Goal: Task Accomplishment & Management: Manage account settings

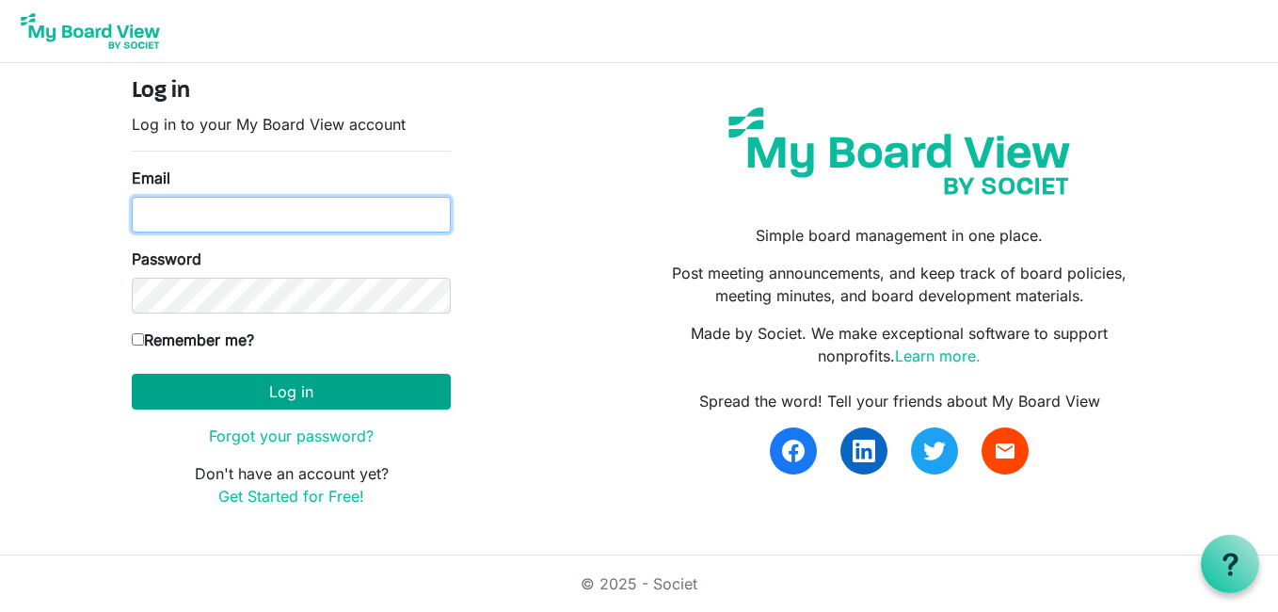
type input "Amanda.Nuzum@scouting.org"
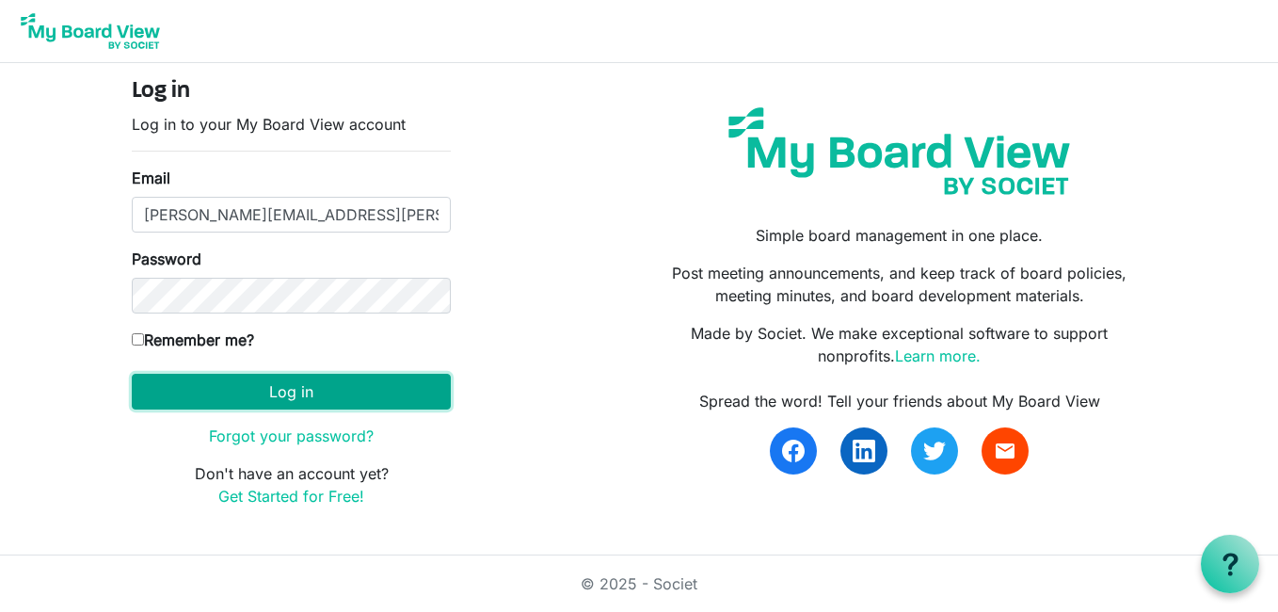
click at [303, 390] on button "Log in" at bounding box center [291, 392] width 319 height 36
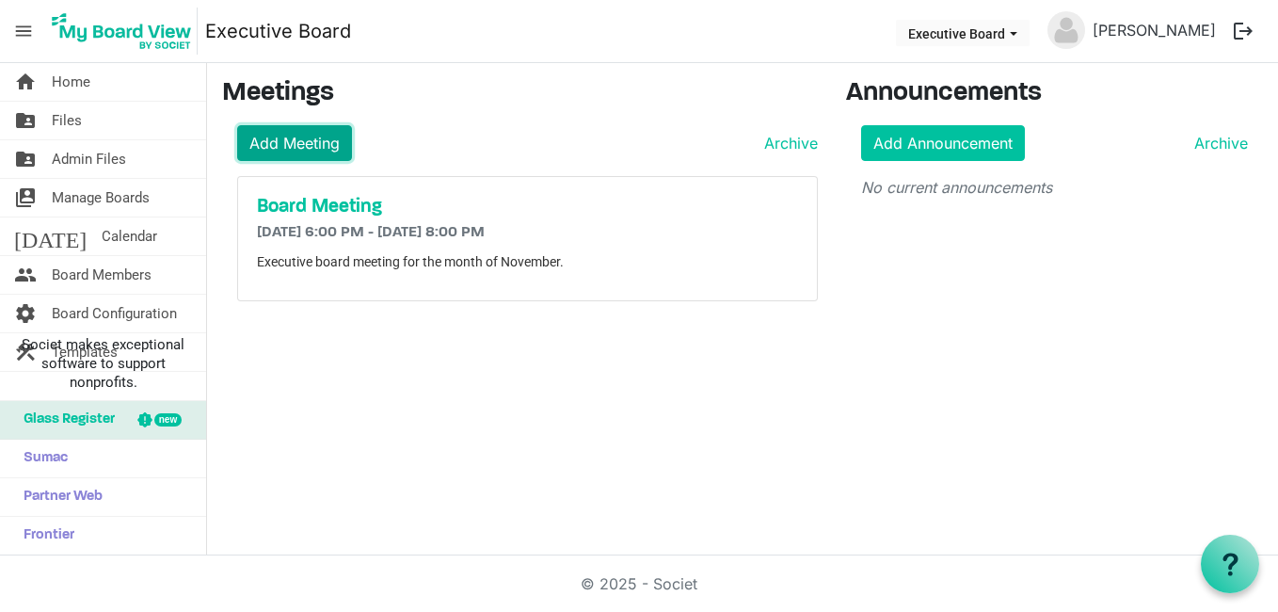
click at [289, 140] on link "Add Meeting" at bounding box center [294, 143] width 115 height 36
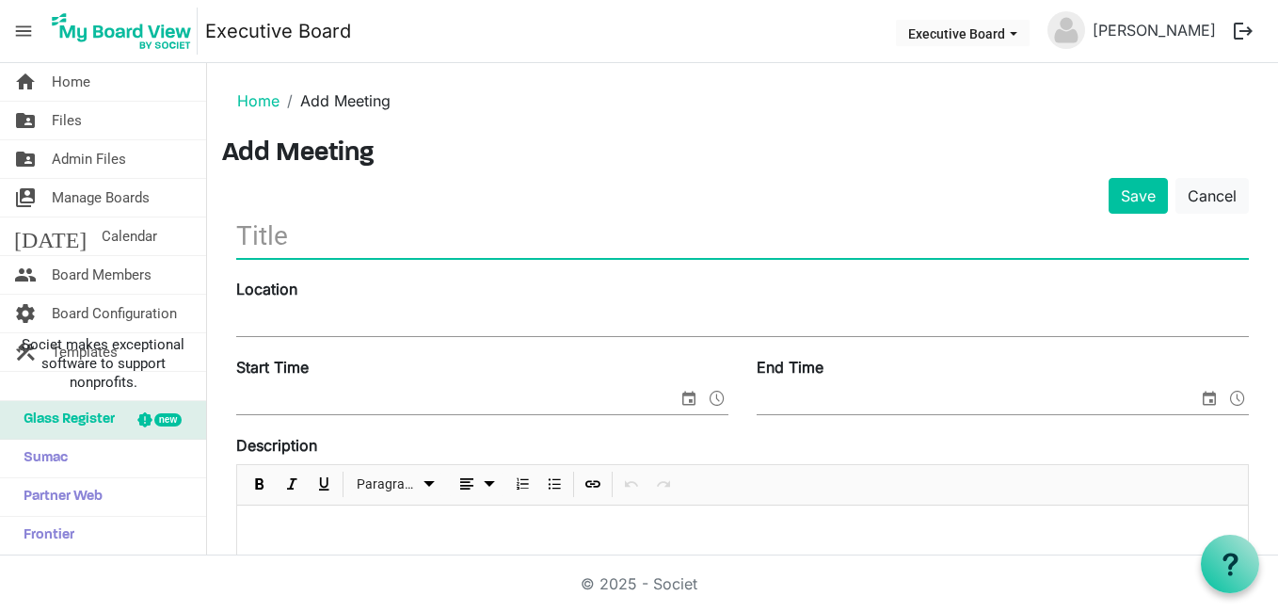
click at [273, 240] on input "text" at bounding box center [742, 236] width 1012 height 44
type input "Executive Committee Meeting"
click at [314, 326] on input "Location" at bounding box center [742, 322] width 1012 height 28
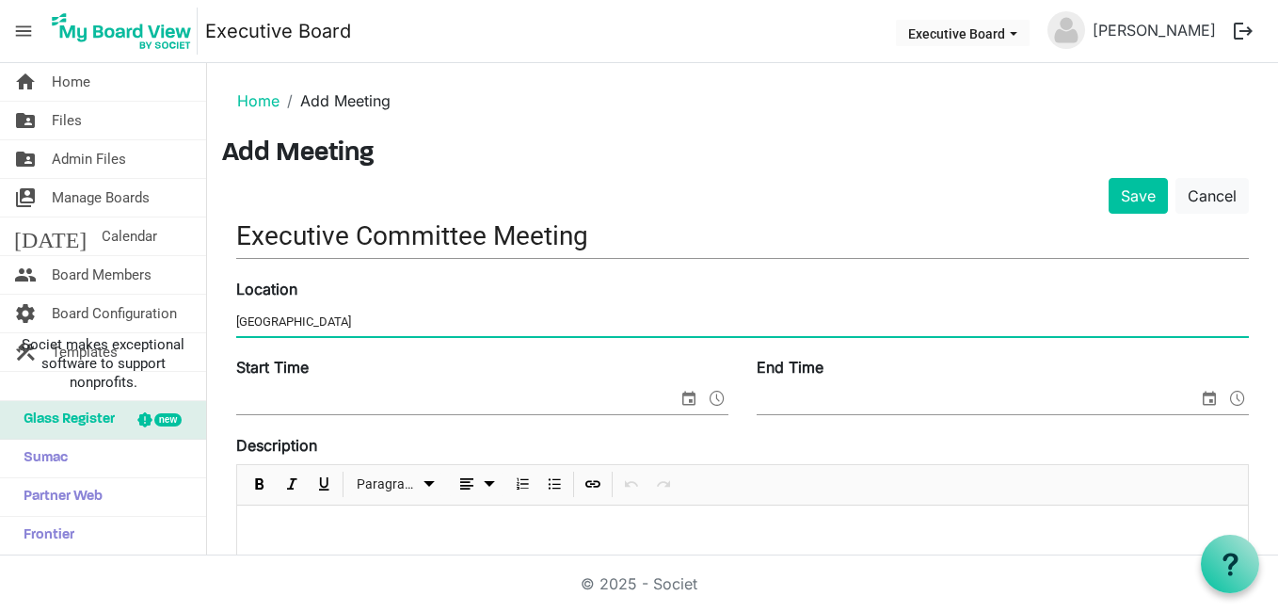
click at [309, 399] on input "Start Time" at bounding box center [456, 400] width 441 height 28
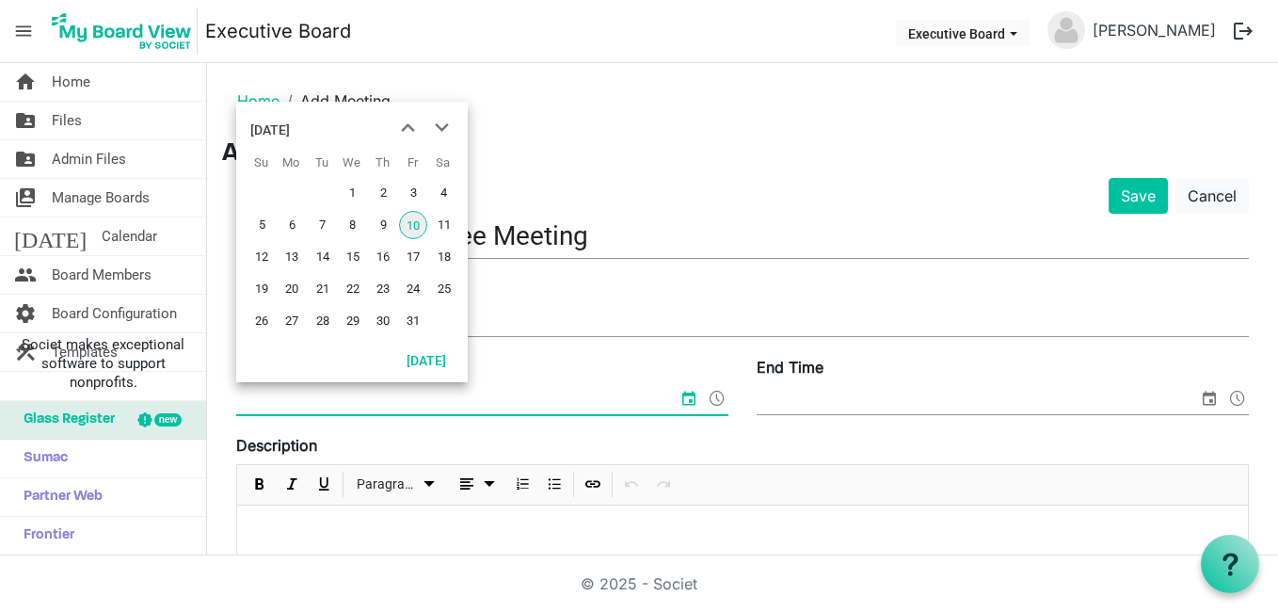
click at [812, 211] on div "Save Cancel" at bounding box center [742, 196] width 1041 height 36
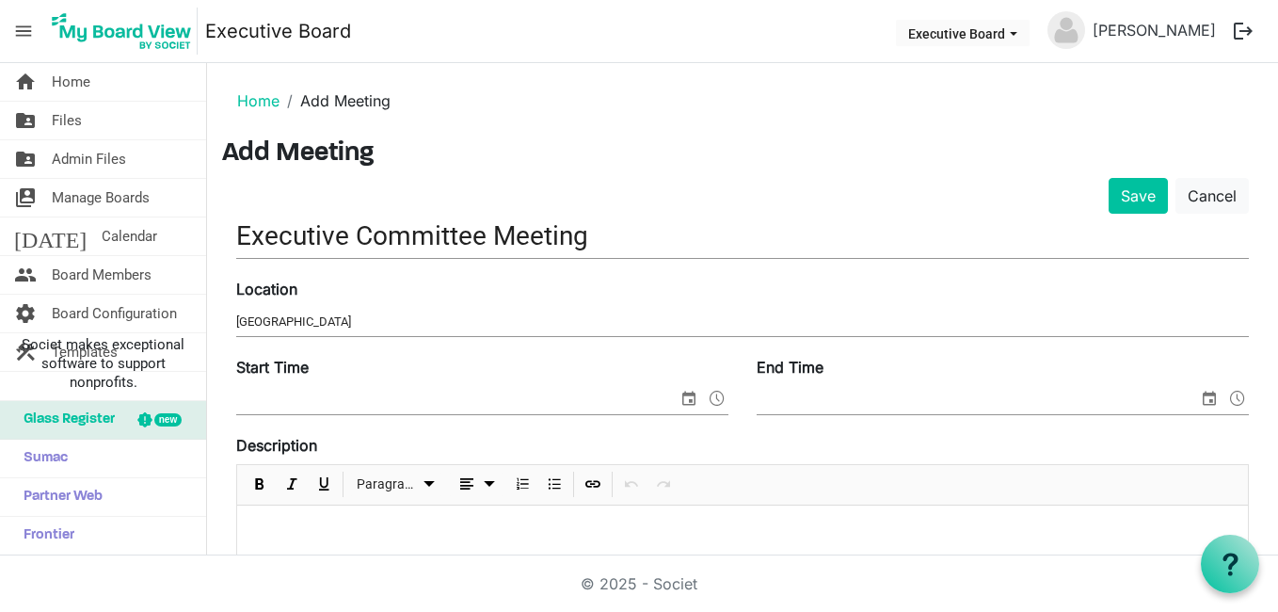
click at [280, 322] on input "Maytag Scout Center" at bounding box center [742, 322] width 1012 height 28
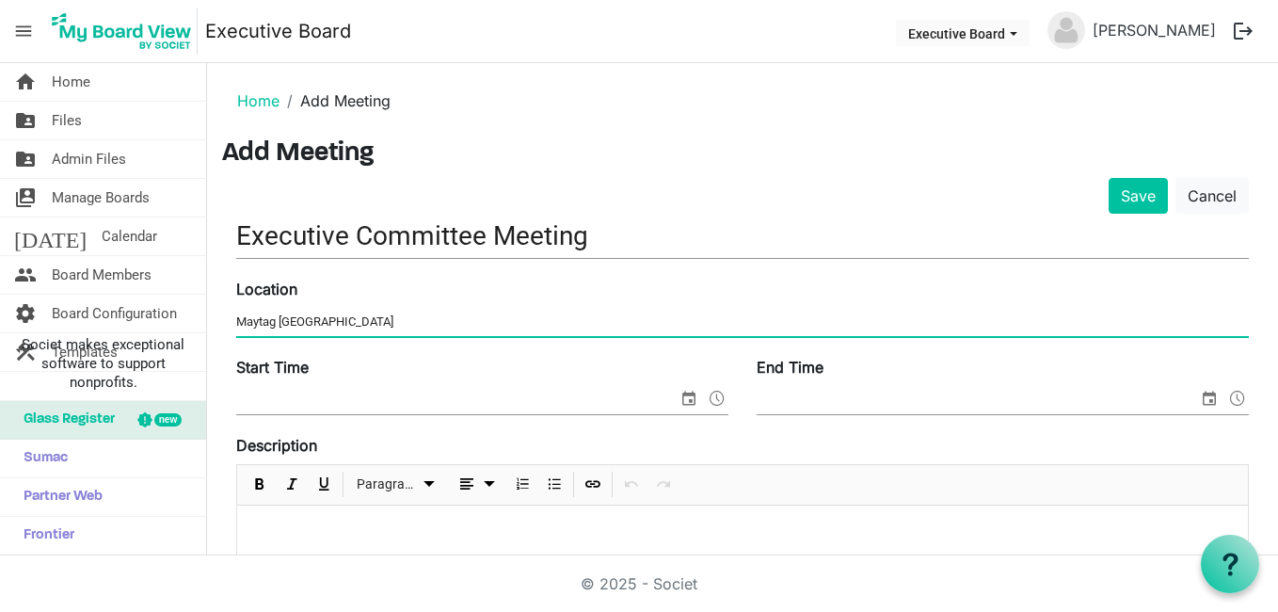
type input "Maytag [GEOGRAPHIC_DATA]"
click at [272, 399] on input "Start Time" at bounding box center [456, 400] width 441 height 28
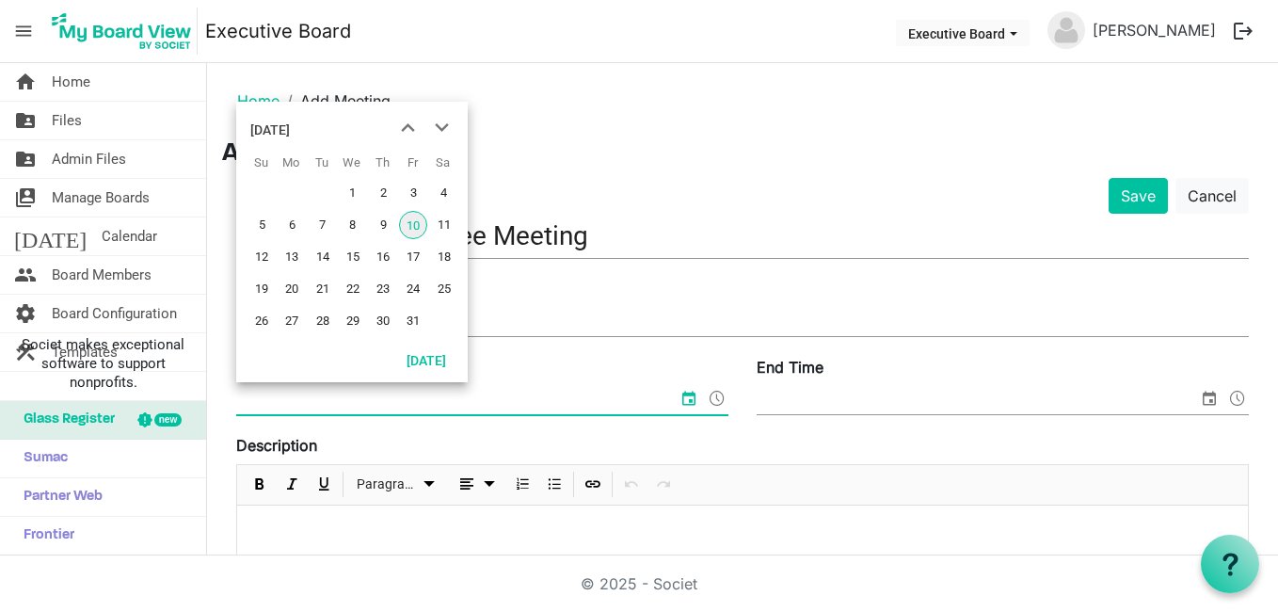
click at [348, 251] on span "15" at bounding box center [353, 257] width 28 height 28
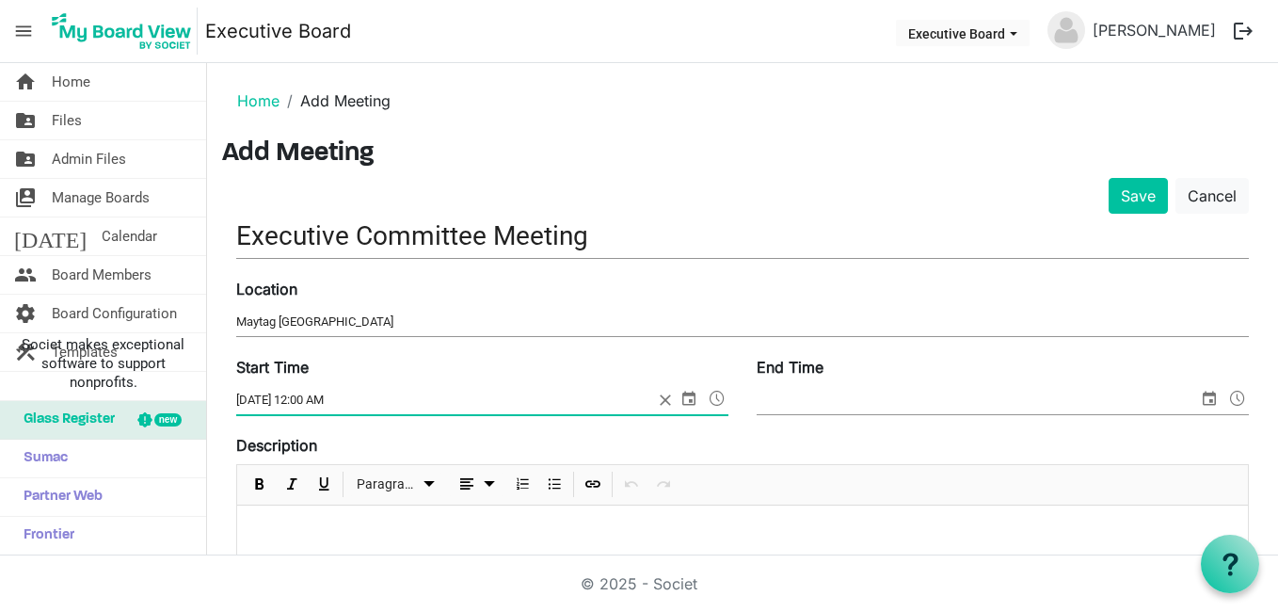
click at [346, 396] on input "10/15/2025 12:00 AM" at bounding box center [444, 400] width 417 height 28
type input "10/15/2025 12:00 PM"
click at [851, 396] on input "End Time" at bounding box center [976, 400] width 441 height 28
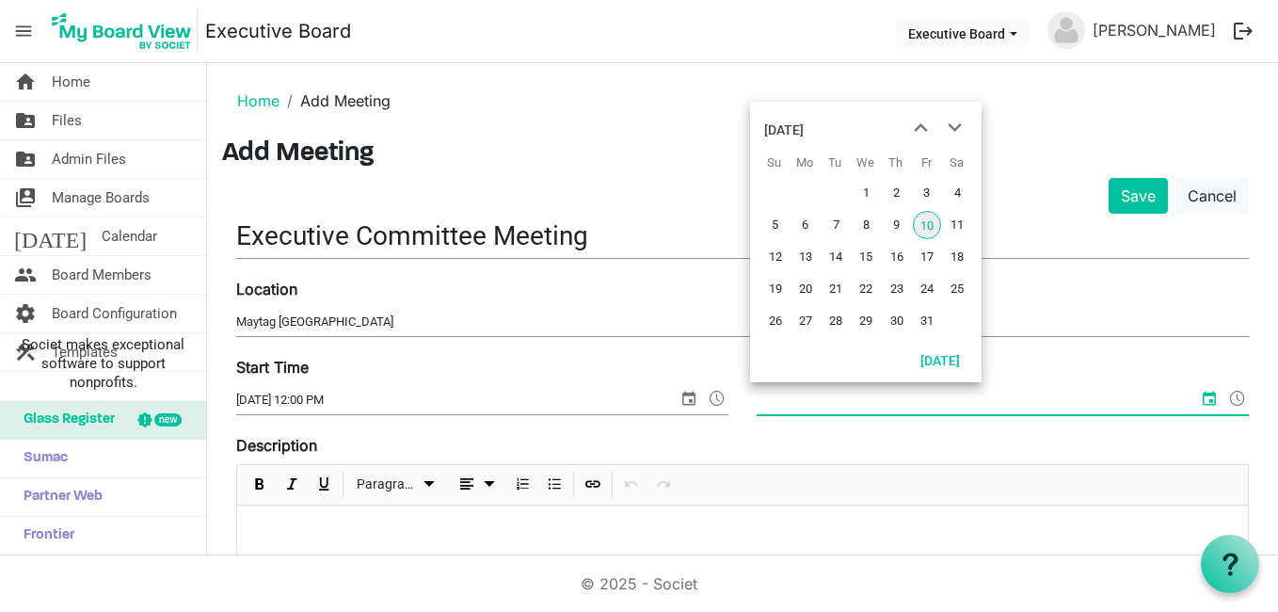
click at [322, 445] on div "Description Paragraph" at bounding box center [742, 517] width 1012 height 167
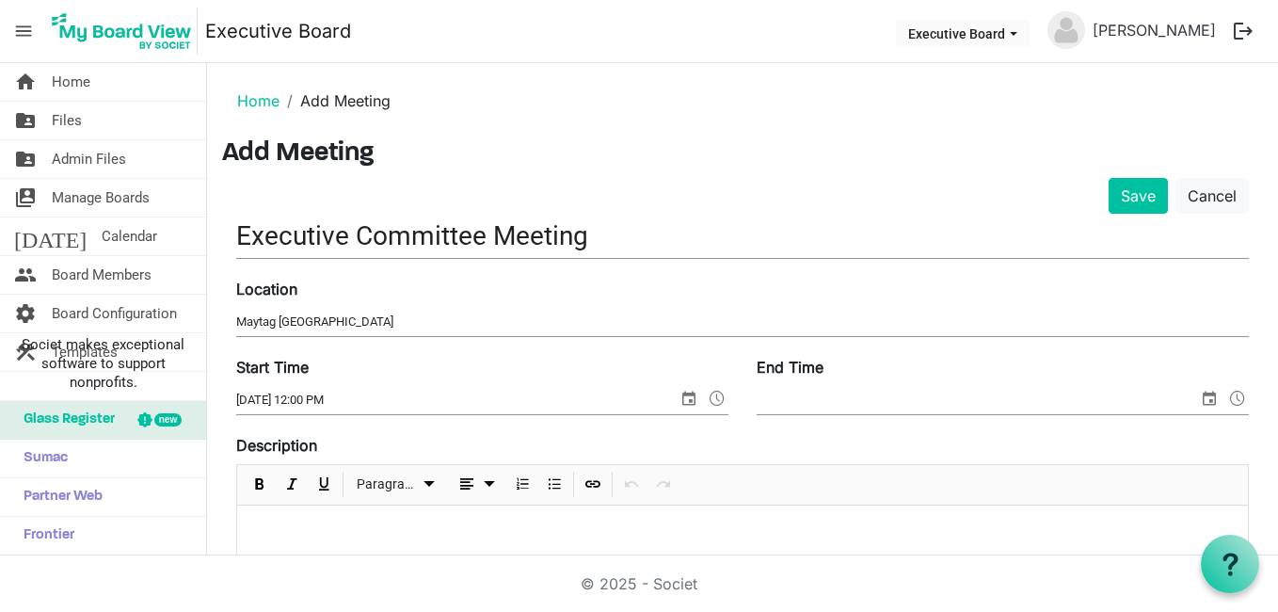
click at [302, 522] on p at bounding box center [742, 530] width 980 height 20
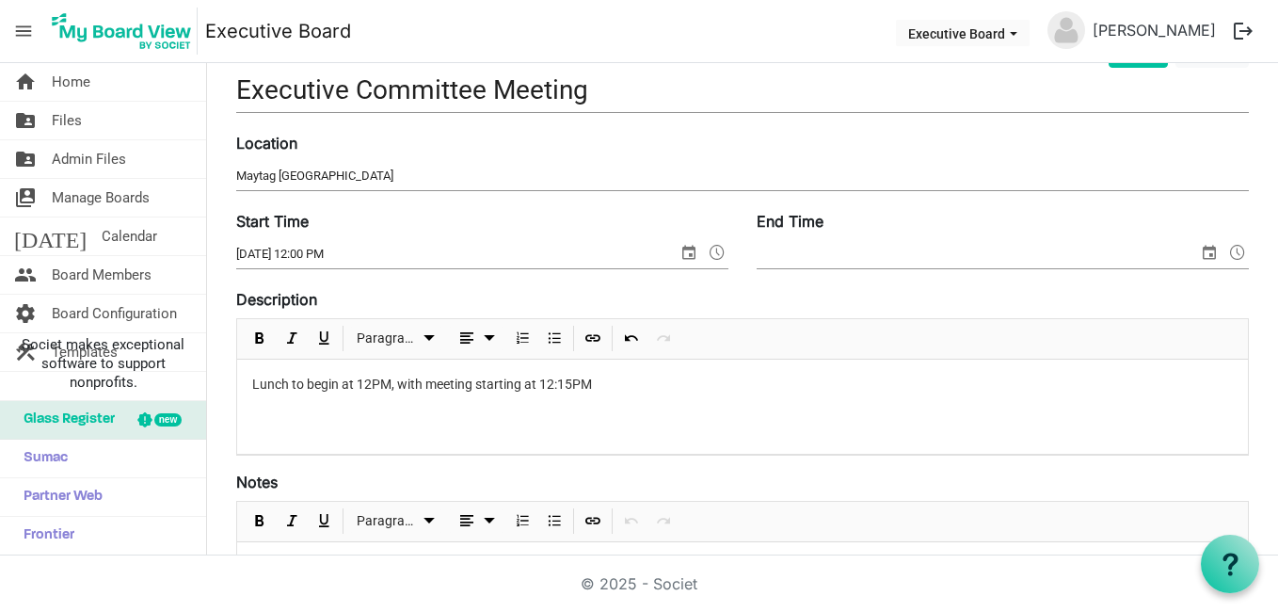
scroll to position [282, 0]
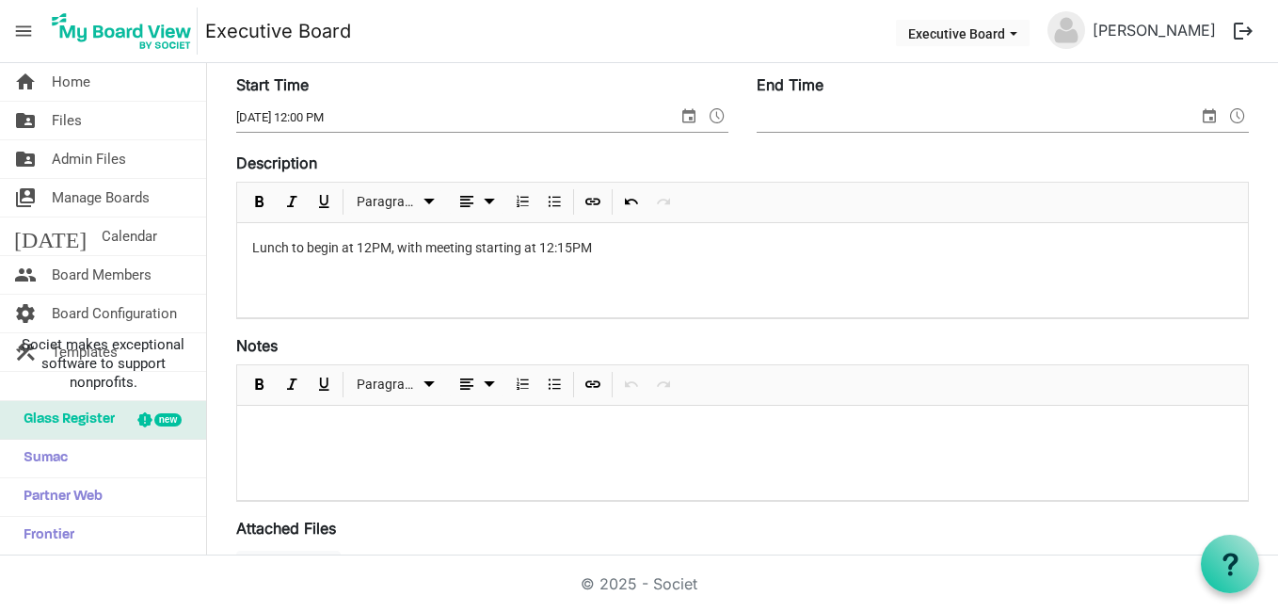
click at [252, 247] on p "Lunch to begin at 12PM, with meeting starting at 12:15PM" at bounding box center [742, 248] width 980 height 20
drag, startPoint x: 248, startPoint y: 275, endPoint x: 589, endPoint y: 275, distance: 340.6
click at [589, 275] on div "Mid-Iowa Council Executive Committee Meeting Lunch to begin at 12PM, with meeti…" at bounding box center [742, 270] width 1011 height 94
click at [672, 274] on p "Lunch to begin at 12PM, with meeting starting at 12:15PM" at bounding box center [742, 277] width 980 height 20
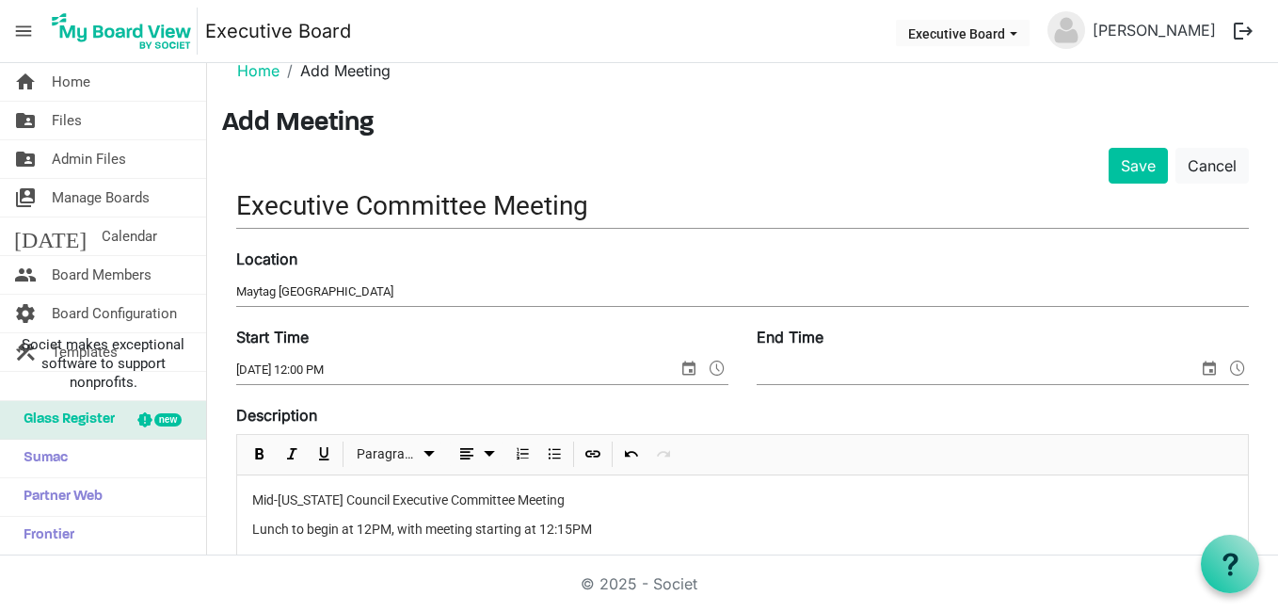
scroll to position [0, 0]
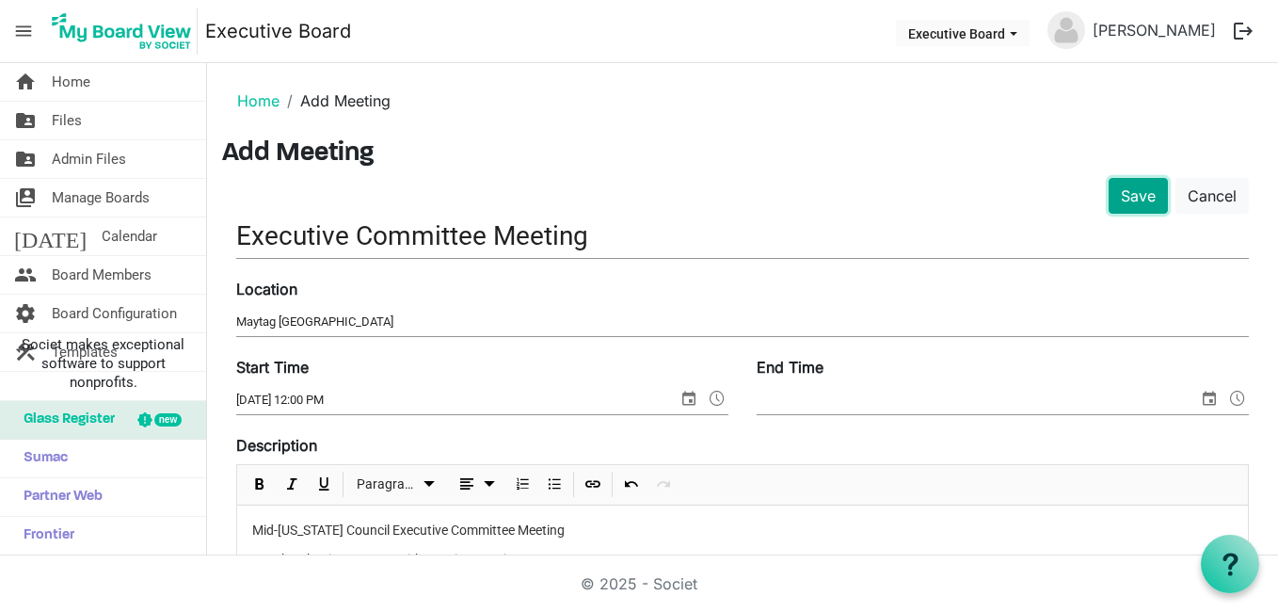
click at [1137, 204] on button "Save" at bounding box center [1137, 196] width 59 height 36
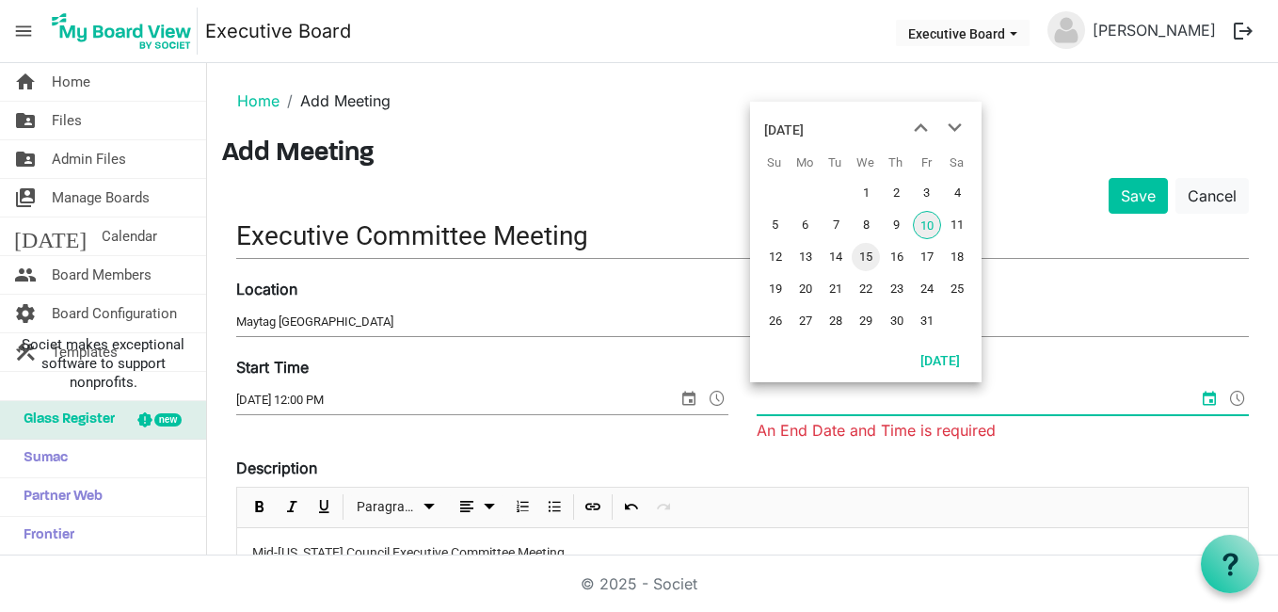
click at [868, 256] on span "15" at bounding box center [866, 257] width 28 height 28
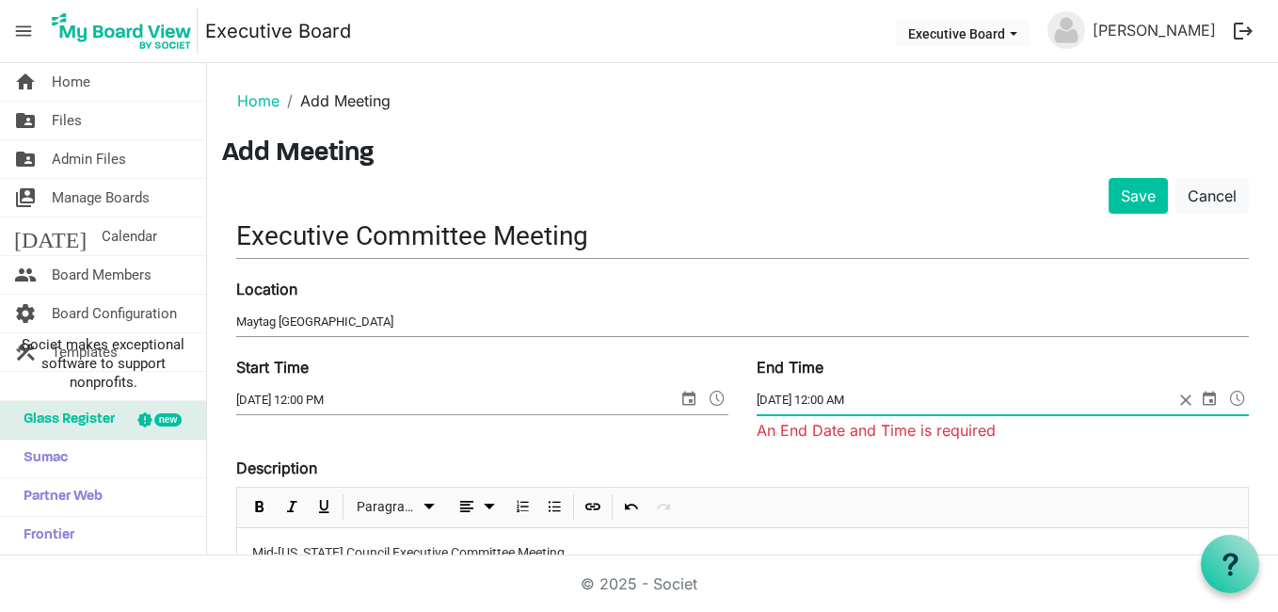
click at [1226, 386] on span at bounding box center [1237, 398] width 23 height 24
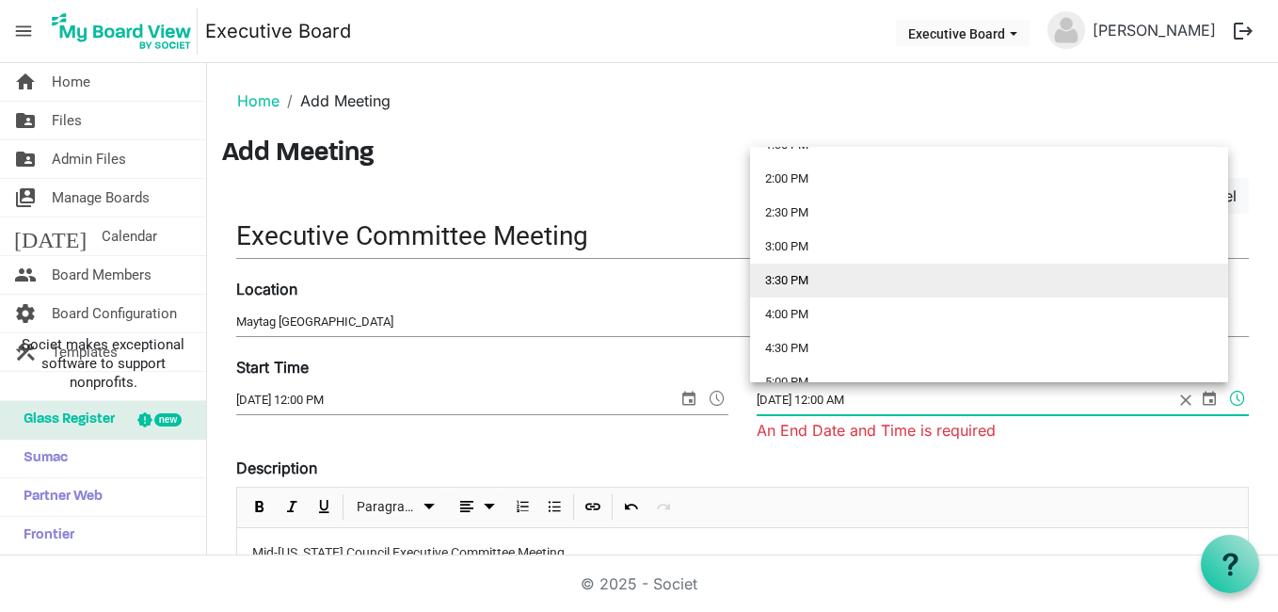
scroll to position [847, 0]
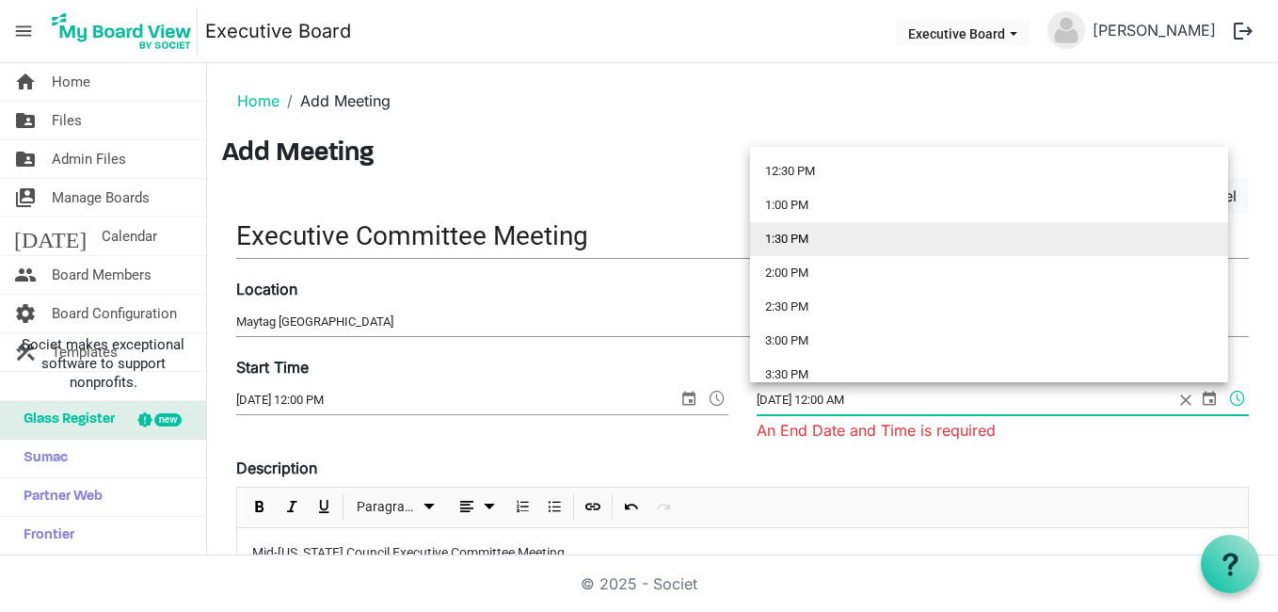
click at [802, 247] on li "1:30 PM" at bounding box center [989, 239] width 478 height 34
type input "10/15/2025 1:30 PM"
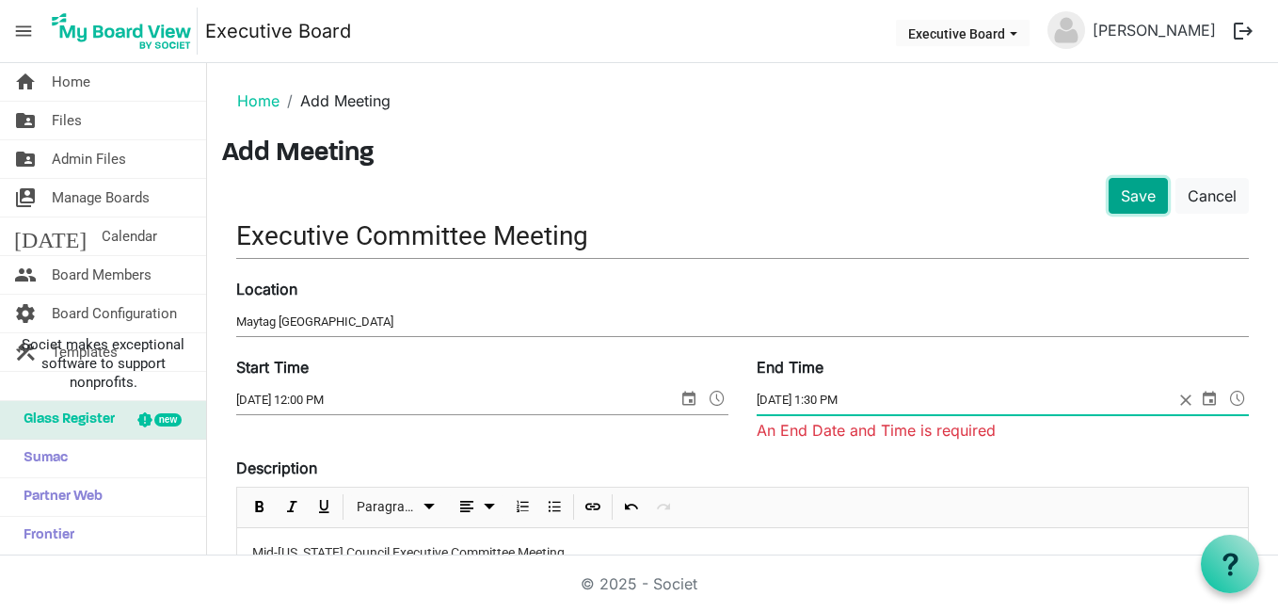
click at [1108, 197] on button "Save" at bounding box center [1137, 196] width 59 height 36
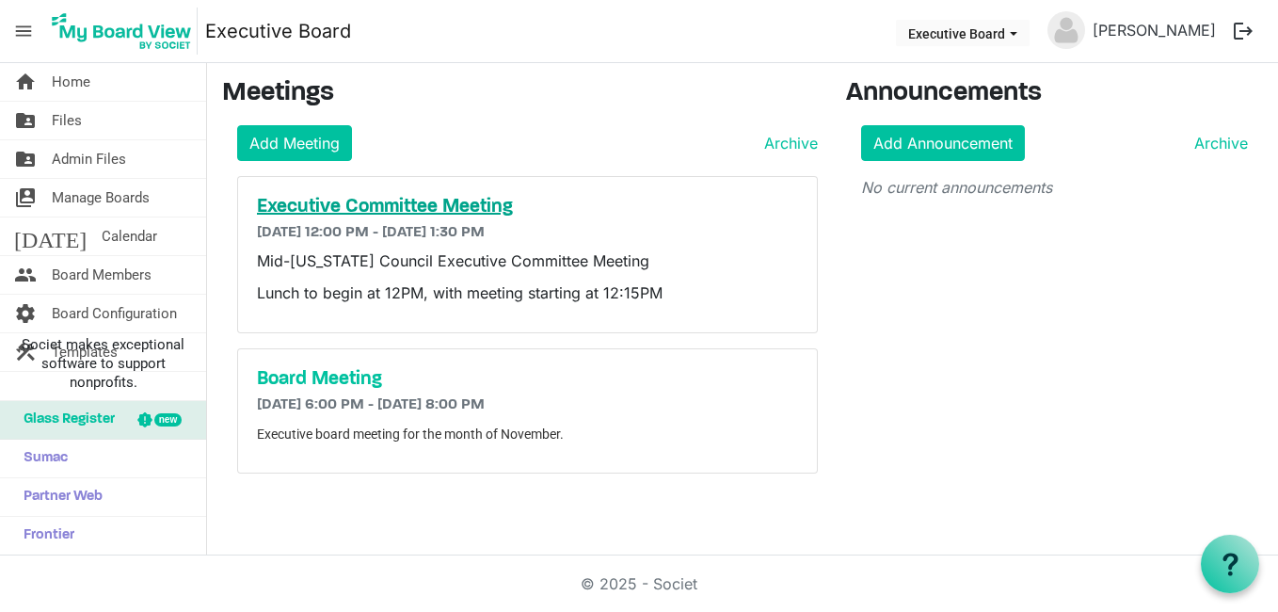
click at [352, 204] on h5 "Executive Committee Meeting" at bounding box center [527, 207] width 541 height 23
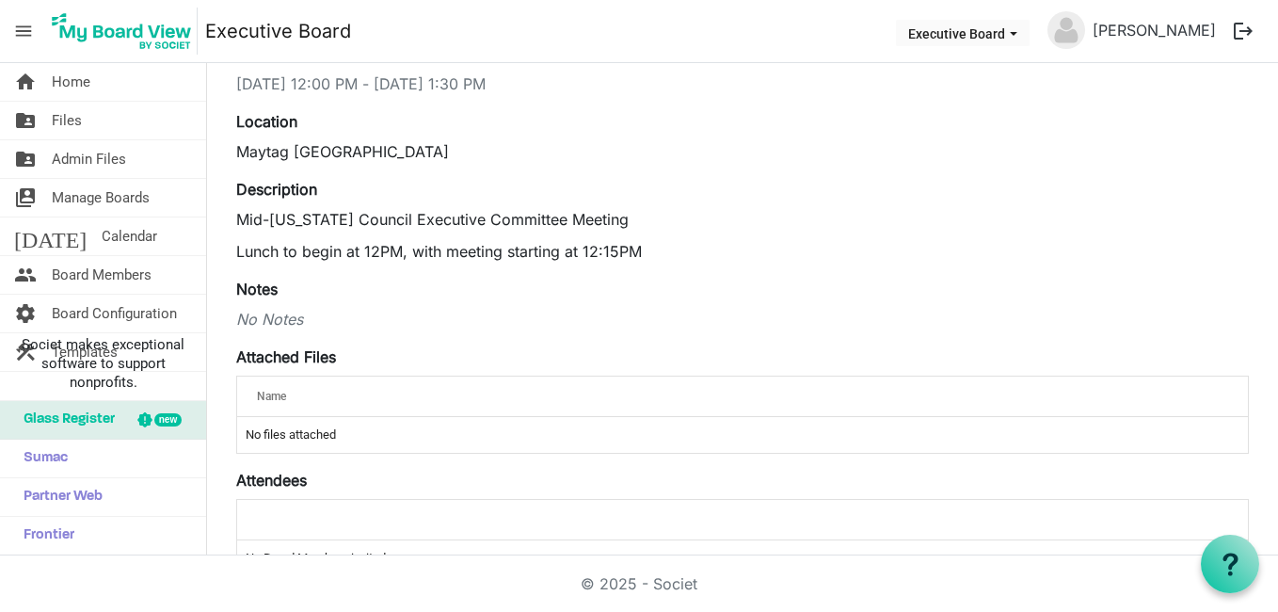
scroll to position [231, 0]
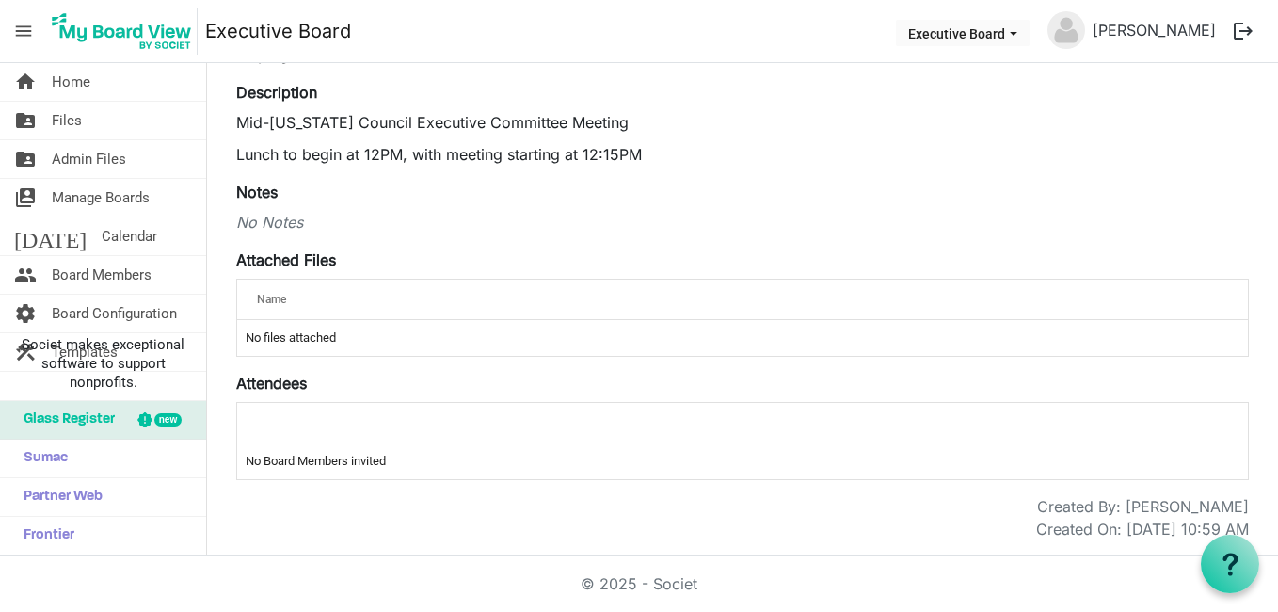
click at [300, 295] on div "Name" at bounding box center [683, 298] width 867 height 27
click at [296, 303] on div "Name" at bounding box center [683, 298] width 867 height 27
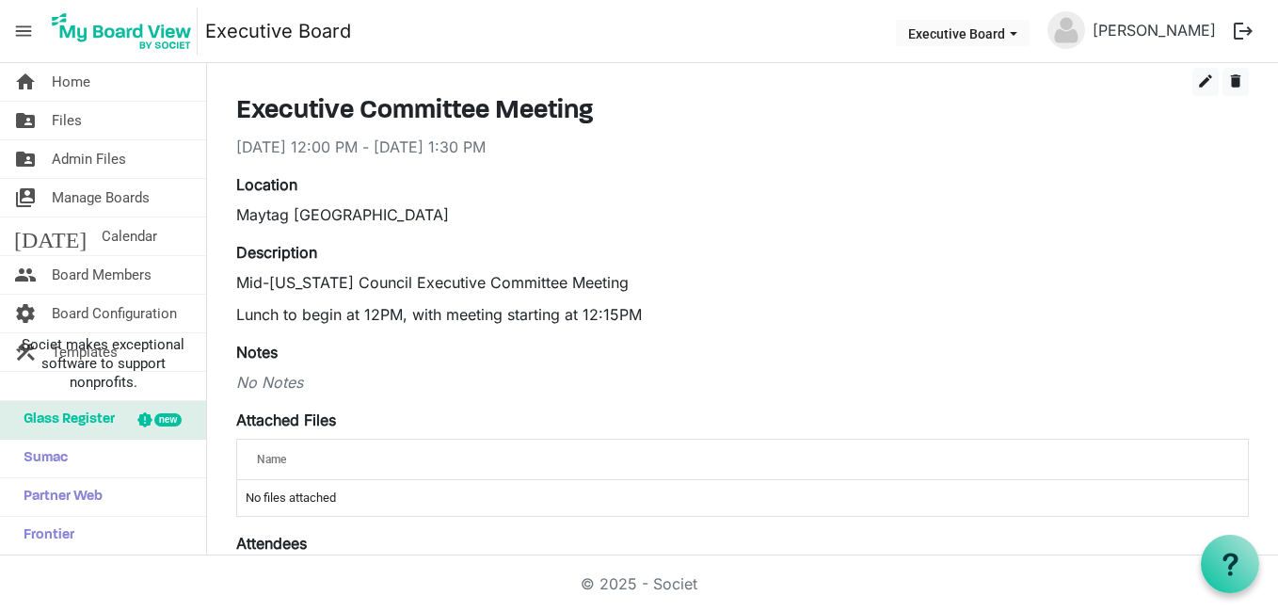
scroll to position [0, 0]
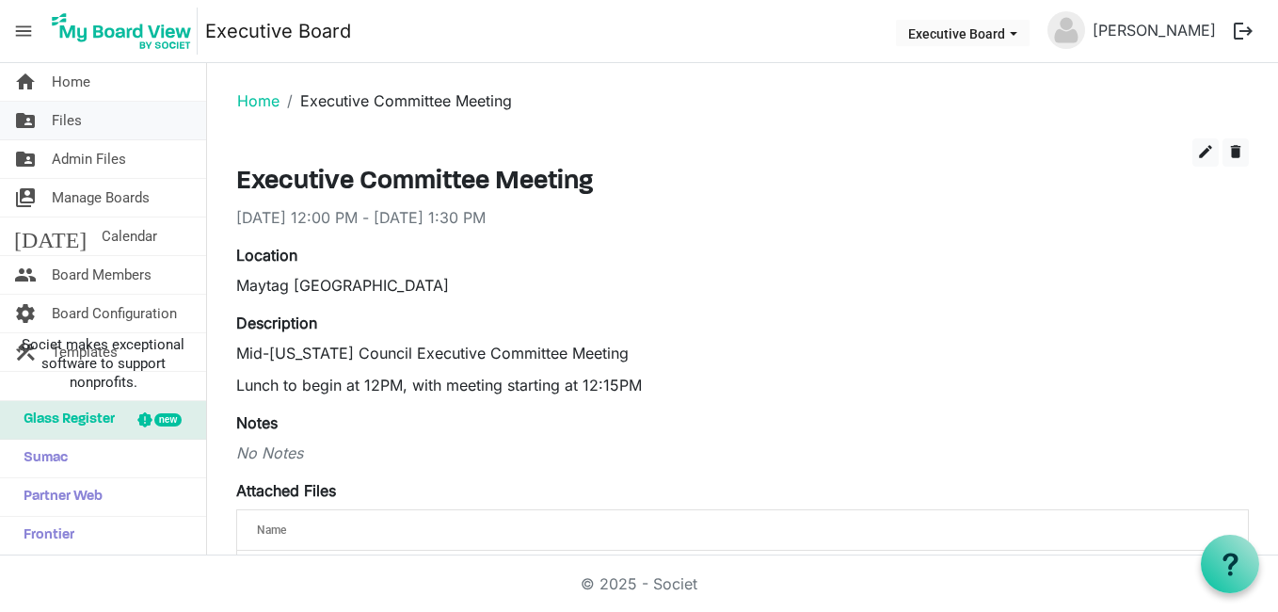
click at [77, 115] on span "Files" at bounding box center [67, 121] width 30 height 38
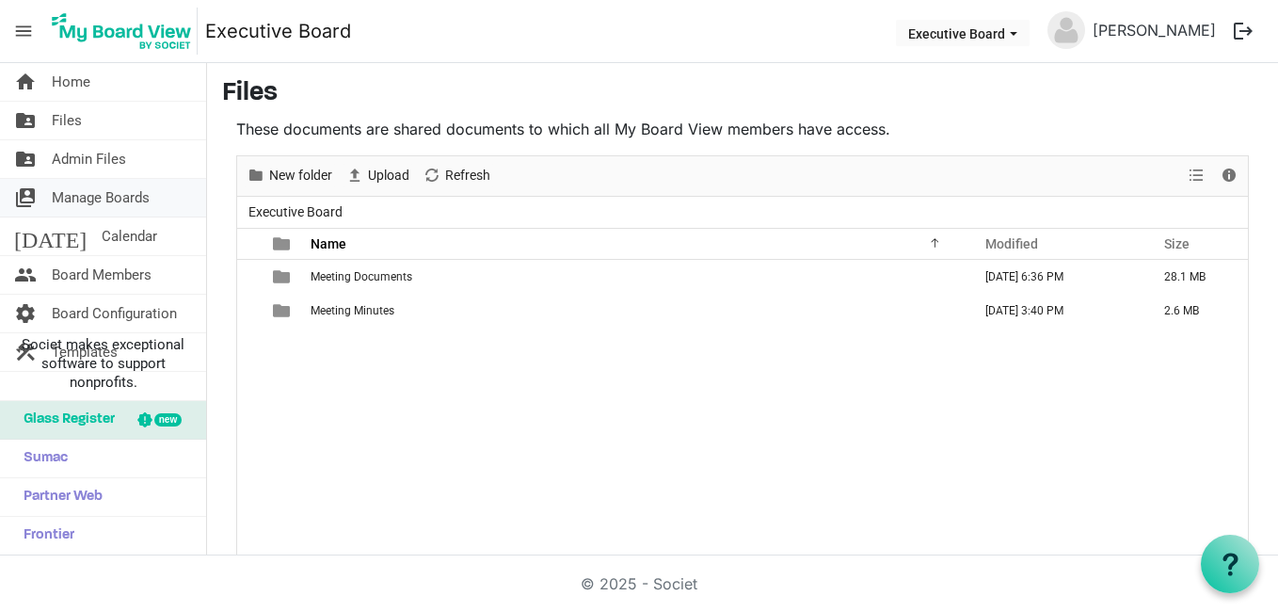
click at [145, 195] on span "Manage Boards" at bounding box center [101, 198] width 98 height 38
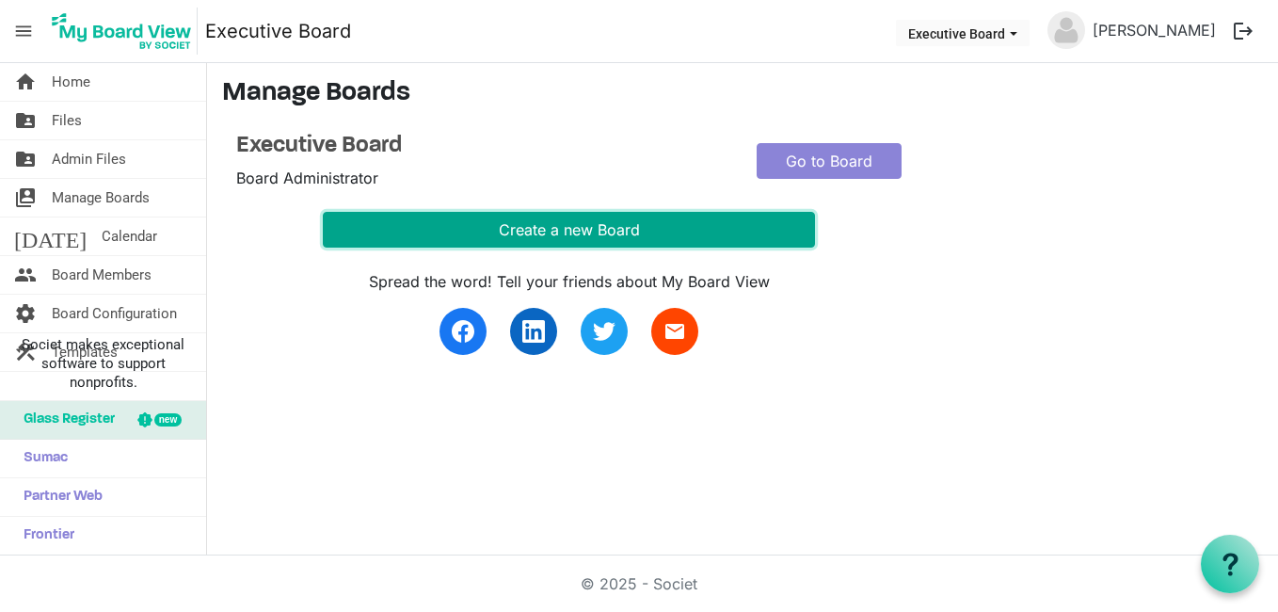
click at [559, 231] on button "Create a new Board" at bounding box center [569, 230] width 492 height 36
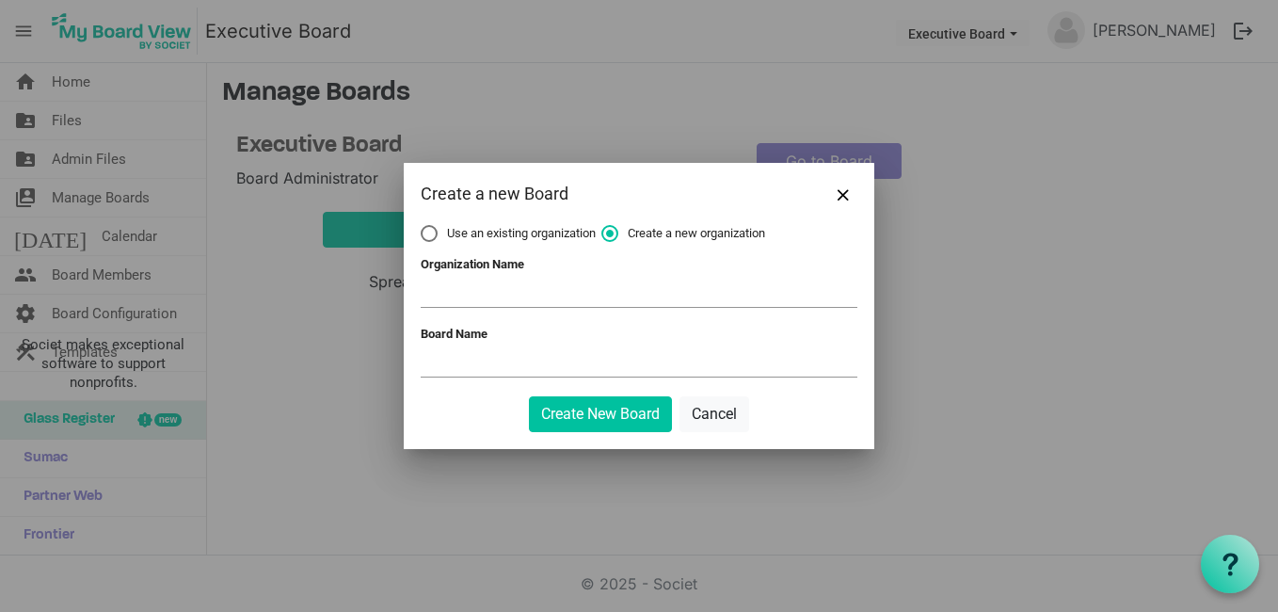
click at [432, 234] on label "Use an existing organization" at bounding box center [508, 233] width 175 height 17
click at [422, 226] on input "Use an existing organization" at bounding box center [421, 225] width 1 height 1
radio input "true"
click at [447, 286] on span at bounding box center [639, 293] width 437 height 29
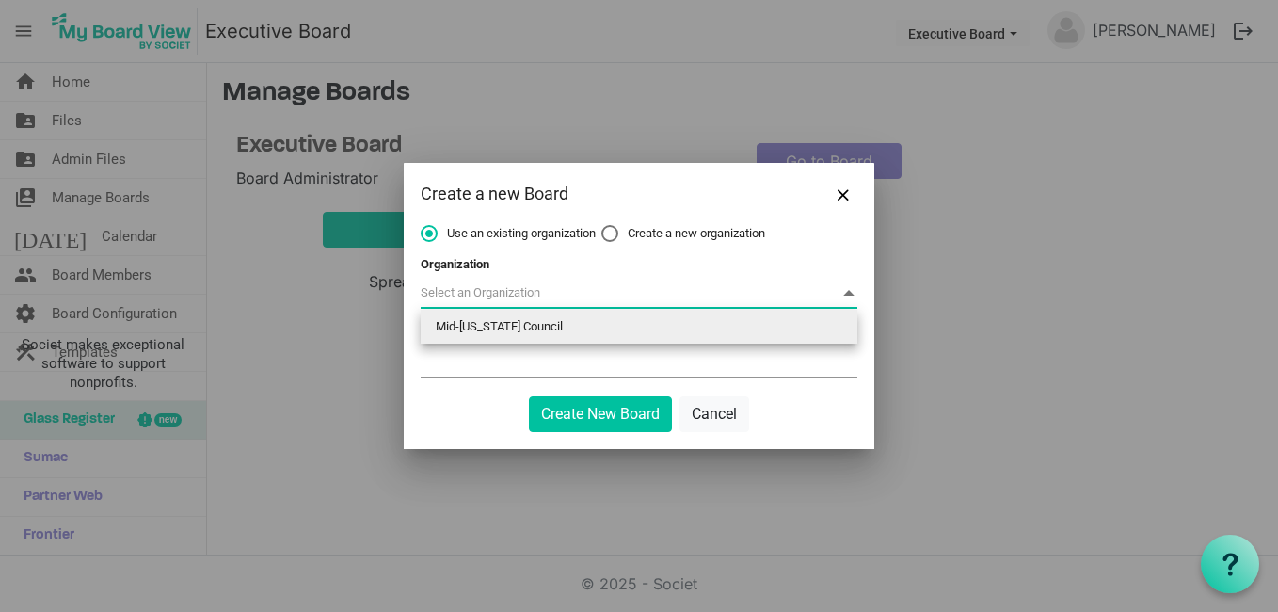
click at [475, 327] on li "Mid-Iowa Council" at bounding box center [639, 327] width 437 height 34
type input "Mid-Iowa Council"
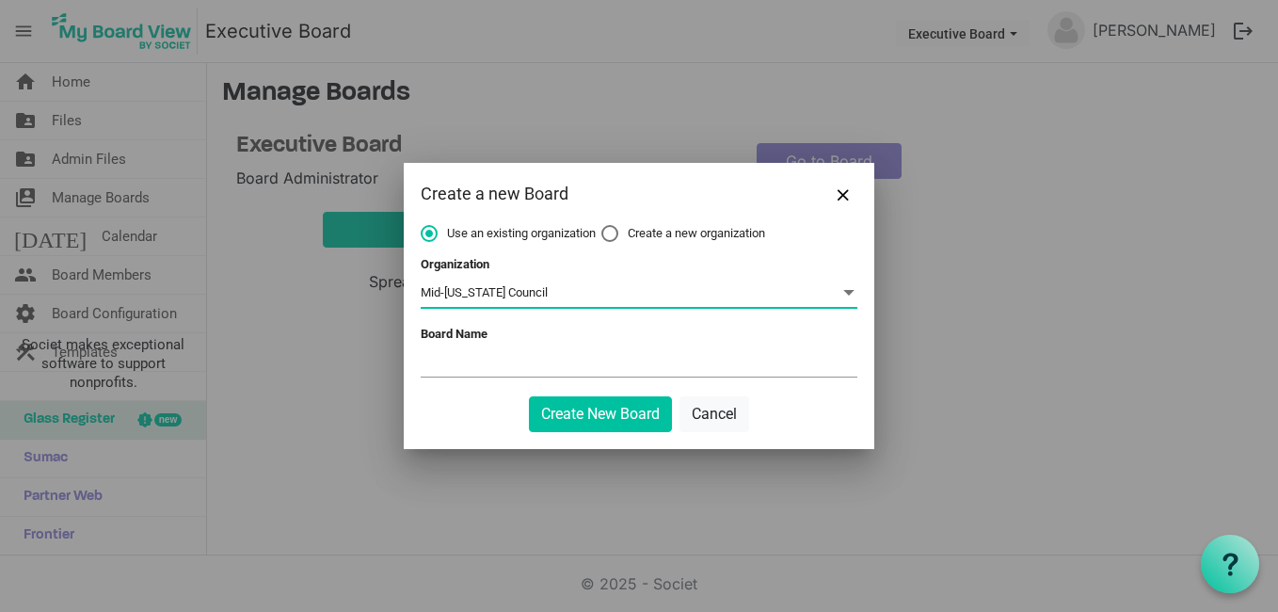
click at [470, 354] on input "Board Name" at bounding box center [639, 362] width 437 height 28
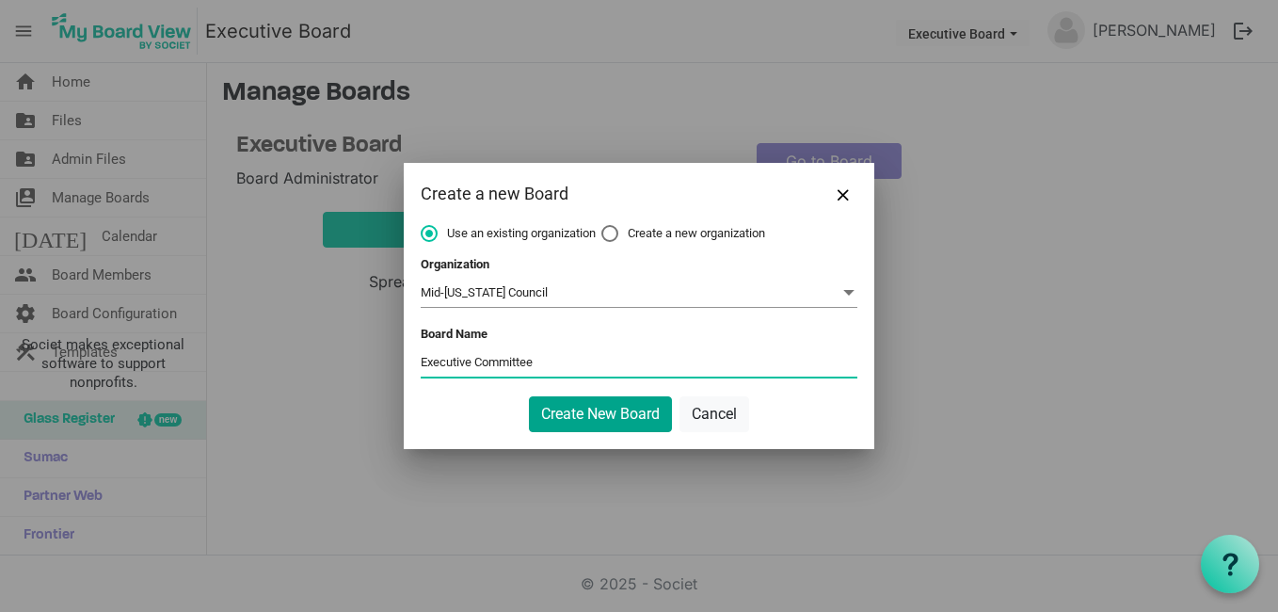
type input "Executive Committee"
click at [572, 418] on button "Create New Board" at bounding box center [600, 414] width 143 height 36
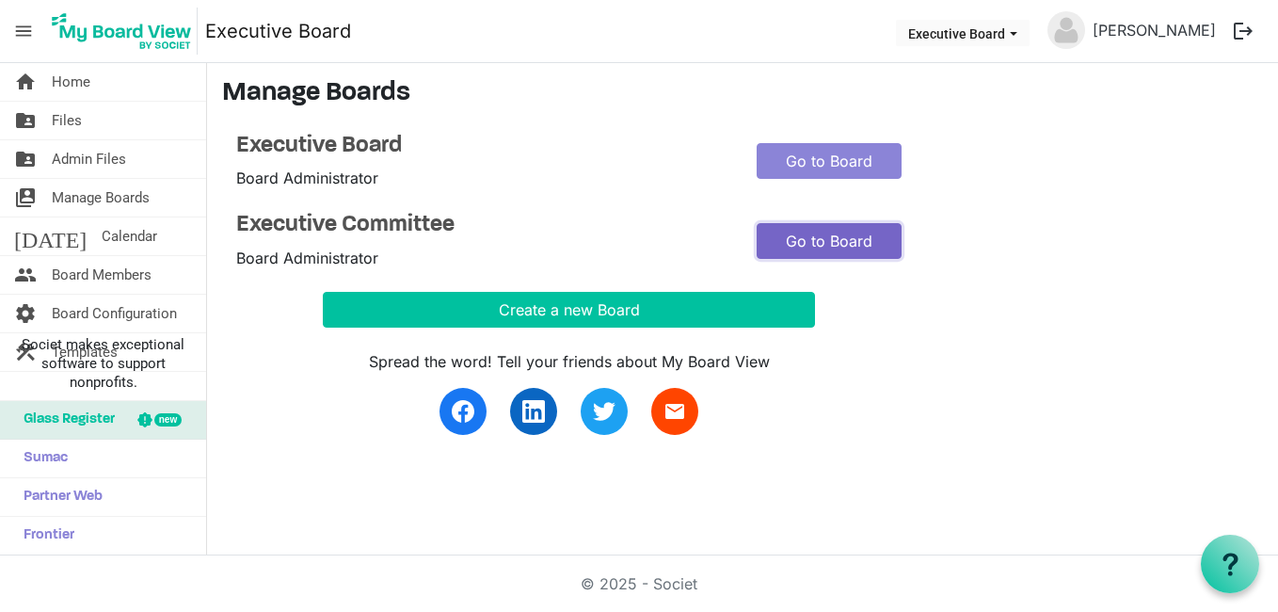
click at [811, 242] on link "Go to Board" at bounding box center [828, 241] width 145 height 36
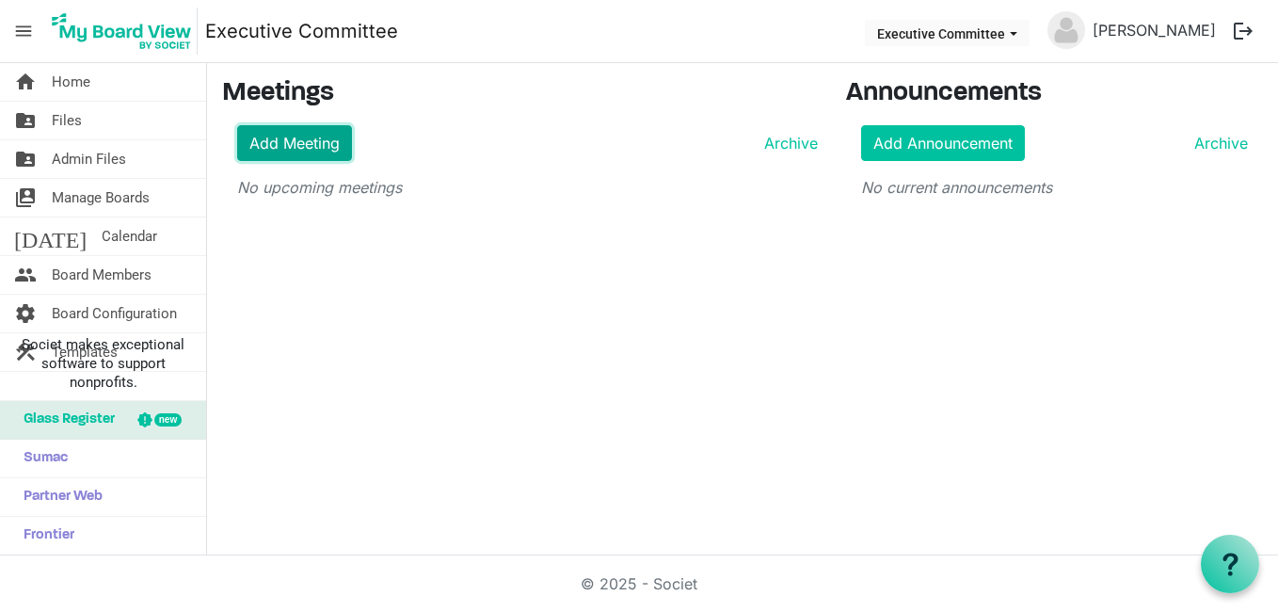
click at [289, 140] on link "Add Meeting" at bounding box center [294, 143] width 115 height 36
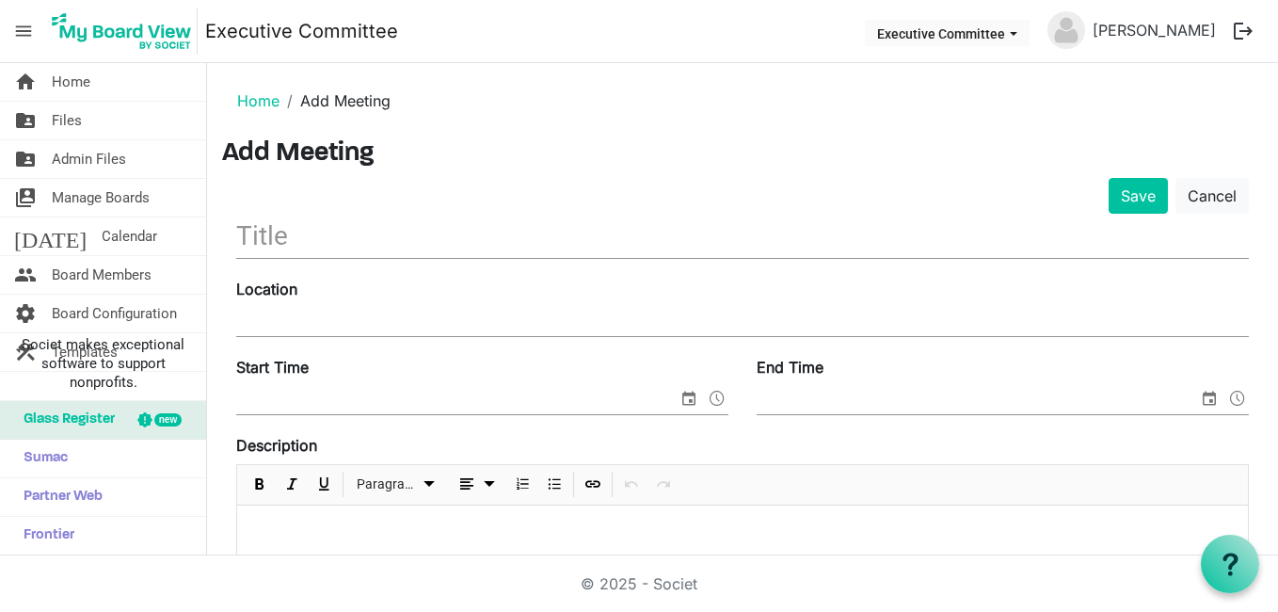
click at [292, 227] on input "text" at bounding box center [742, 236] width 1012 height 44
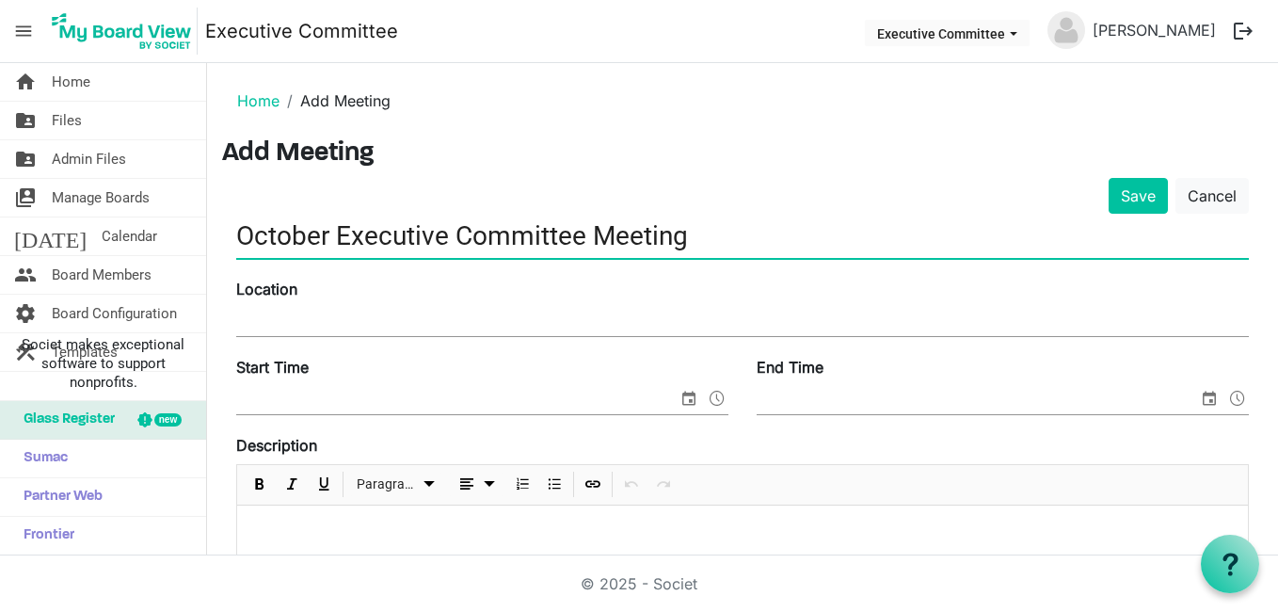
type input "October Executive Committee Meeting"
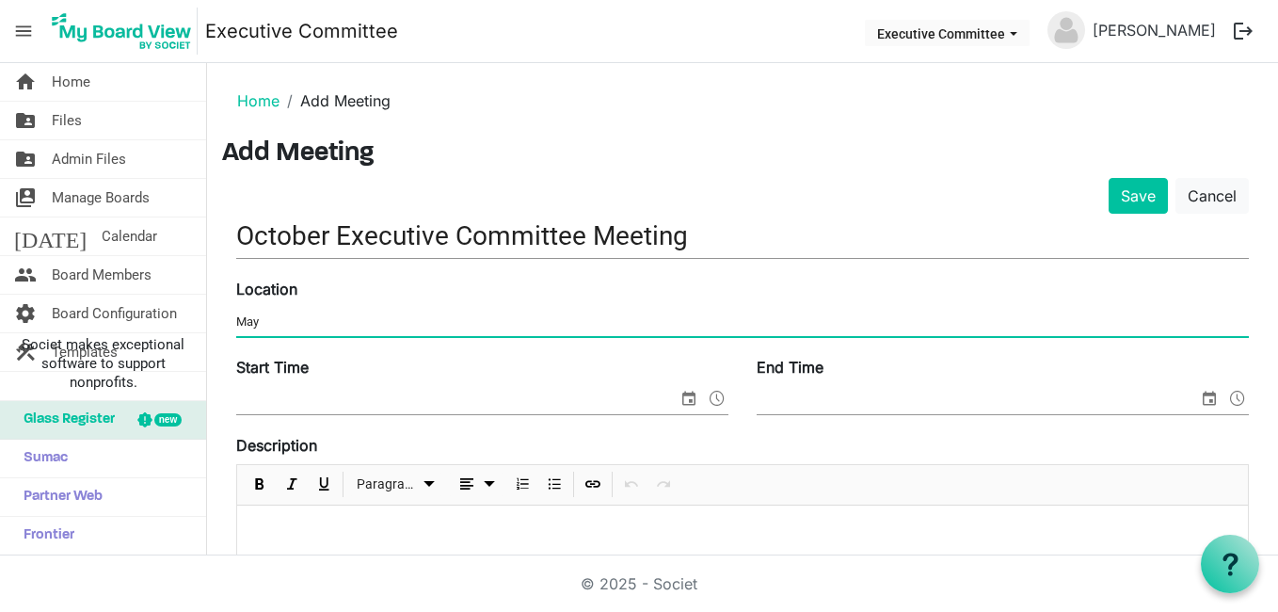
type input "Maytag II Scout Center"
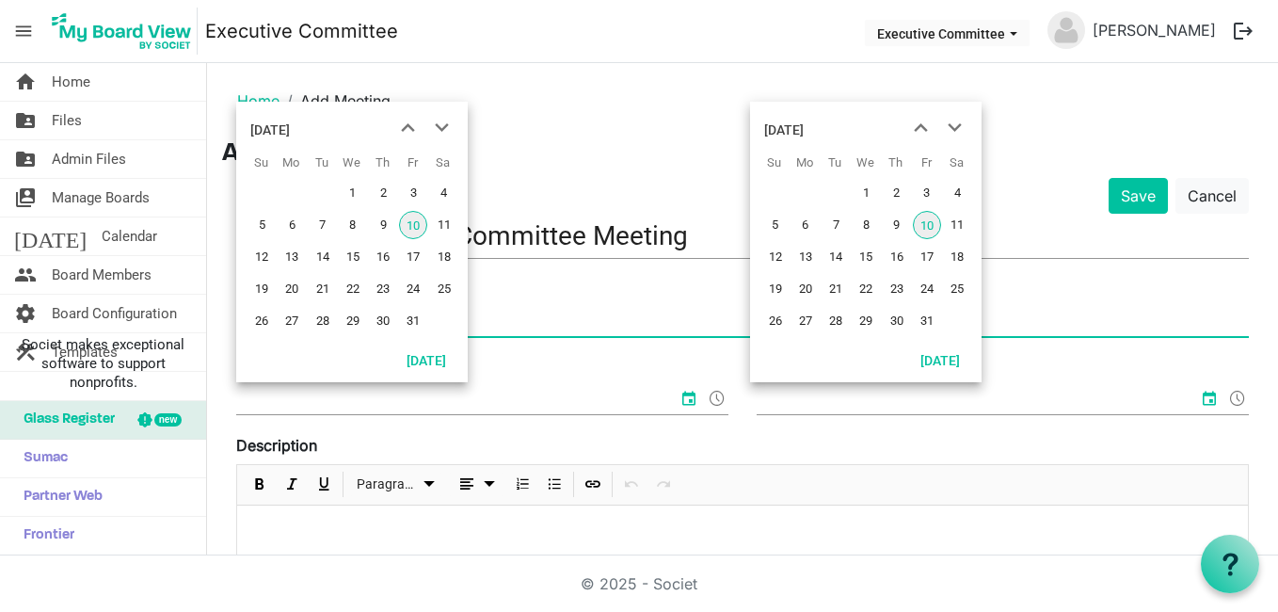
click at [350, 256] on span "15" at bounding box center [353, 257] width 28 height 28
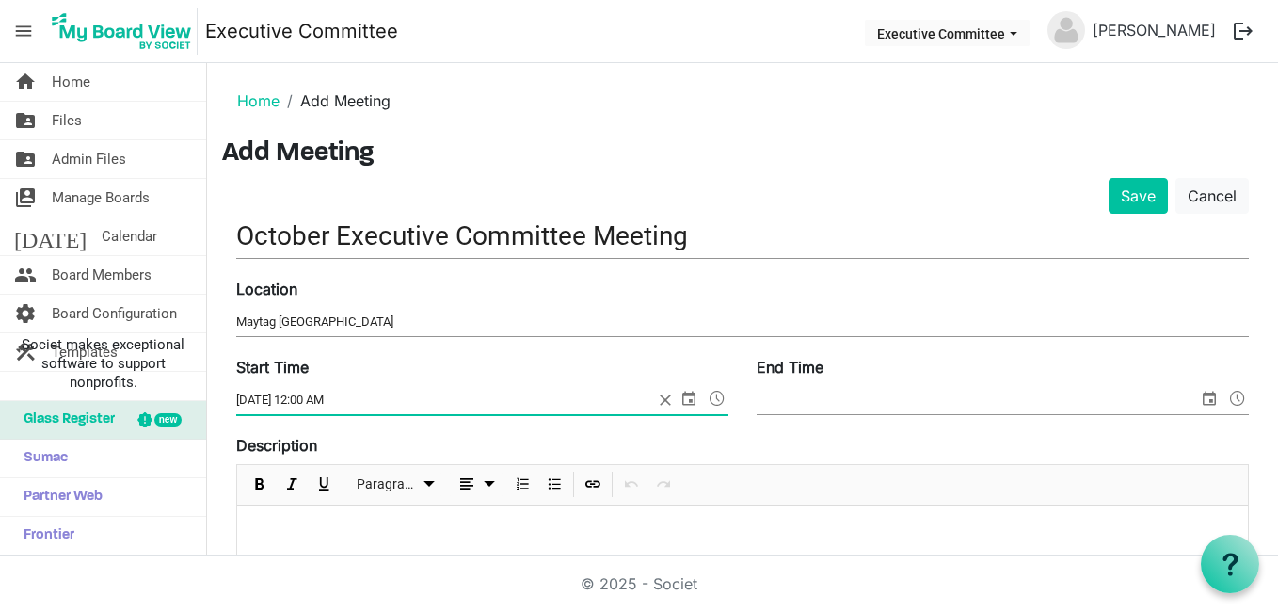
click at [706, 396] on span at bounding box center [717, 398] width 23 height 24
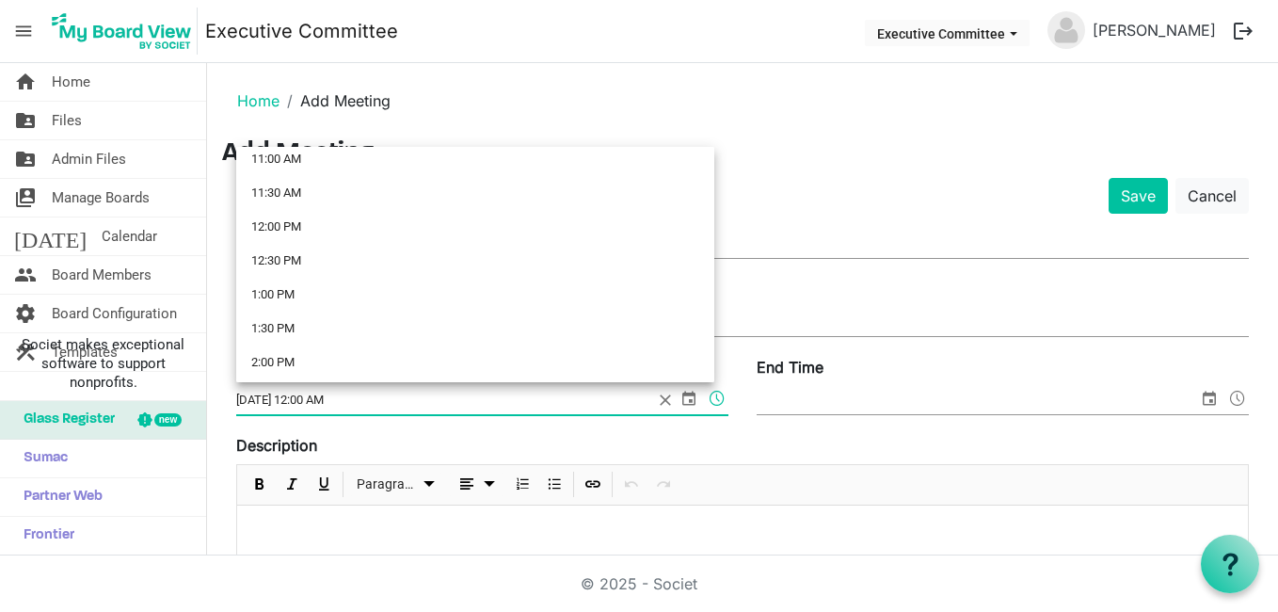
scroll to position [753, 0]
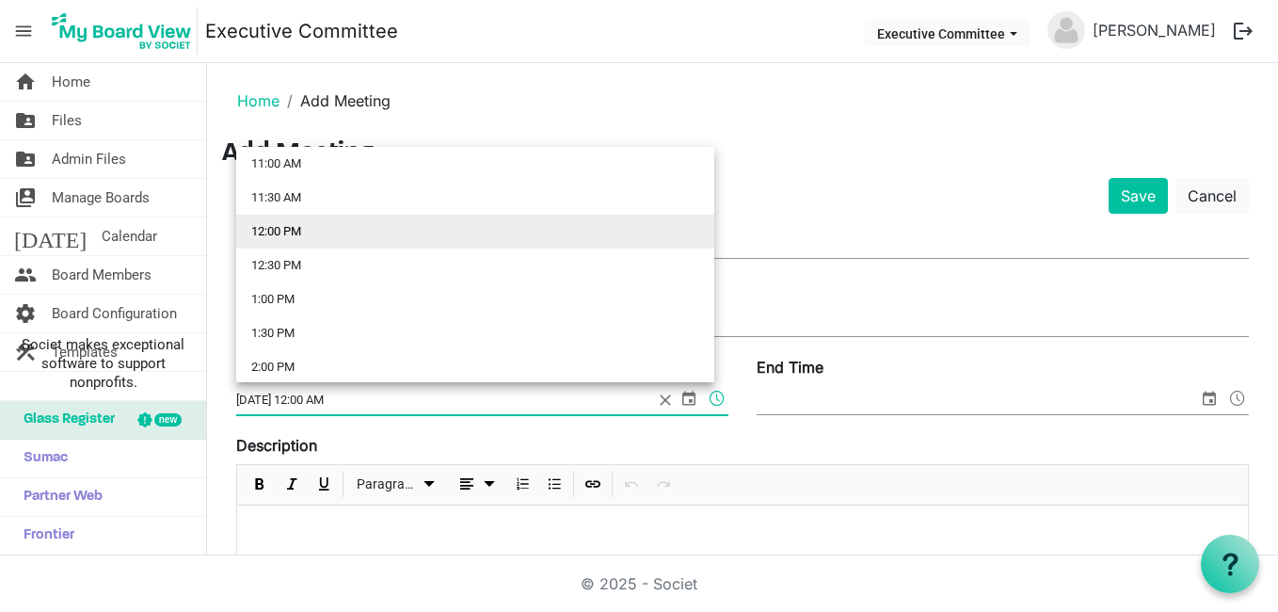
click at [289, 223] on li "12:00 PM" at bounding box center [475, 232] width 478 height 34
type input "10/15/2025 12:00 PM"
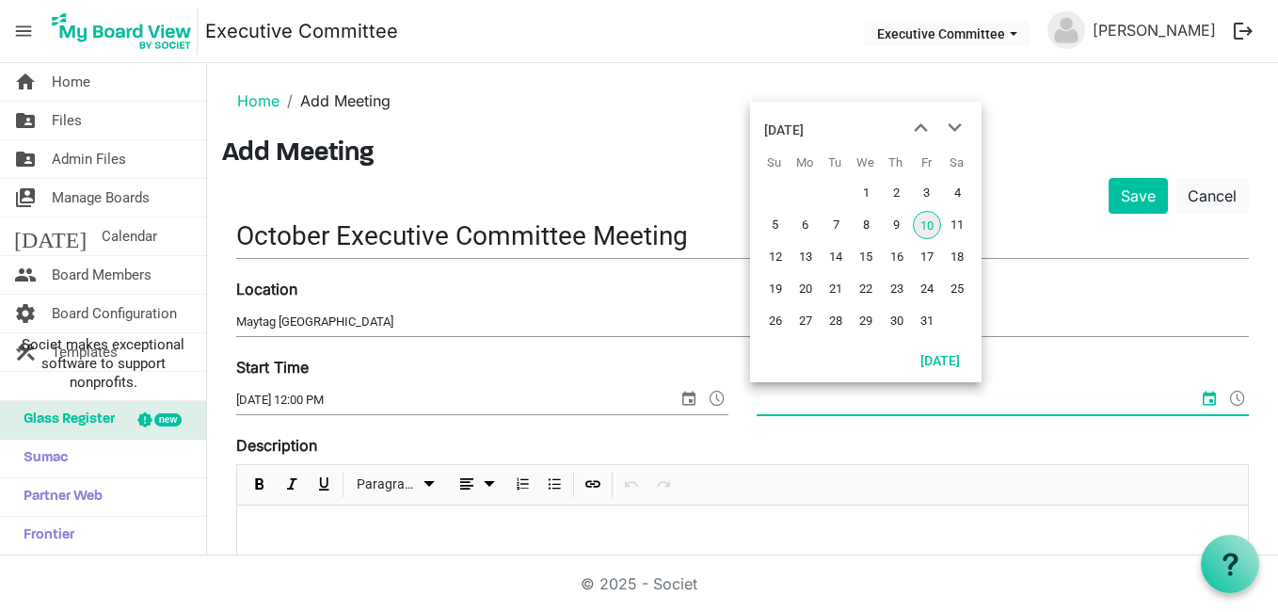
click at [878, 391] on input "End Time" at bounding box center [976, 400] width 441 height 28
click at [862, 257] on span "15" at bounding box center [866, 257] width 28 height 28
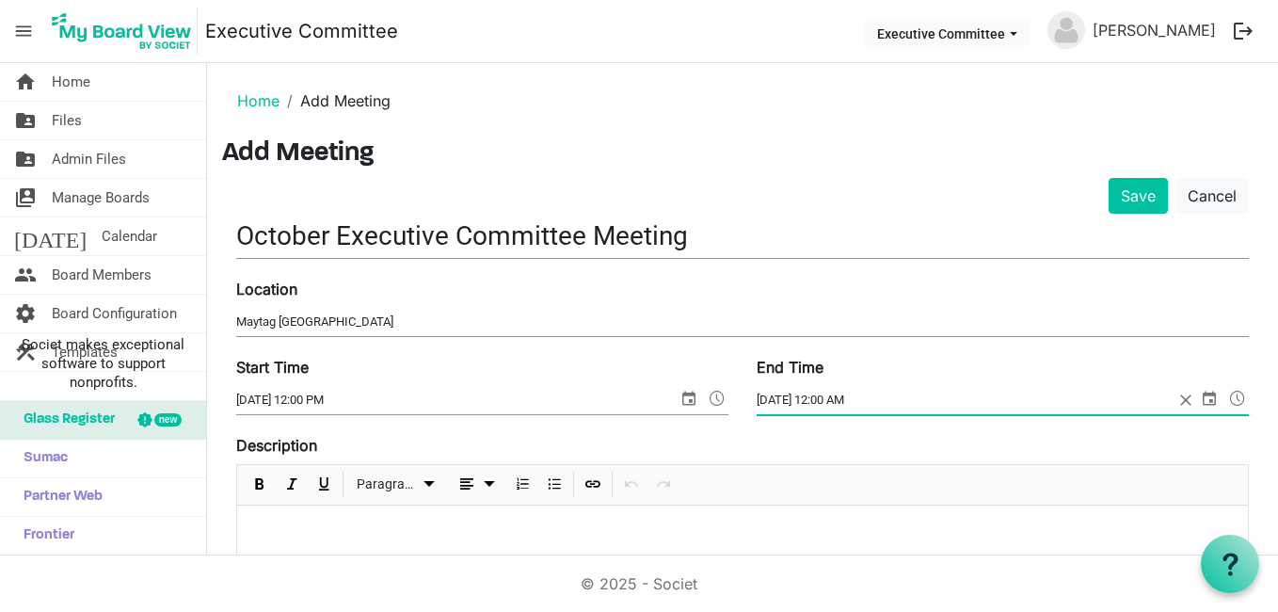
click at [1226, 393] on span at bounding box center [1237, 398] width 23 height 24
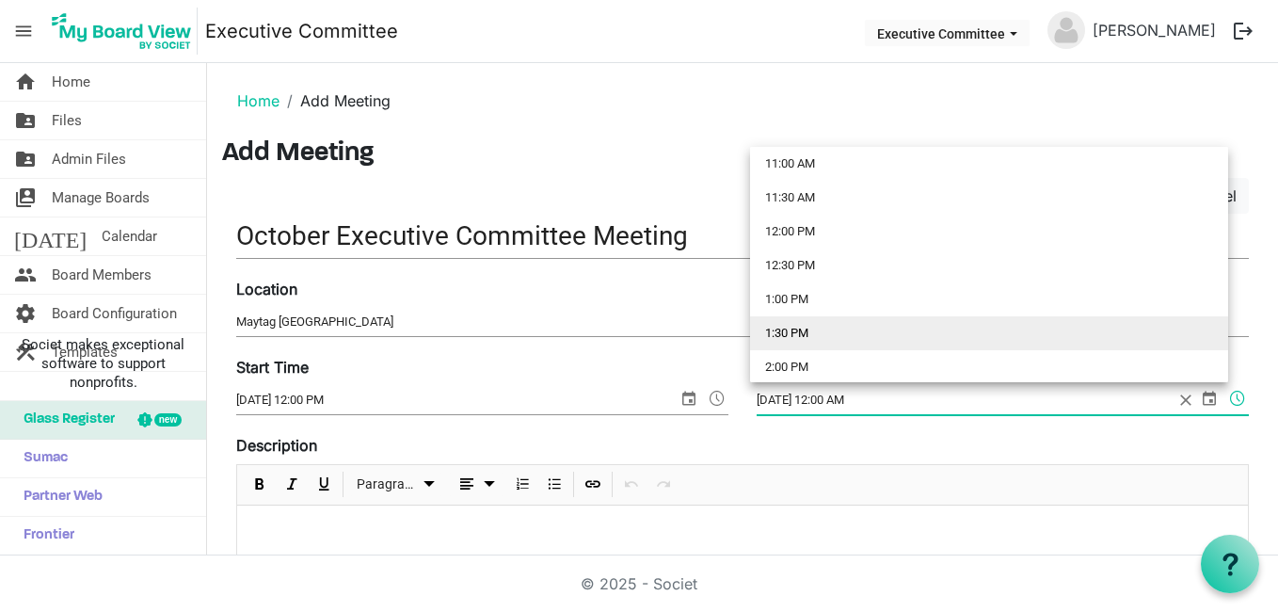
click at [805, 332] on li "1:30 PM" at bounding box center [989, 333] width 478 height 34
type input "10/15/2025 1:30 PM"
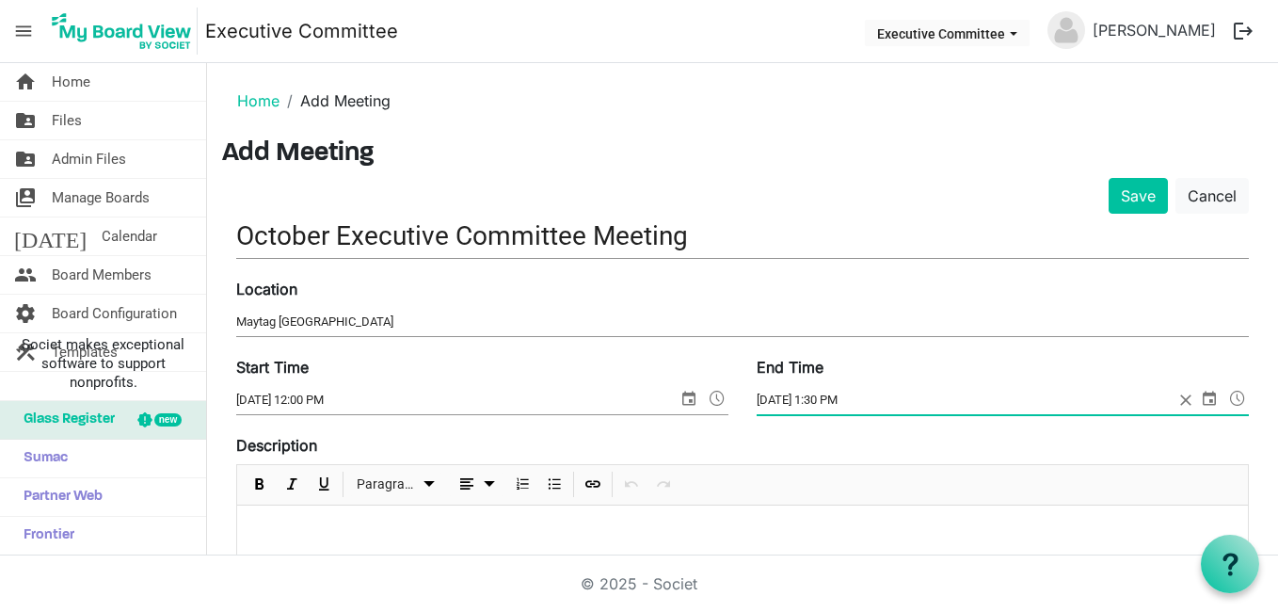
click at [299, 540] on div at bounding box center [742, 552] width 1011 height 94
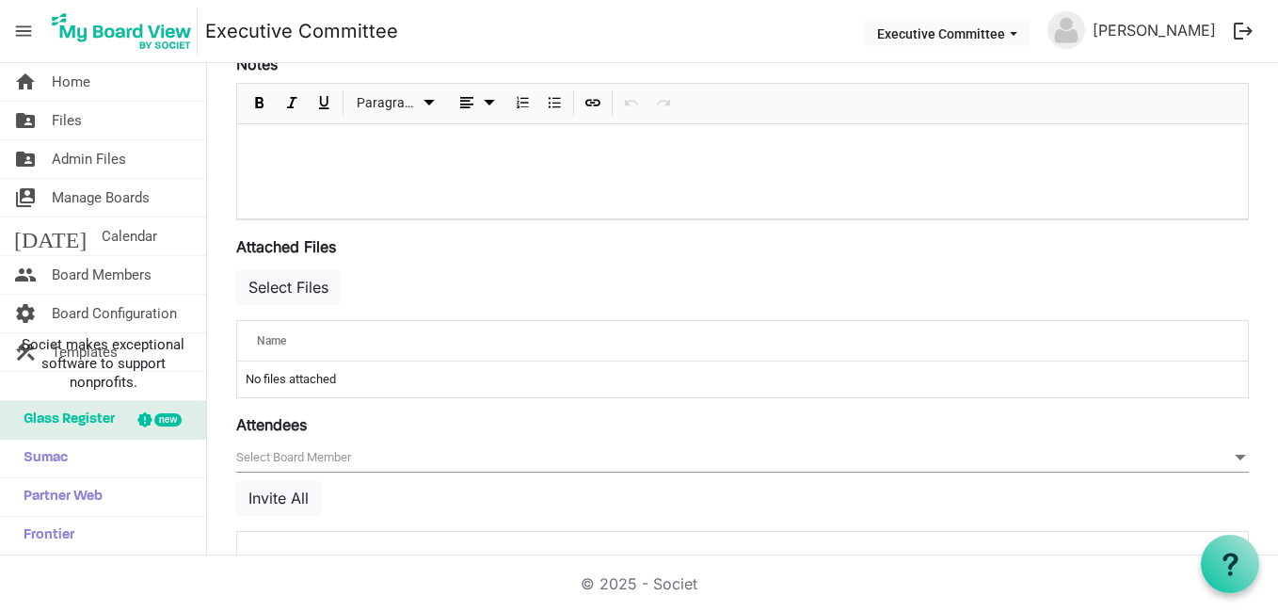
scroll to position [565, 0]
click at [300, 283] on button "Select Files" at bounding box center [288, 286] width 104 height 36
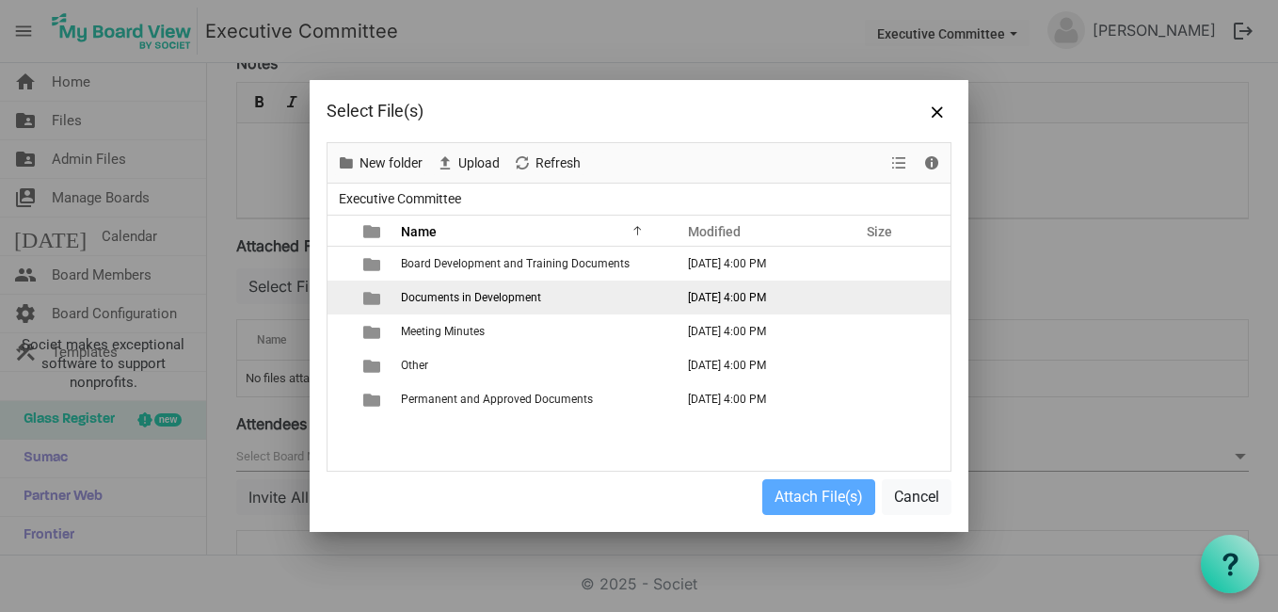
click at [488, 297] on span "Documents in Development" at bounding box center [471, 297] width 140 height 13
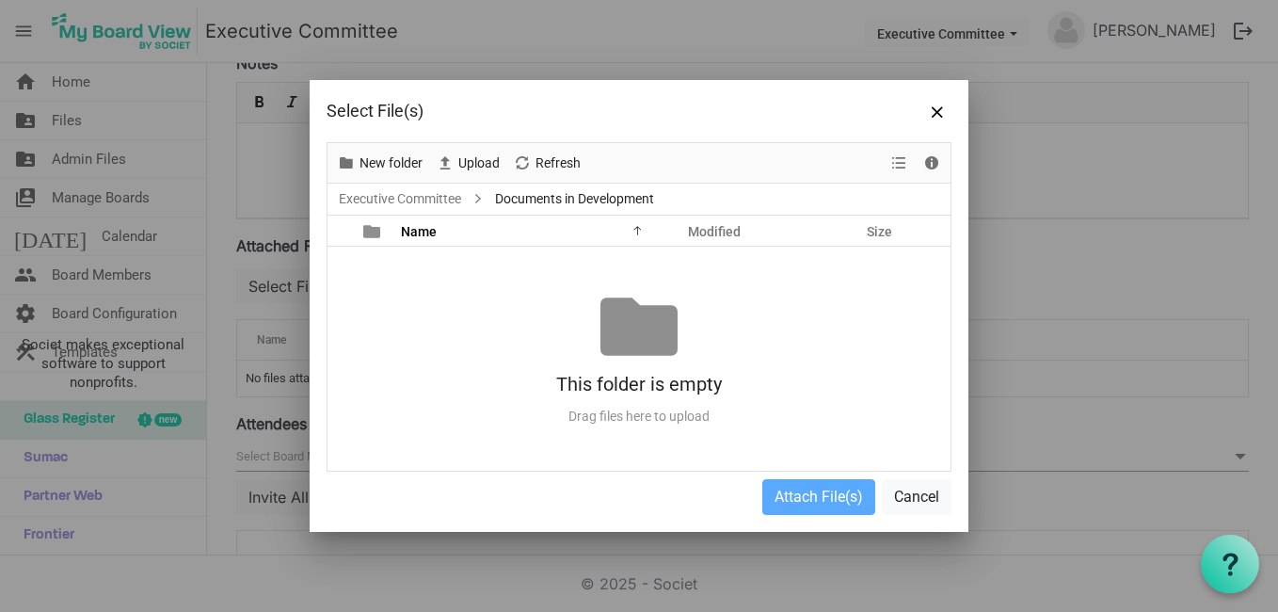
click at [611, 372] on div "This folder is empty" at bounding box center [638, 384] width 623 height 38
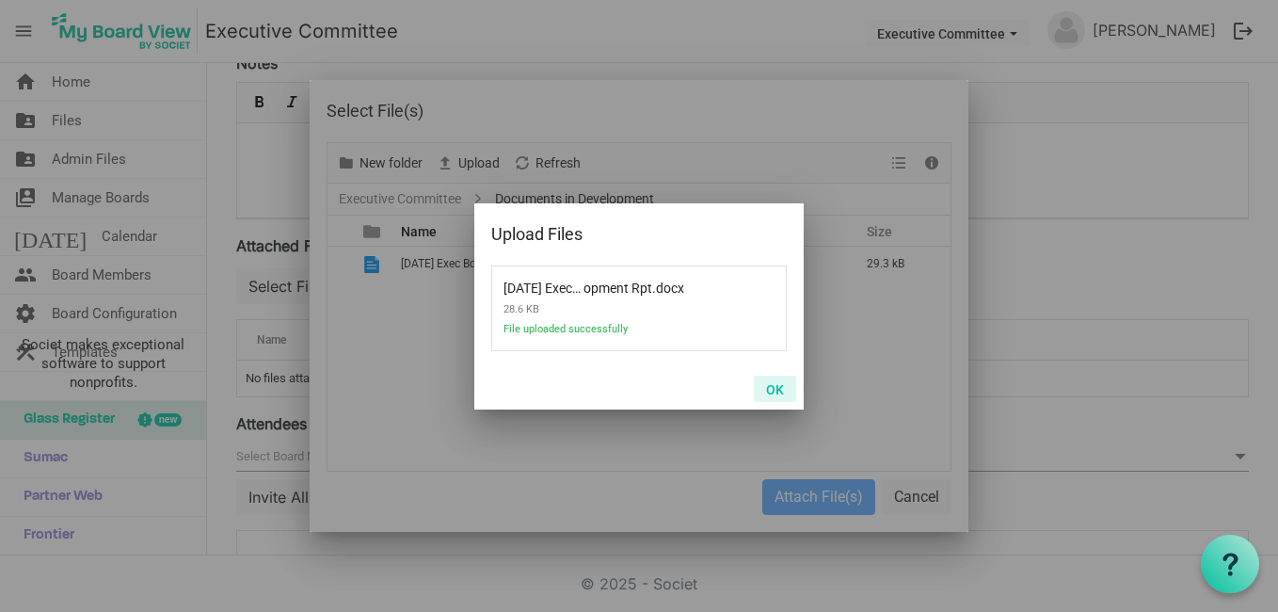
click at [772, 383] on button "OK" at bounding box center [775, 388] width 42 height 26
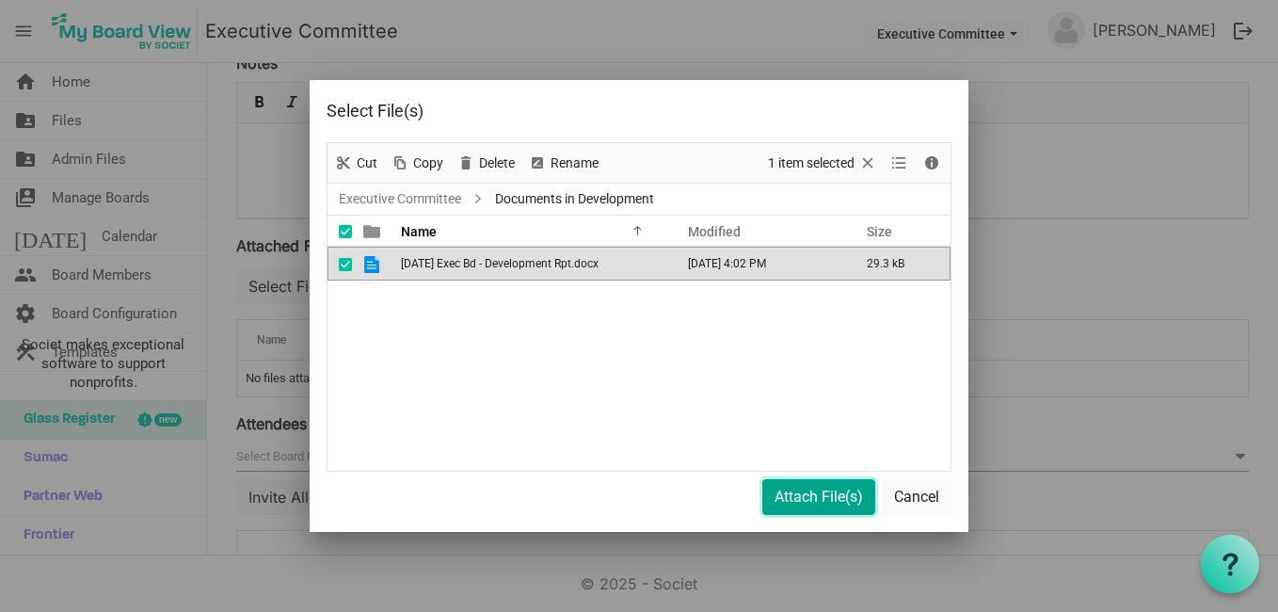
click at [823, 497] on button "Attach File(s)" at bounding box center [818, 497] width 113 height 36
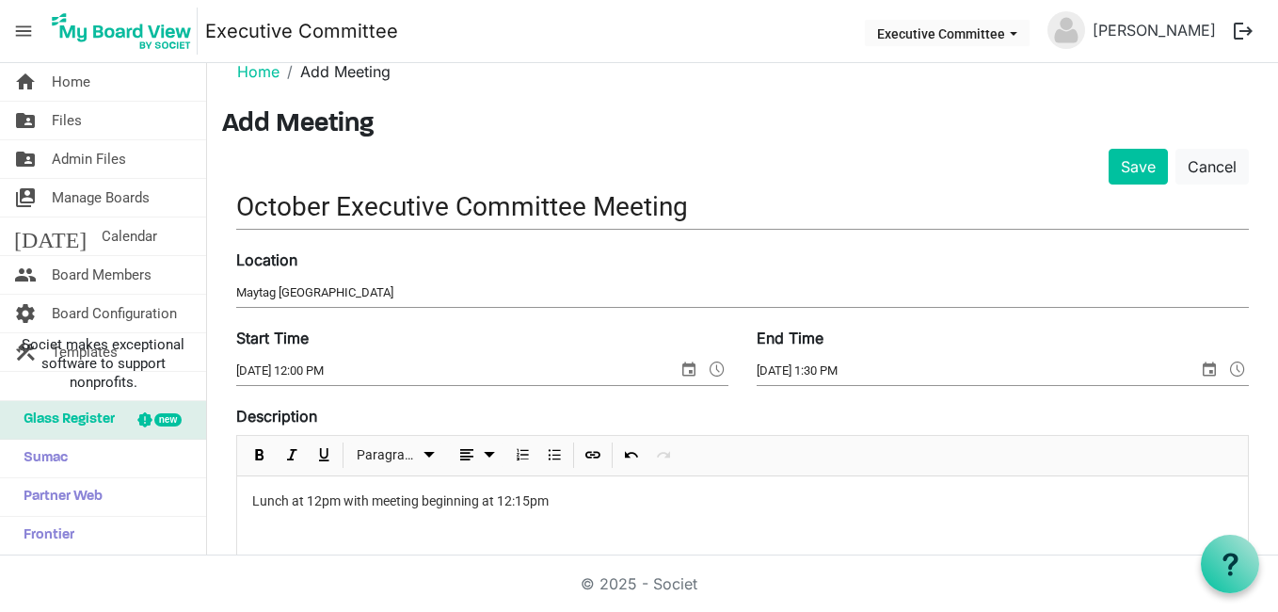
scroll to position [0, 0]
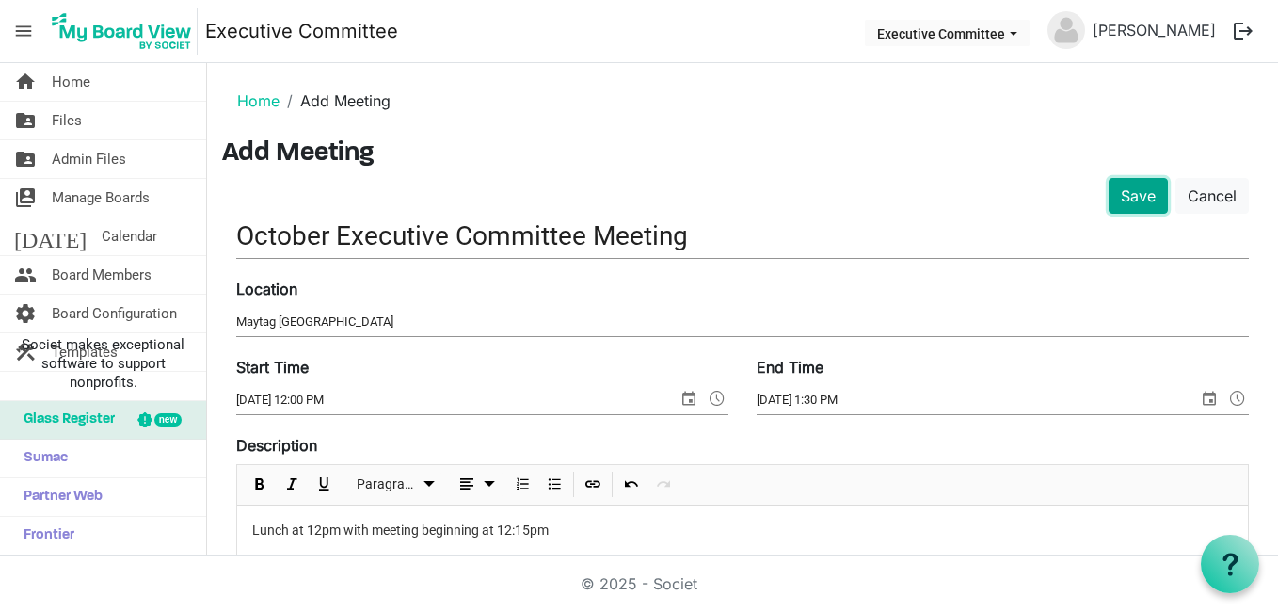
click at [1108, 197] on button "Save" at bounding box center [1137, 196] width 59 height 36
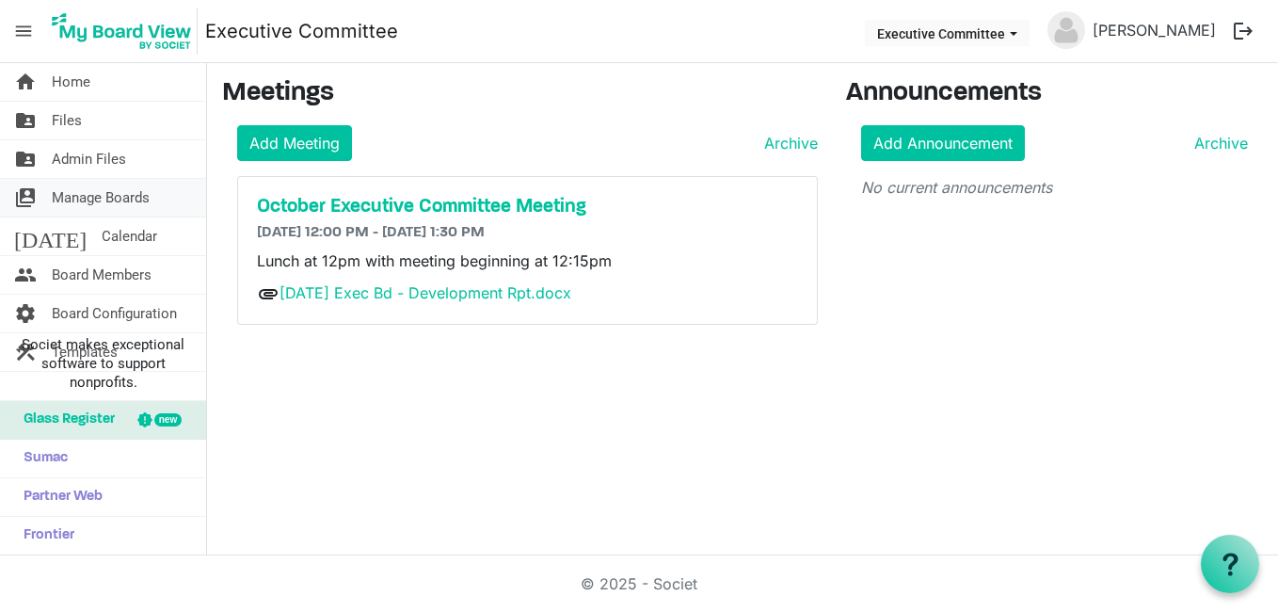
click at [90, 201] on span "Manage Boards" at bounding box center [101, 198] width 98 height 38
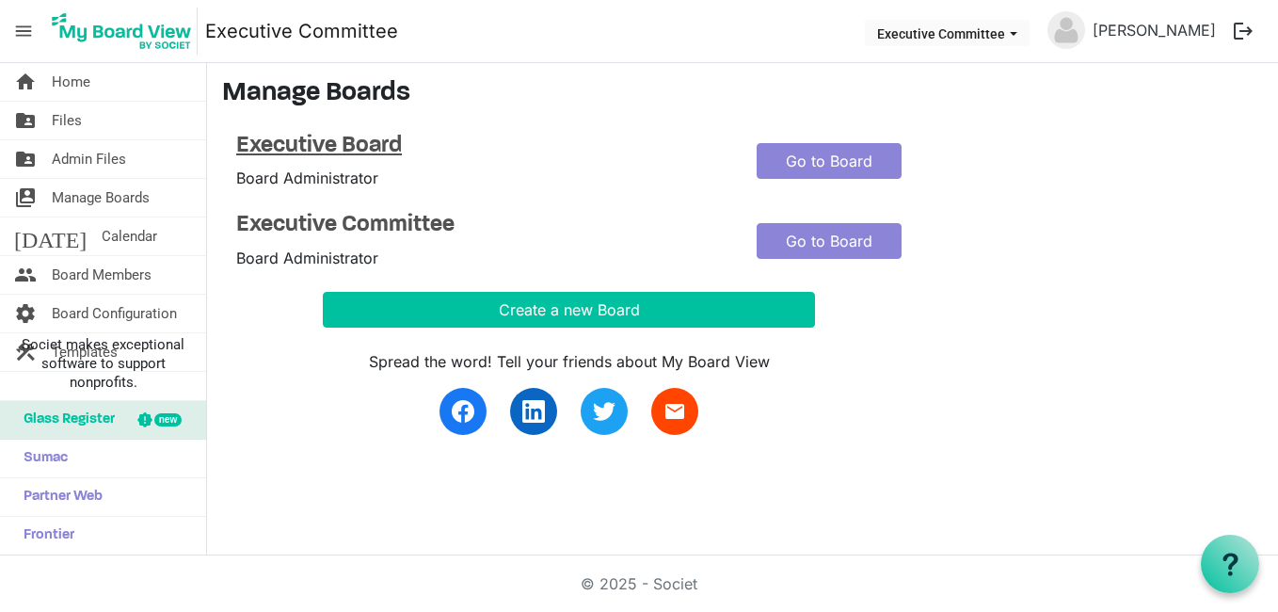
click at [355, 145] on h4 "Executive Board" at bounding box center [482, 146] width 492 height 27
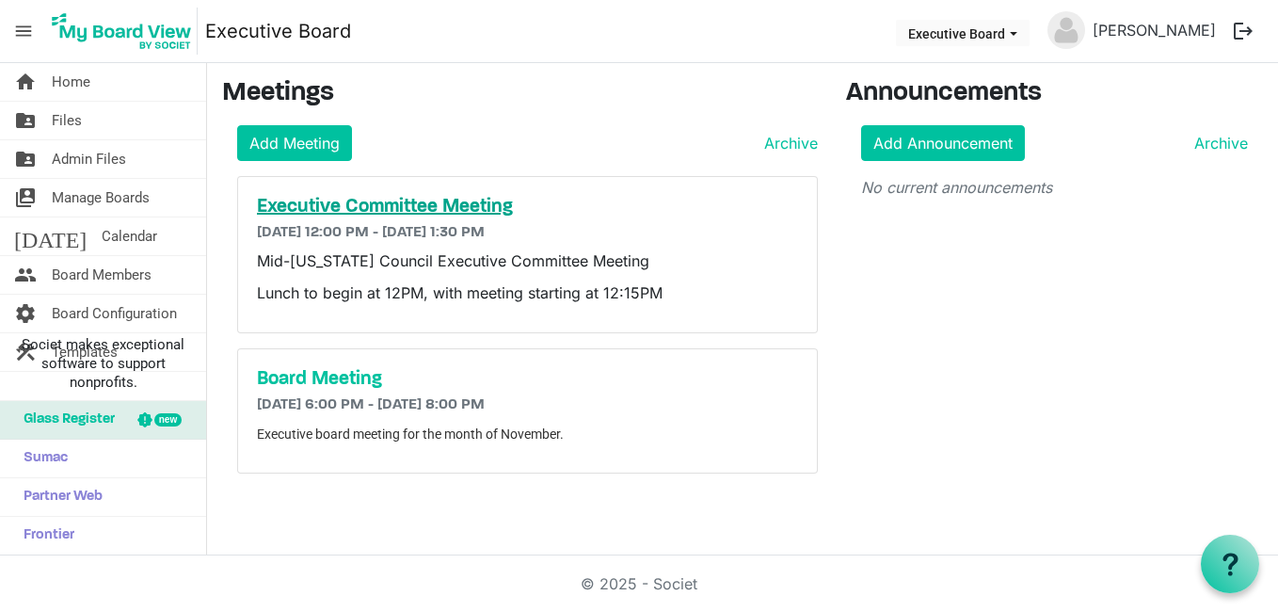
click at [397, 205] on h5 "Executive Committee Meeting" at bounding box center [527, 207] width 541 height 23
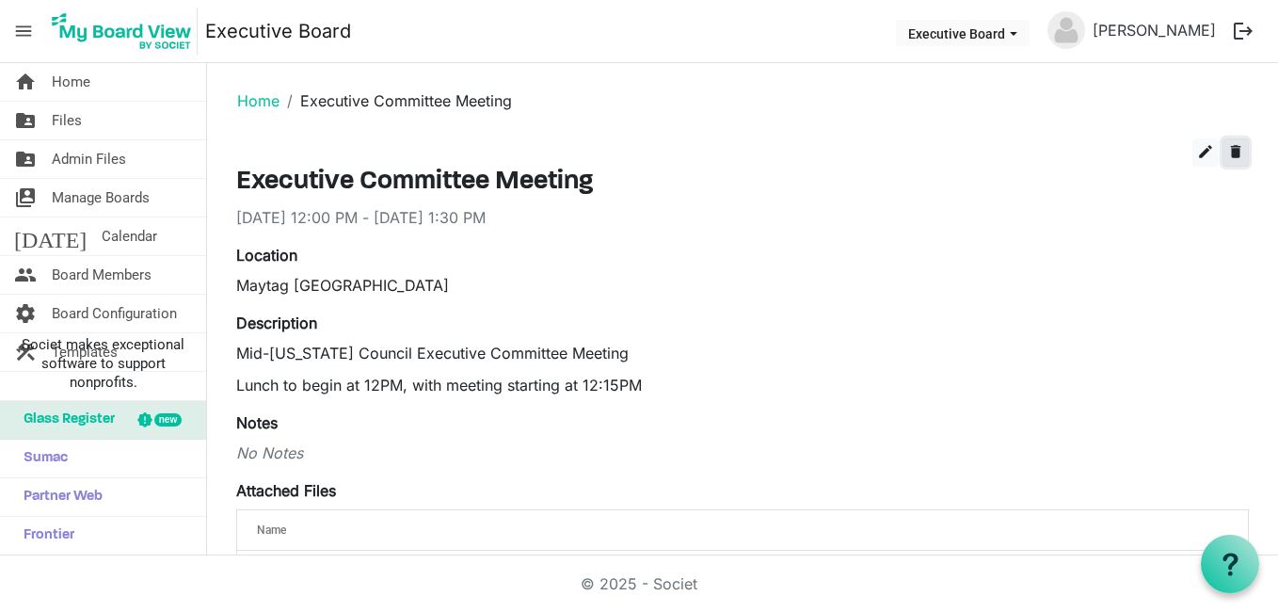
click at [1227, 145] on span "delete" at bounding box center [1235, 151] width 17 height 17
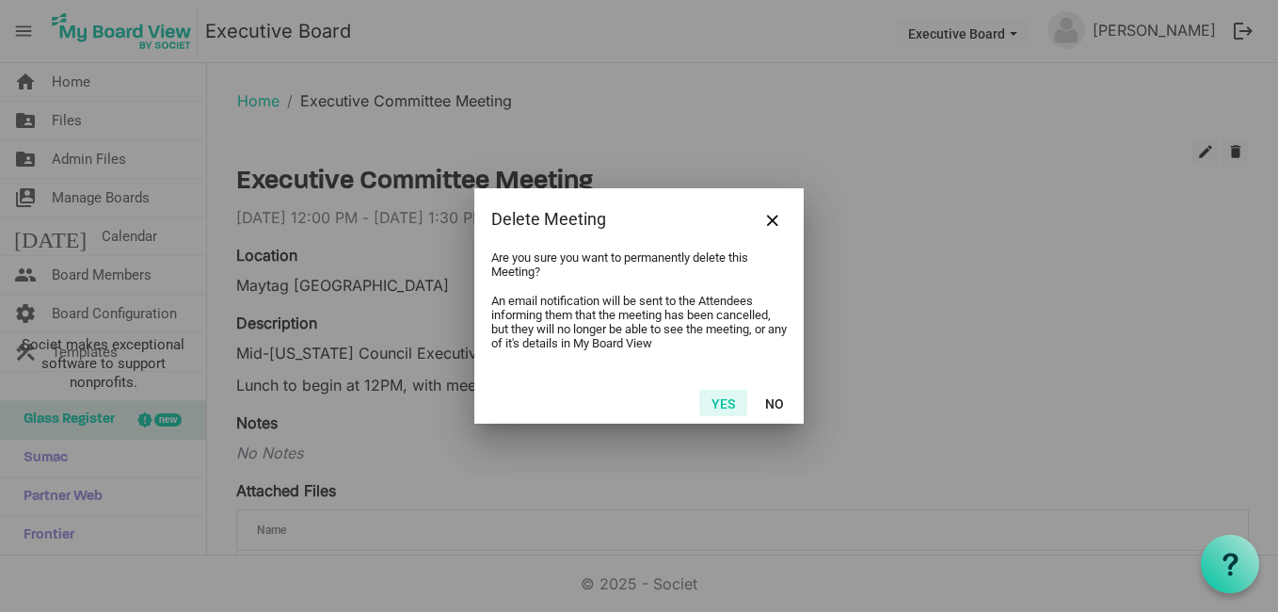
click at [724, 395] on button "Yes" at bounding box center [723, 403] width 48 height 26
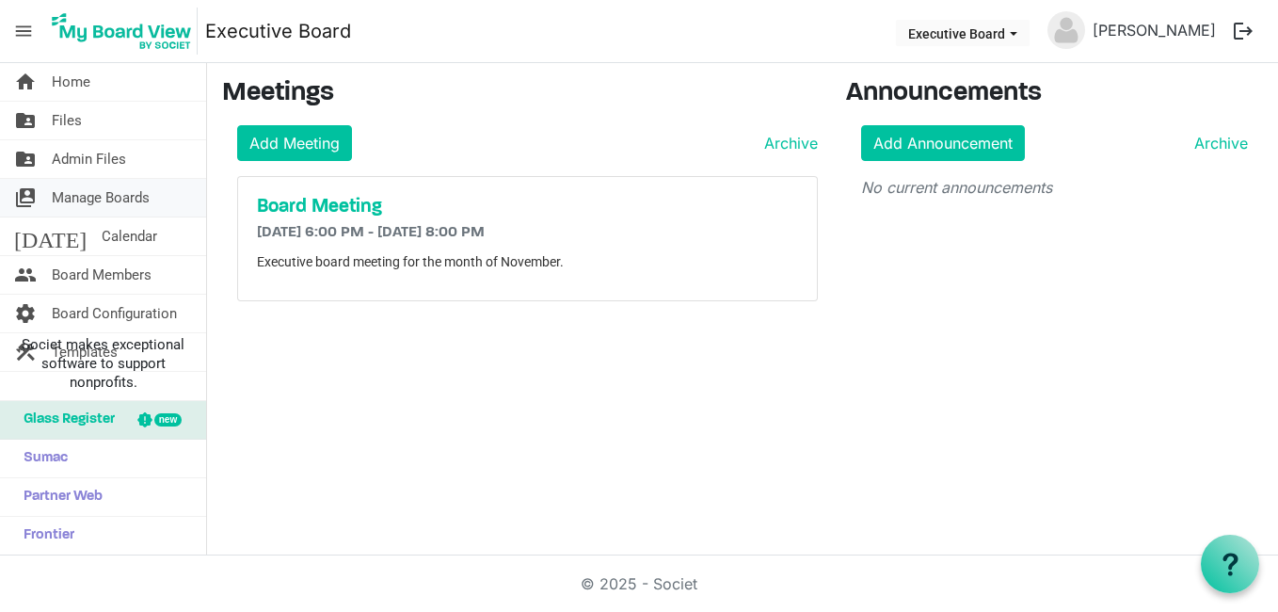
click at [87, 192] on span "Manage Boards" at bounding box center [101, 198] width 98 height 38
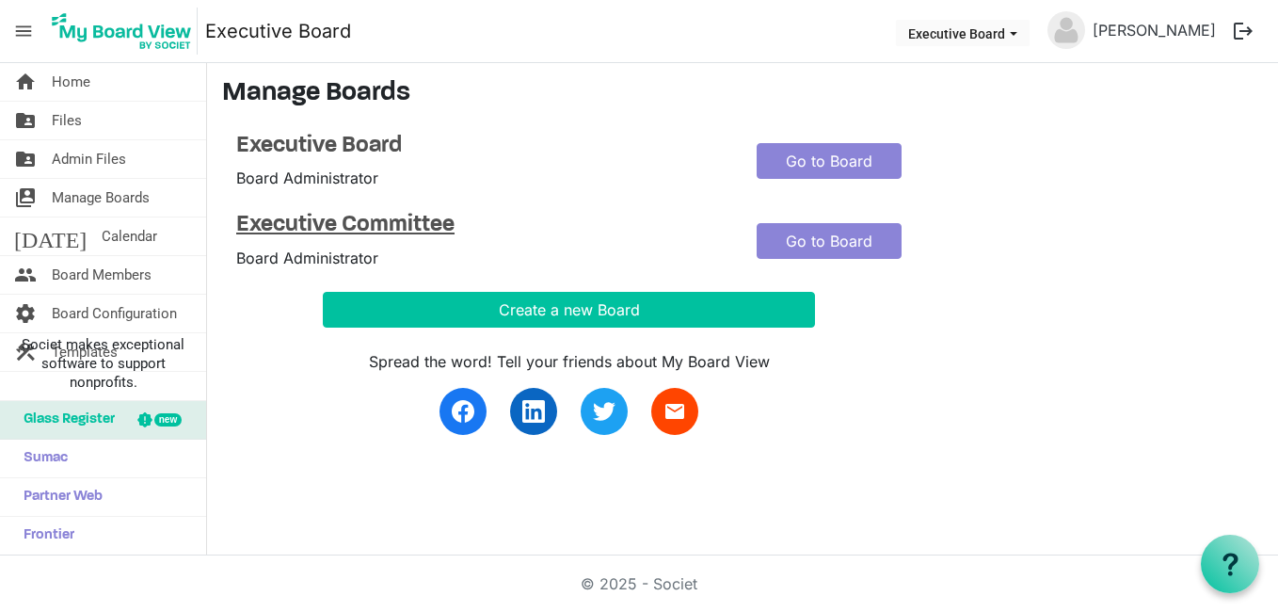
click at [372, 216] on h4 "Executive Committee" at bounding box center [482, 225] width 492 height 27
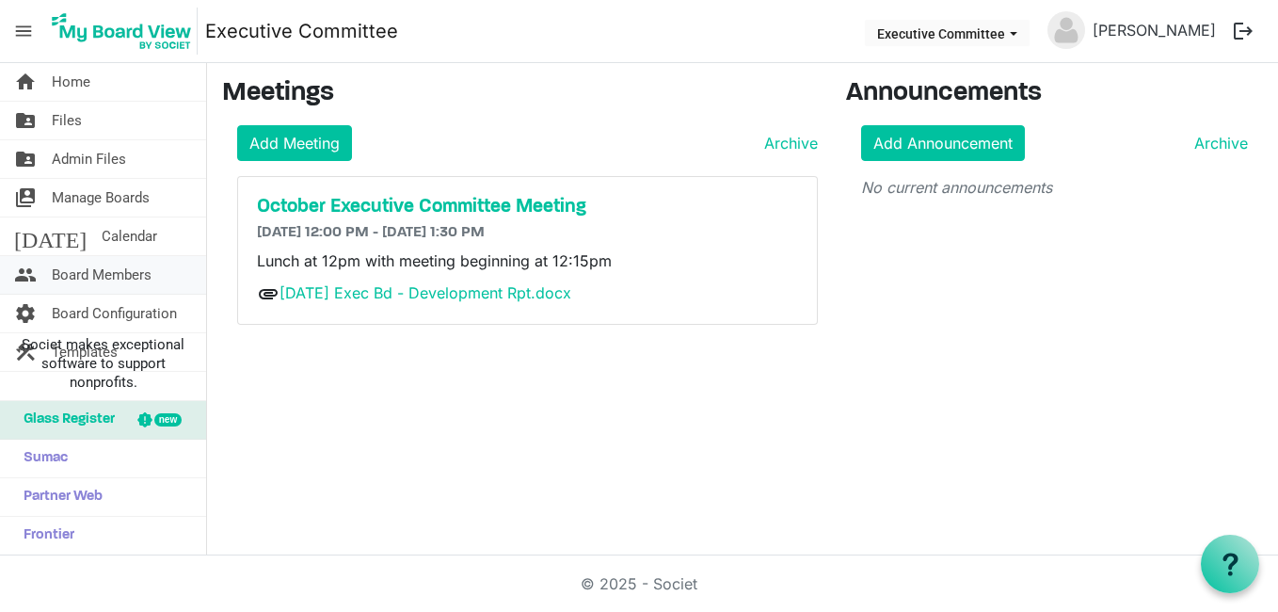
click at [81, 268] on span "Board Members" at bounding box center [102, 275] width 100 height 38
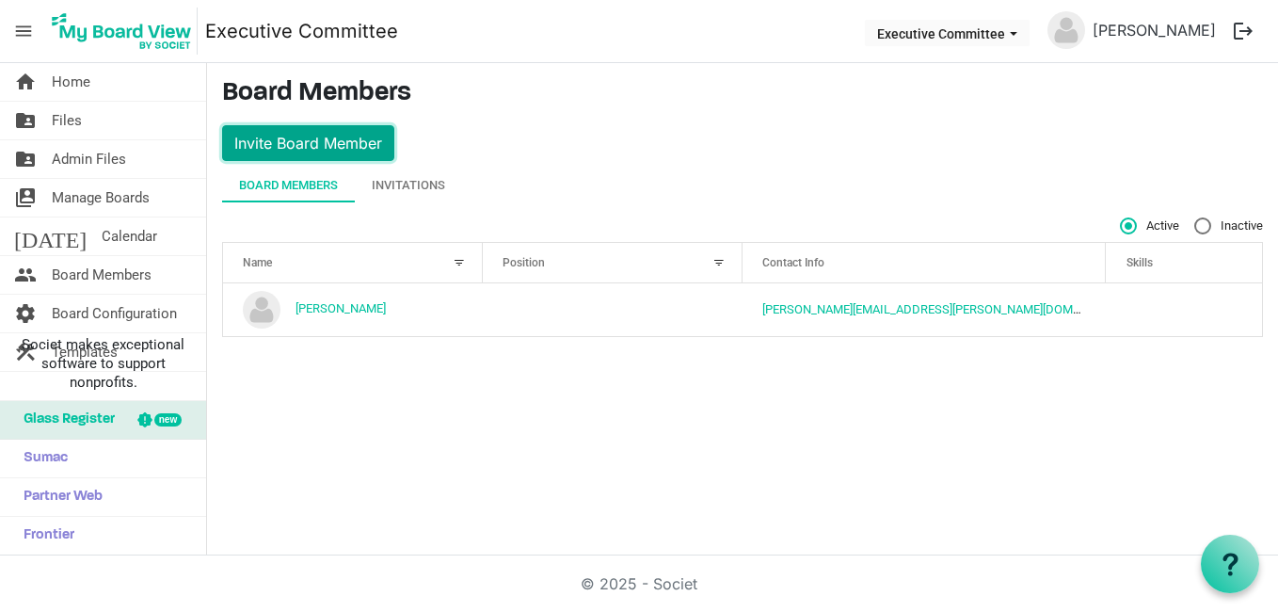
click at [307, 142] on button "Invite Board Member" at bounding box center [308, 143] width 172 height 36
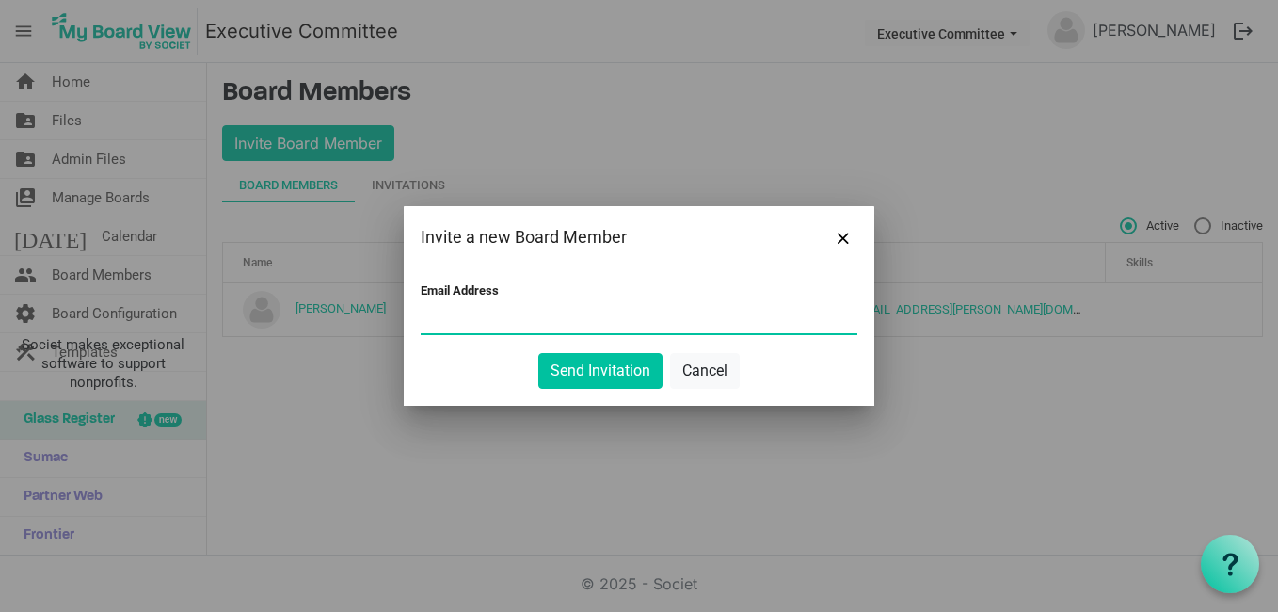
click at [436, 311] on input "Email Address" at bounding box center [639, 319] width 437 height 28
paste input "Chuck Biskner <cdb3121@gmail.com>; Jennifer Banh <jlbanh@yahoo.com>; Boatwright…"
type input "Chuck Biskner <cdb3121@gmail.com>; Jennifer Banh <jlbanh@yahoo.com>; Boatwright…"
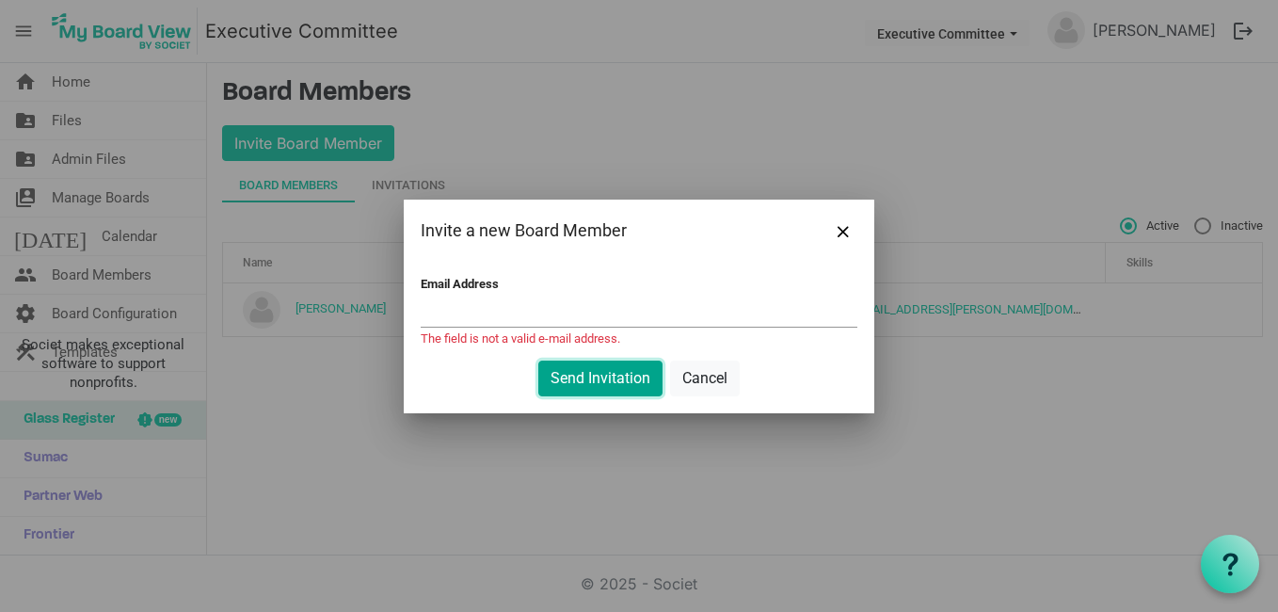
click at [627, 371] on button "Send Invitation" at bounding box center [600, 378] width 124 height 36
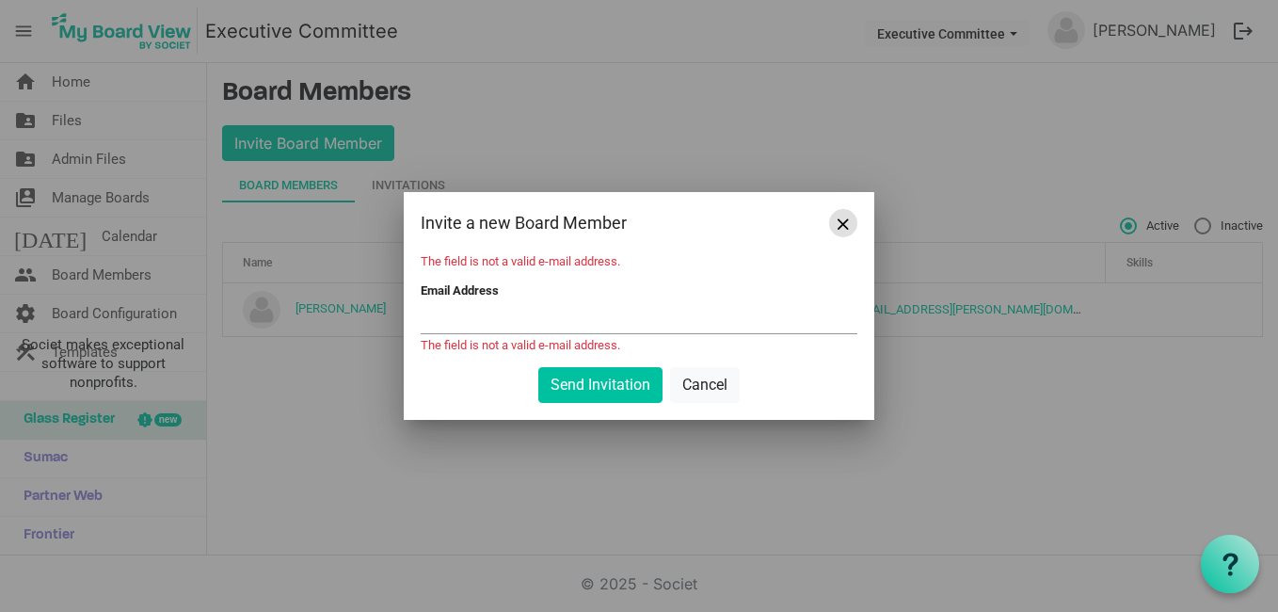
click at [838, 228] on span "Close" at bounding box center [842, 223] width 11 height 11
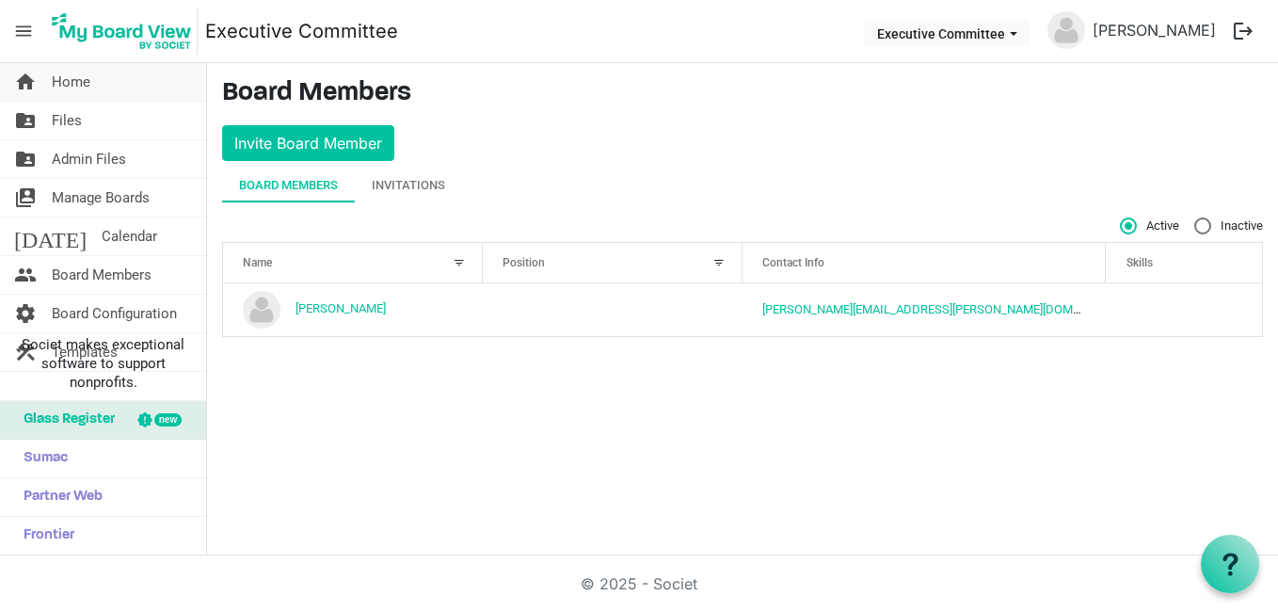
click at [74, 76] on span "Home" at bounding box center [71, 82] width 39 height 38
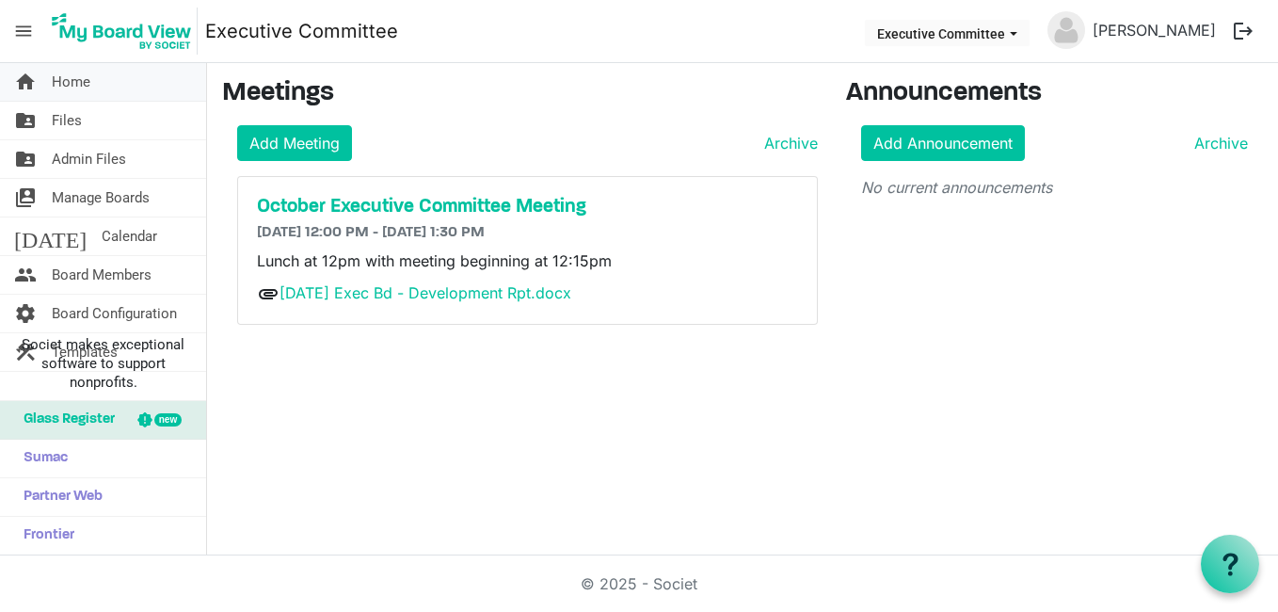
click at [96, 83] on link "home Home" at bounding box center [103, 82] width 206 height 38
click at [79, 272] on span "Board Members" at bounding box center [102, 275] width 100 height 38
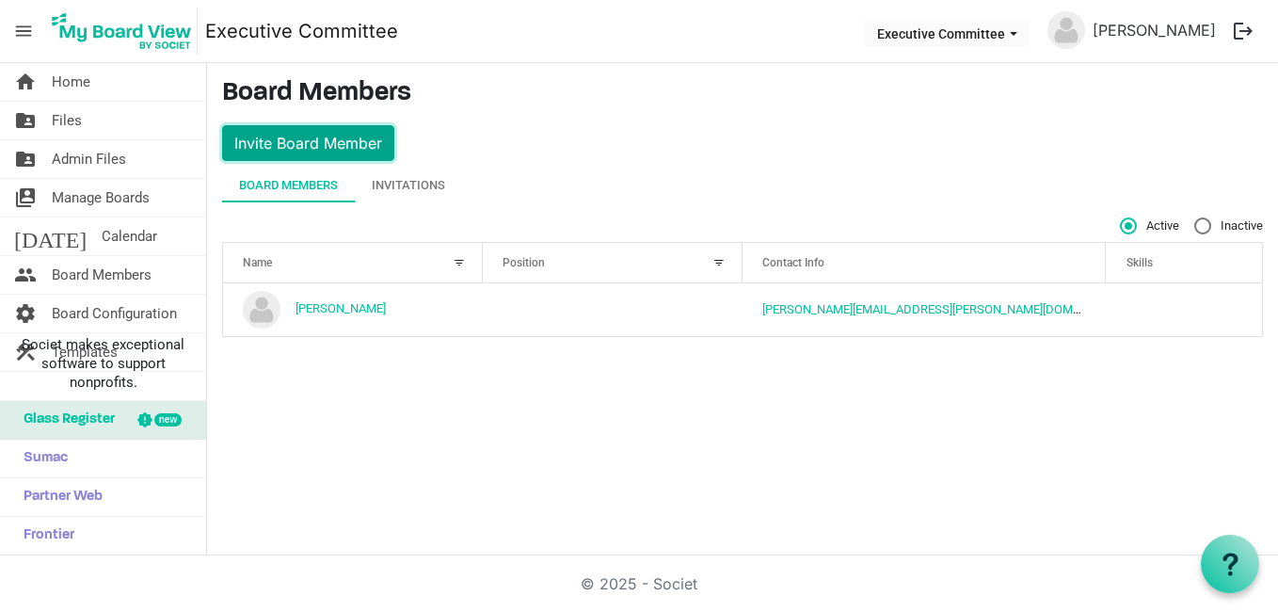
click at [302, 140] on button "Invite Board Member" at bounding box center [308, 143] width 172 height 36
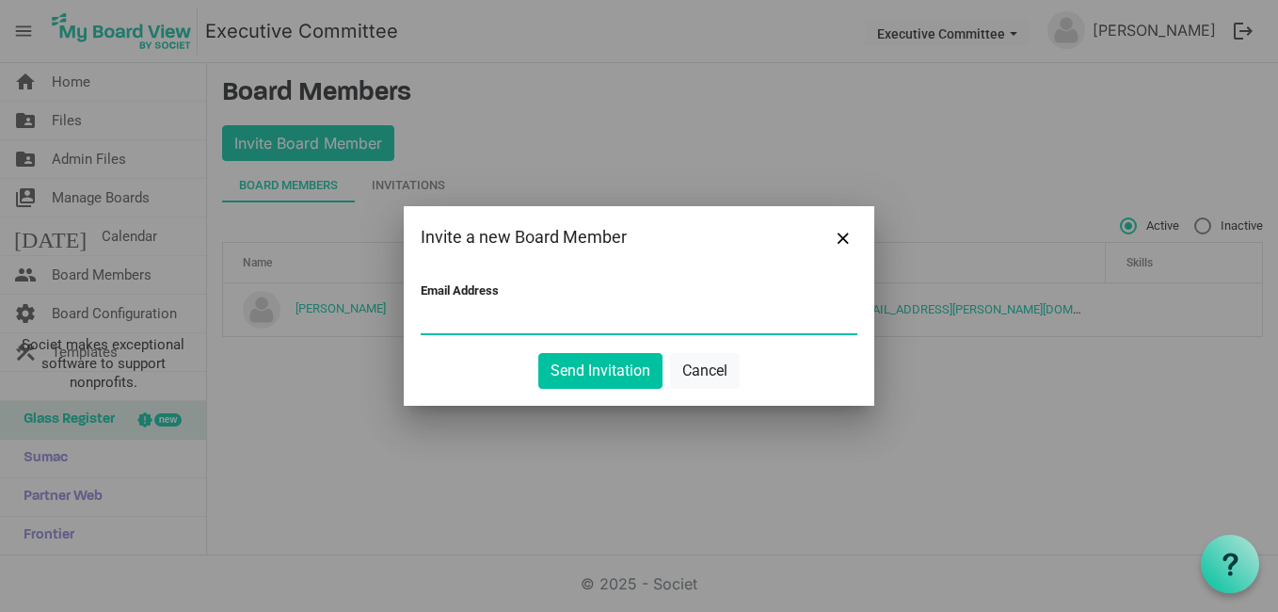
click at [458, 311] on input "Email Address" at bounding box center [639, 319] width 437 height 28
click at [538, 353] on button "Send Invitation" at bounding box center [600, 371] width 124 height 36
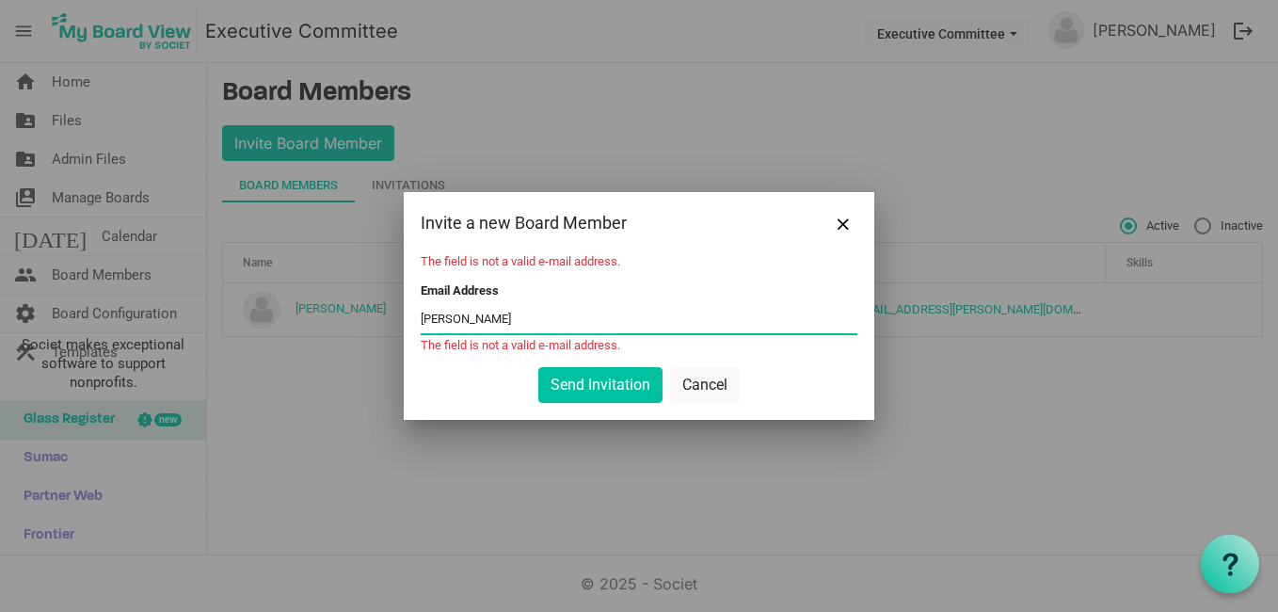
drag, startPoint x: 634, startPoint y: 318, endPoint x: 663, endPoint y: 314, distance: 29.4
click at [663, 314] on input "chuck" at bounding box center [639, 319] width 437 height 28
click at [644, 320] on input "chuck" at bounding box center [639, 319] width 437 height 28
click at [477, 319] on input "chuck" at bounding box center [639, 319] width 437 height 28
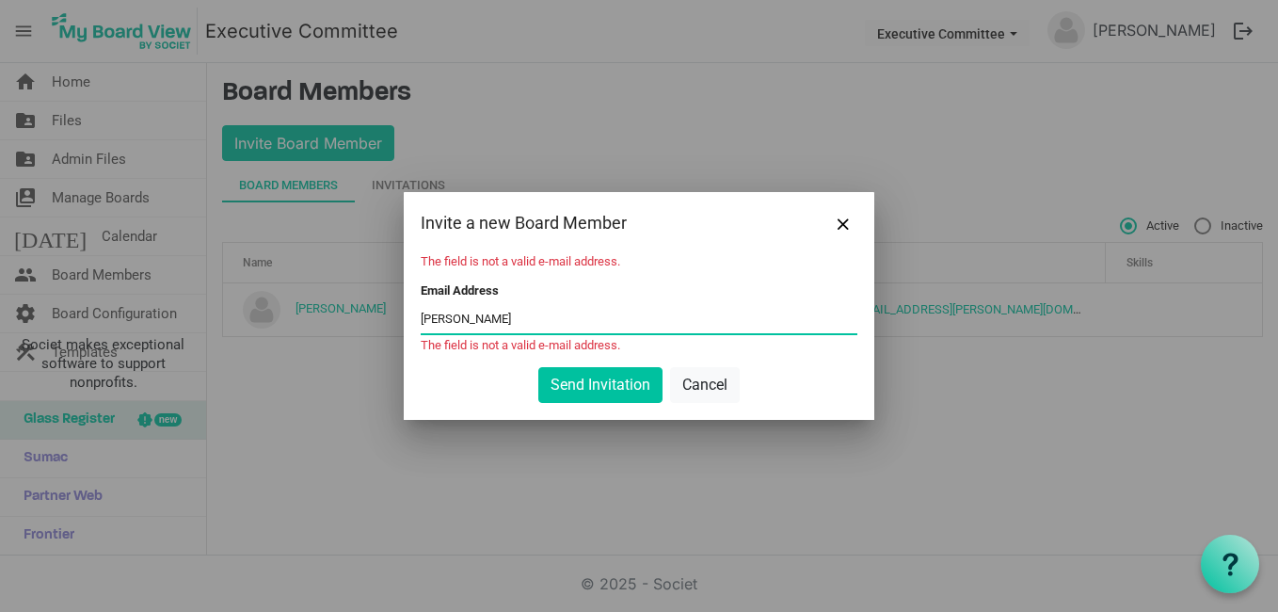
drag, startPoint x: 460, startPoint y: 317, endPoint x: 379, endPoint y: 313, distance: 81.0
click at [379, 313] on div "Invite a new Board Member The field is not a valid e-mail address. Email Addres…" at bounding box center [639, 306] width 1278 height 612
paste input "Chuck Biskner <cdb3121@gmail.com>"
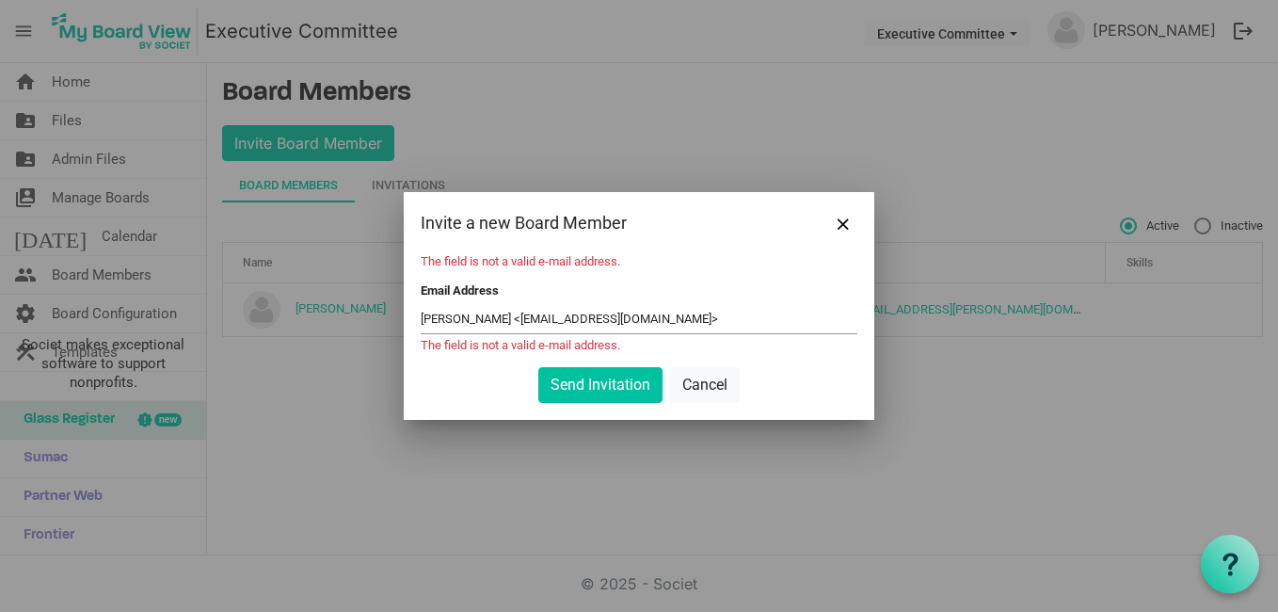
click at [425, 406] on div "The field is not a valid e-mail address. Email Address Chuck Biskner <cdb3121@g…" at bounding box center [639, 337] width 470 height 166
click at [625, 314] on input "Chuck Biskner <cdb3121@gmail.com>" at bounding box center [639, 319] width 437 height 28
click at [429, 379] on div "Send Invitation Cancel" at bounding box center [639, 385] width 437 height 36
click at [569, 381] on button "Send Invitation" at bounding box center [600, 385] width 124 height 36
click at [506, 317] on input "Chuck Biskner <cdb3121@gmail.com" at bounding box center [639, 319] width 437 height 28
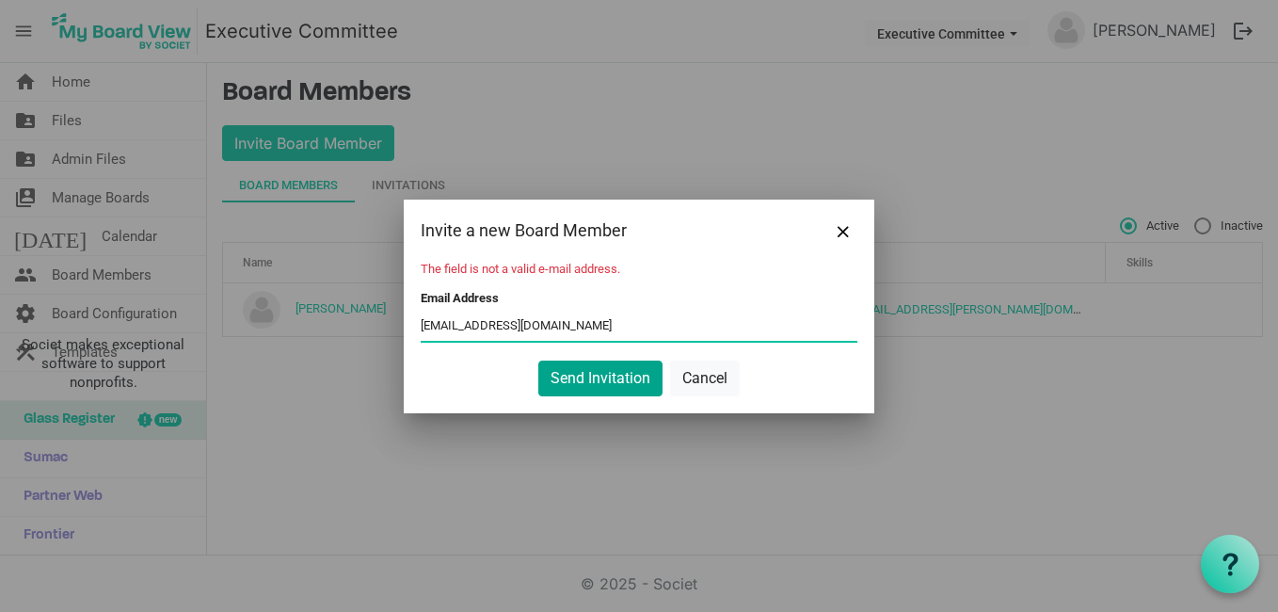
type input "cdb3121@gmail.com"
click at [590, 370] on button "Send Invitation" at bounding box center [600, 378] width 124 height 36
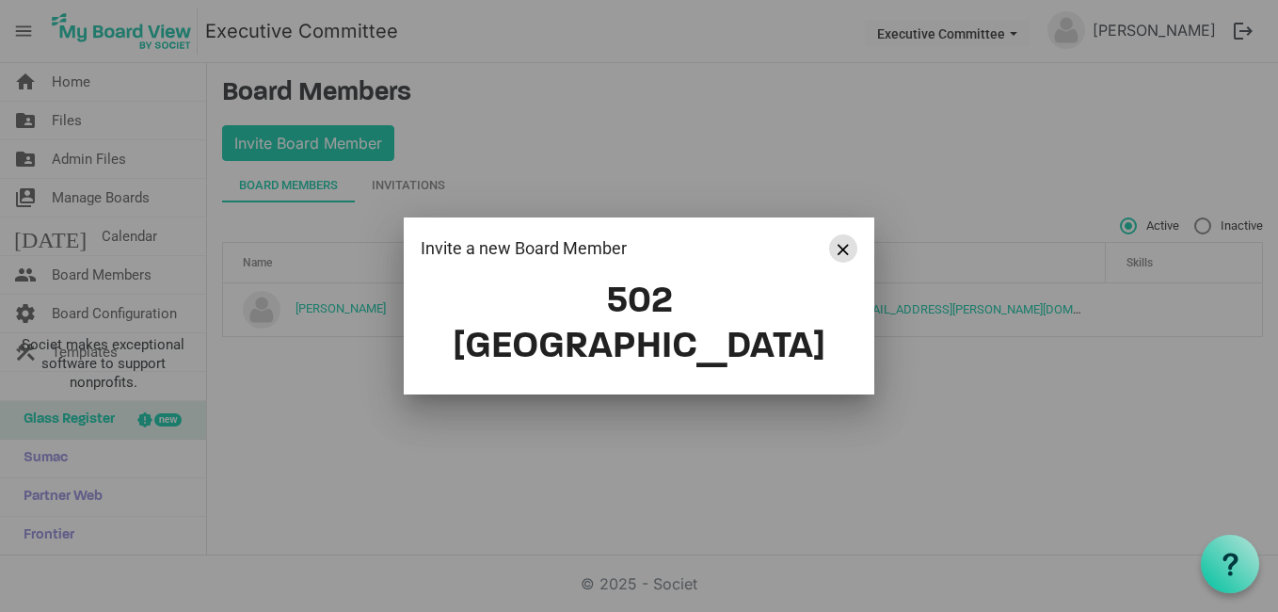
click at [845, 255] on span "Close" at bounding box center [842, 249] width 11 height 11
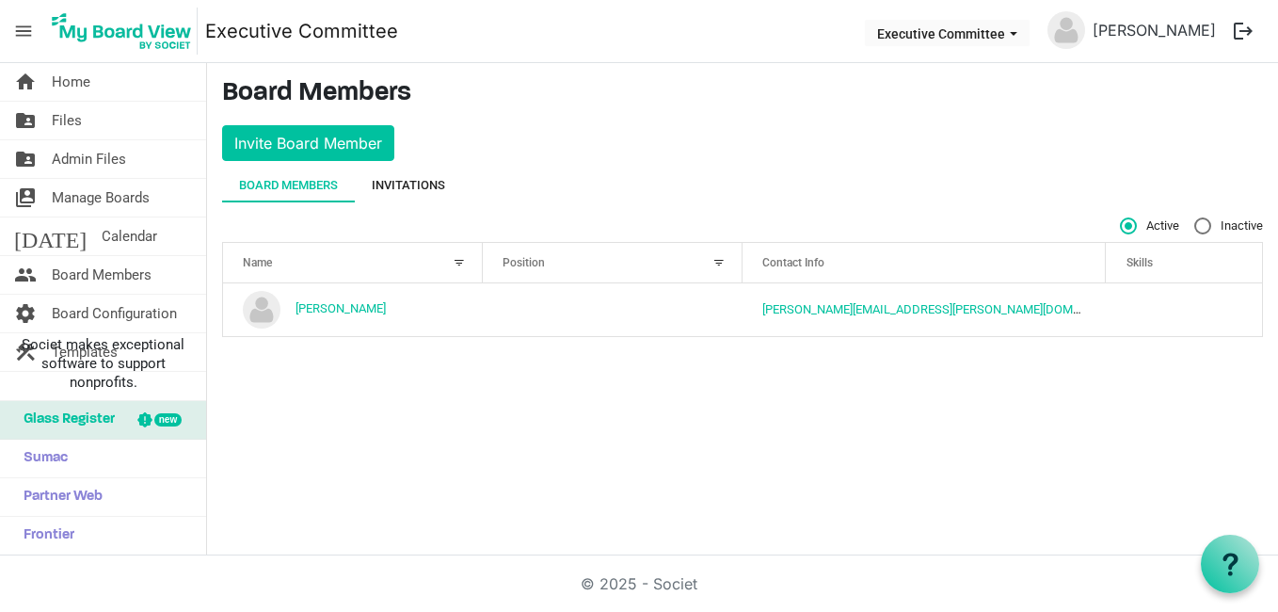
click at [402, 182] on div "Invitations" at bounding box center [408, 185] width 73 height 19
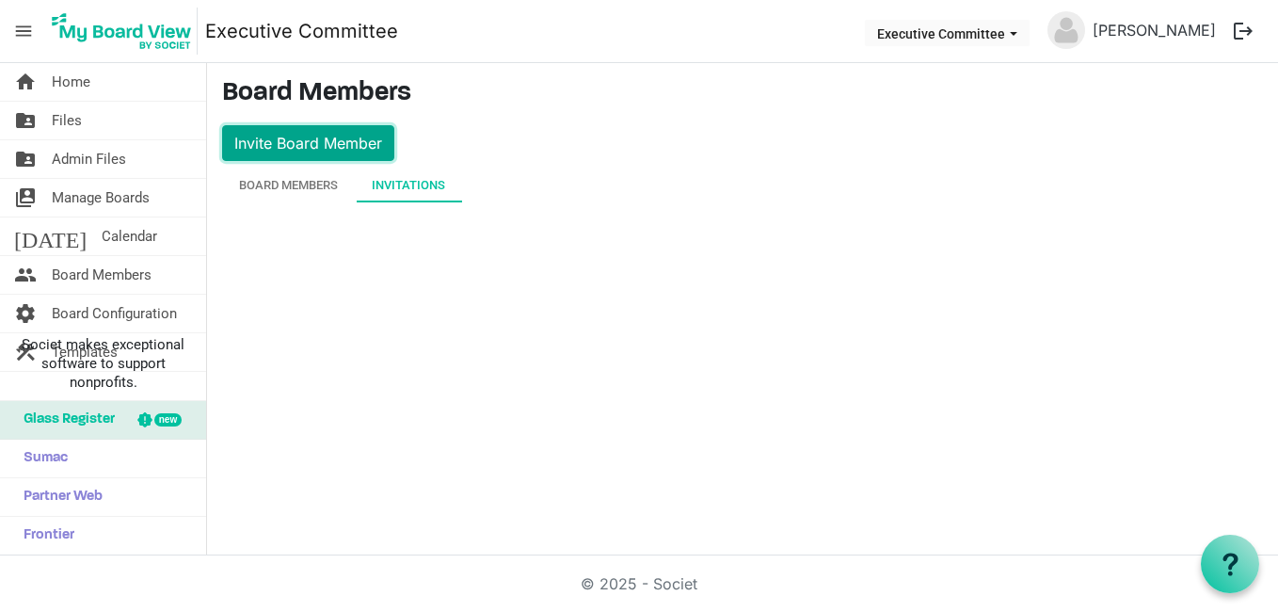
click at [374, 140] on button "Invite Board Member" at bounding box center [308, 143] width 172 height 36
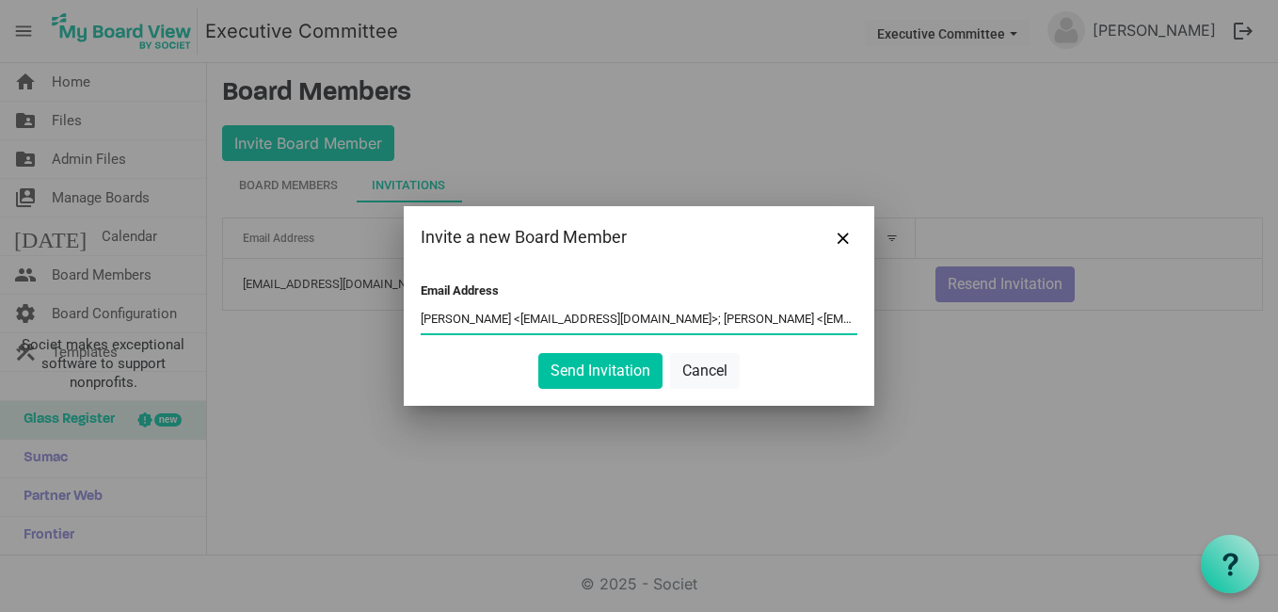
click at [635, 315] on input "Chuck Biskner <cdb3121@gmail.com>; Jennifer Banh <jlbanh@yahoo.com>; Boatwright…" at bounding box center [639, 319] width 437 height 28
drag, startPoint x: 631, startPoint y: 317, endPoint x: 941, endPoint y: 324, distance: 309.6
click at [941, 324] on div "Invite a new Board Member Email Address Chuck Biskner <cdb3121@gmail.com>; Jenn…" at bounding box center [639, 306] width 1278 height 612
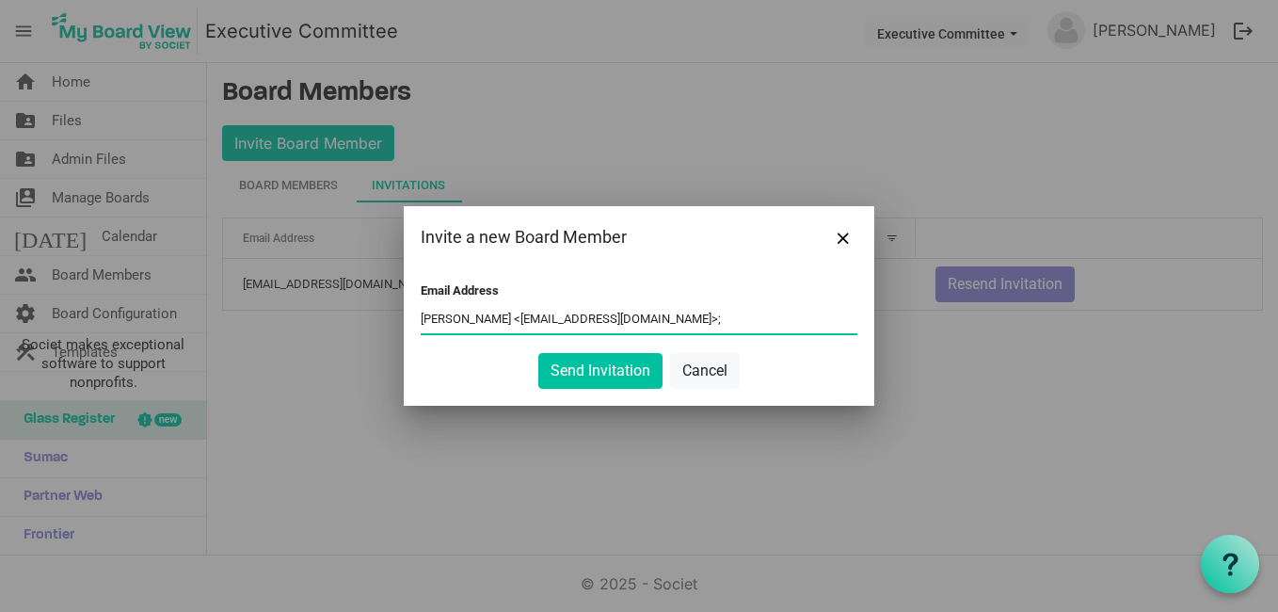
click at [625, 317] on input "Chuck Biskner <cdb3121@gmail.com>;" at bounding box center [639, 319] width 437 height 28
click at [507, 315] on input "Chuck Biskner <cdb3121@gmail.com" at bounding box center [639, 319] width 437 height 28
type input "cdb3121@gmail.com"
click at [447, 358] on div "Send Invitation Cancel" at bounding box center [639, 371] width 437 height 36
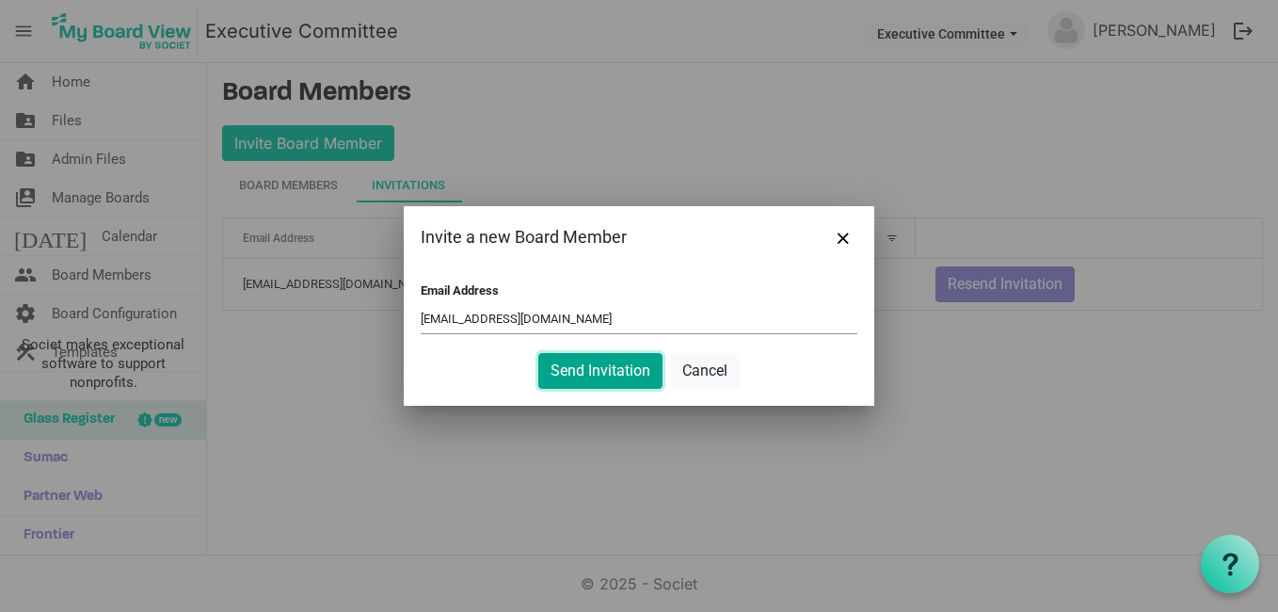
click at [581, 371] on button "Send Invitation" at bounding box center [600, 371] width 124 height 36
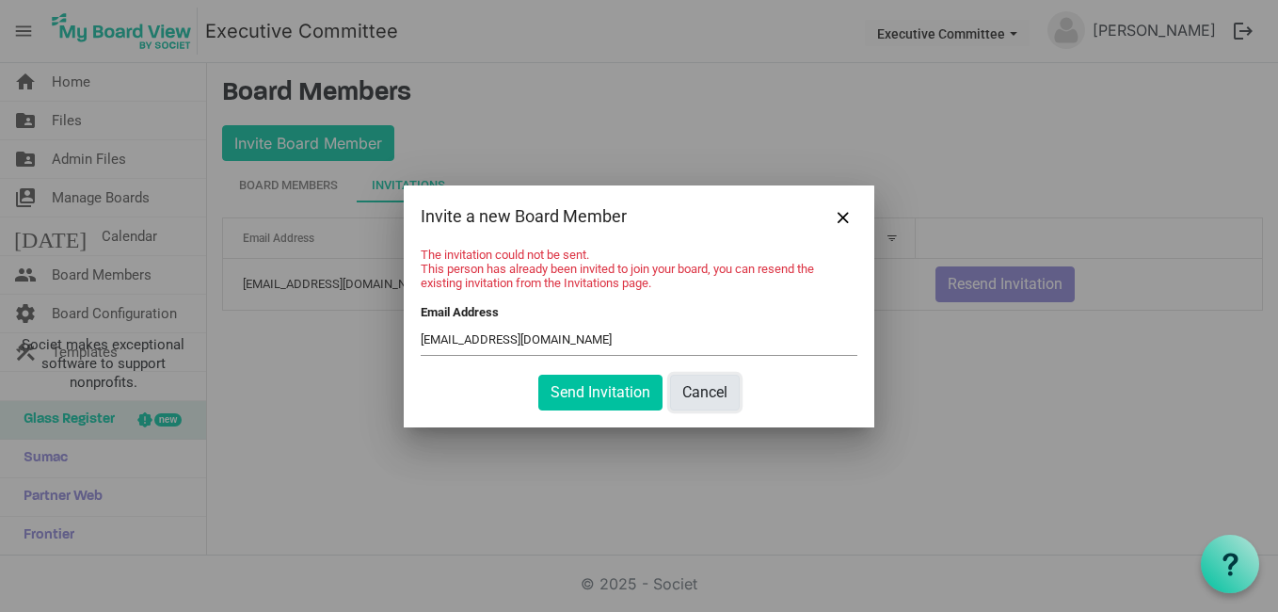
click at [730, 392] on button "Cancel" at bounding box center [705, 392] width 70 height 36
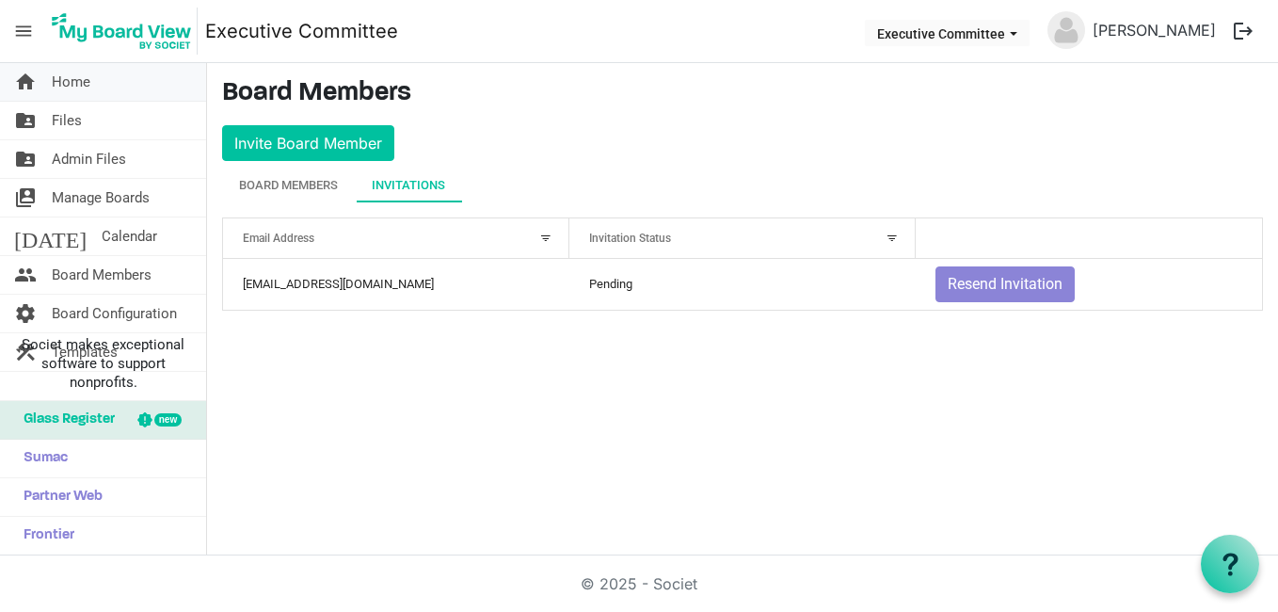
click at [57, 91] on span "Home" at bounding box center [71, 82] width 39 height 38
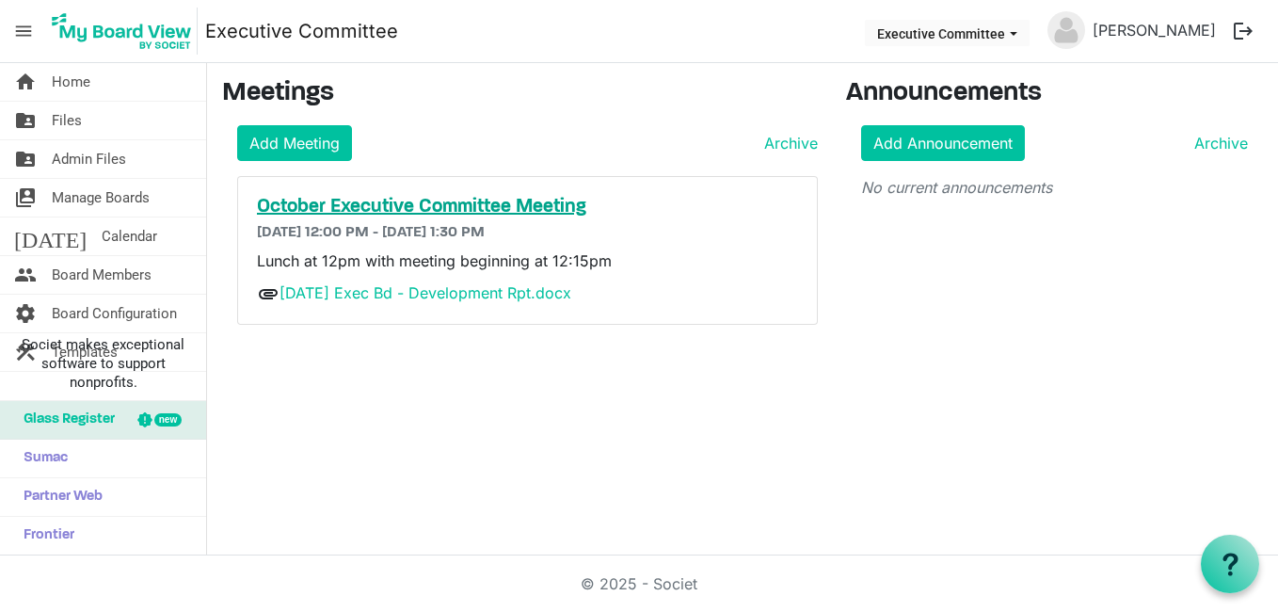
click at [437, 200] on h5 "October Executive Committee Meeting" at bounding box center [527, 207] width 541 height 23
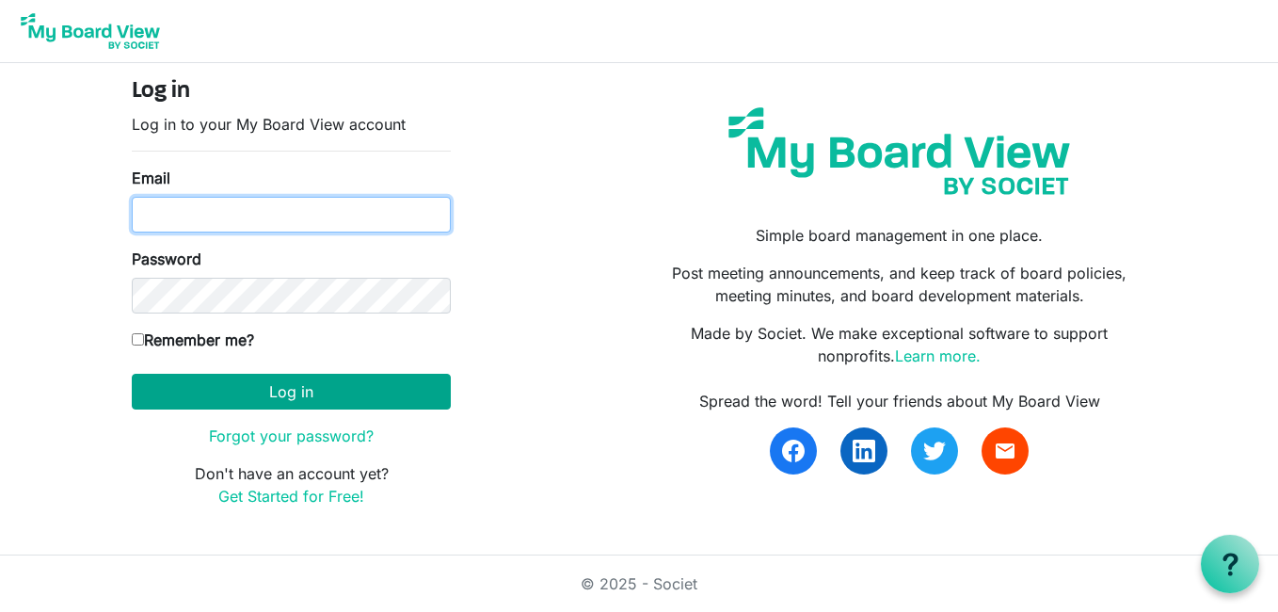
type input "[PERSON_NAME][EMAIL_ADDRESS][PERSON_NAME][DOMAIN_NAME]"
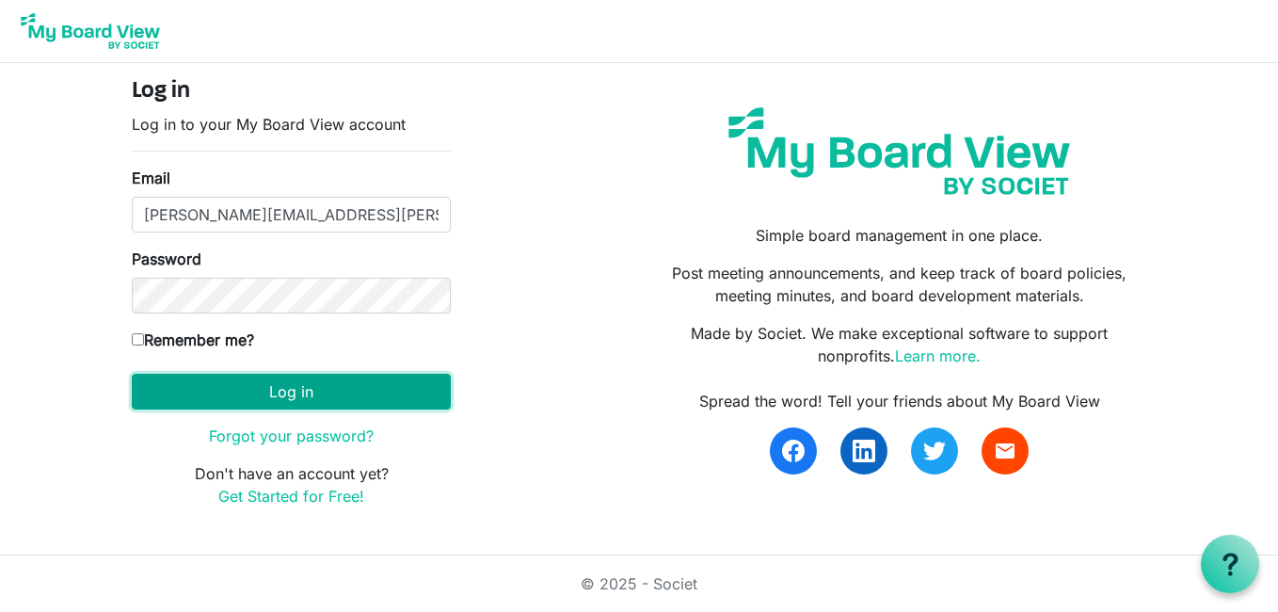
click at [285, 395] on button "Log in" at bounding box center [291, 392] width 319 height 36
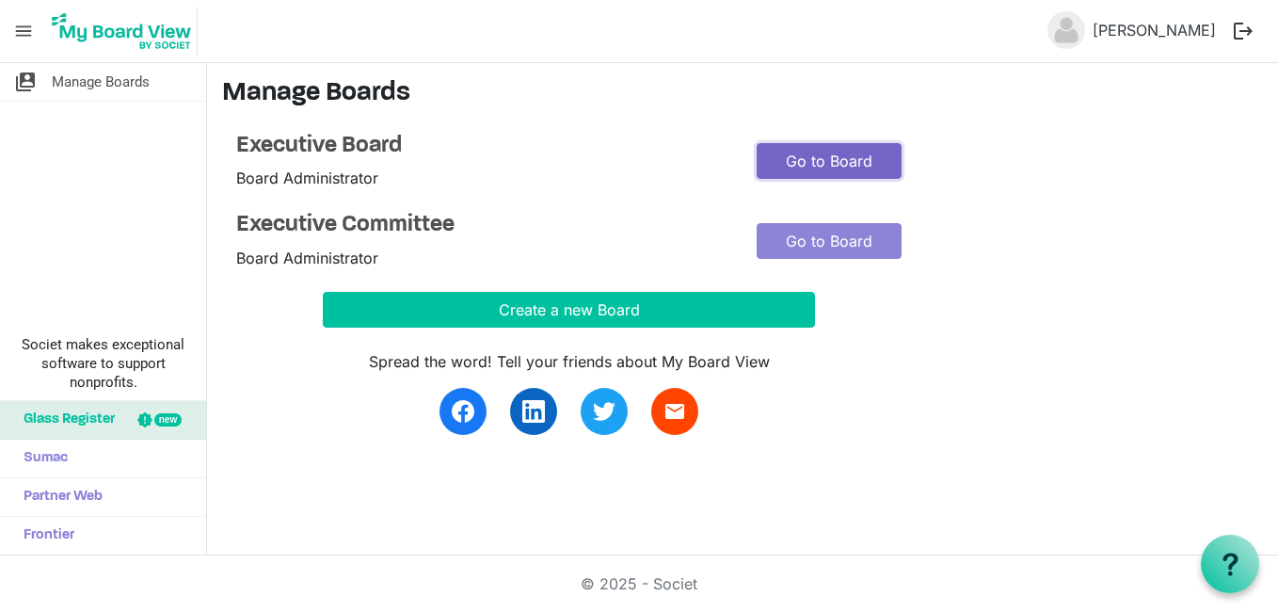
click at [819, 148] on link "Go to Board" at bounding box center [828, 161] width 145 height 36
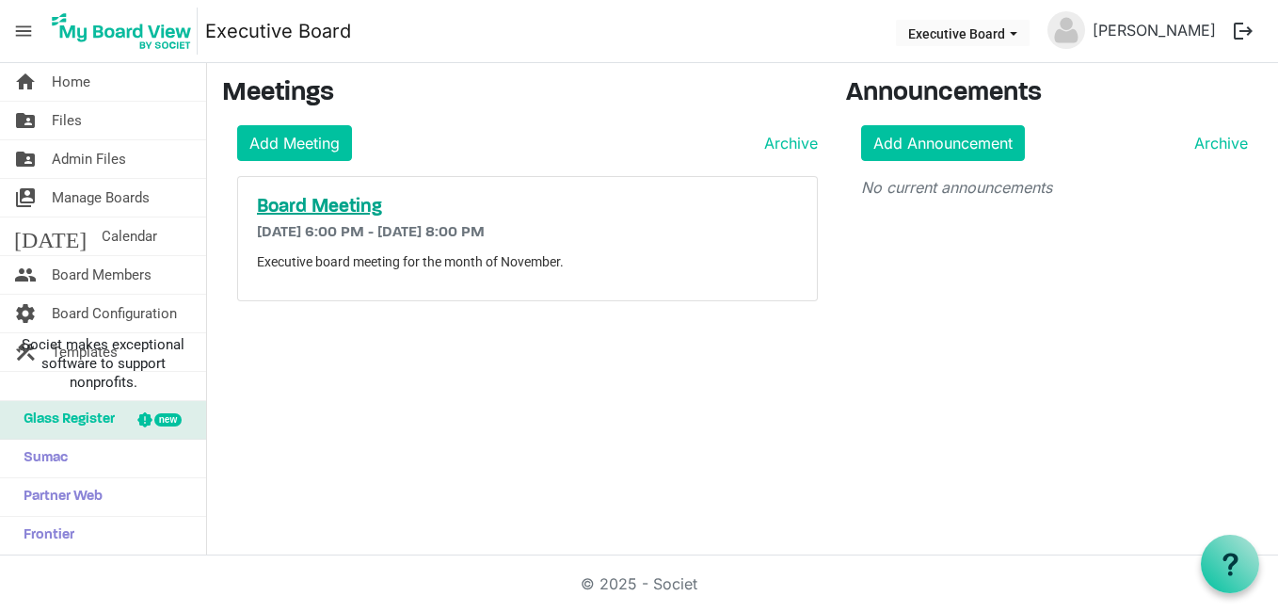
click at [350, 206] on h5 "Board Meeting" at bounding box center [527, 207] width 541 height 23
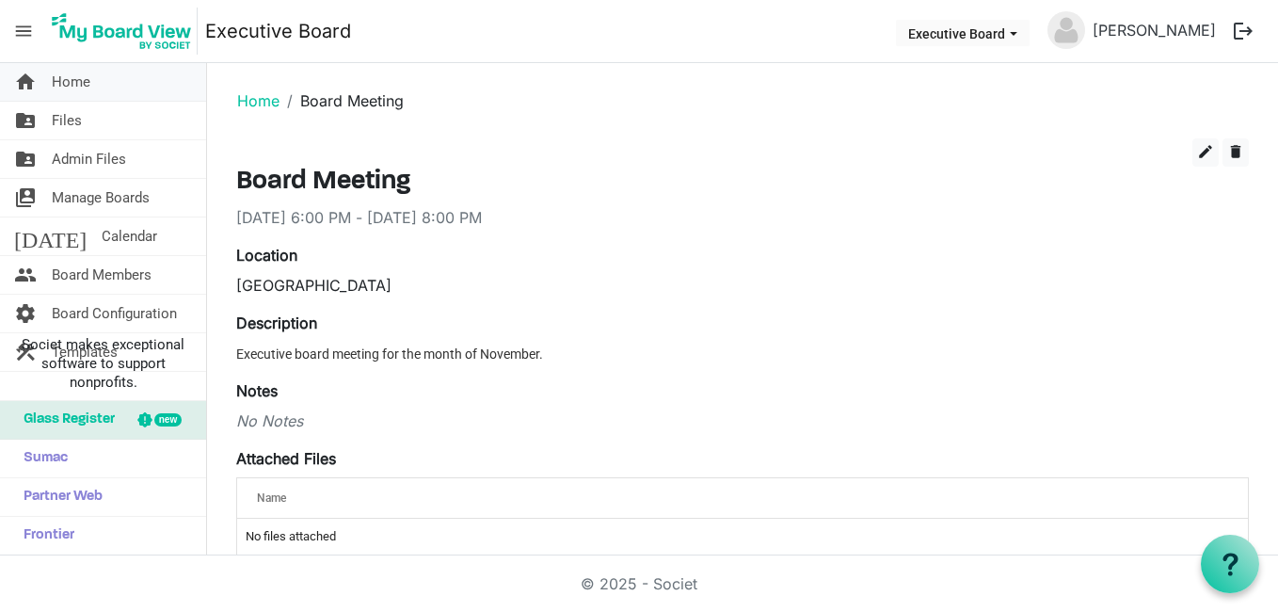
click at [36, 79] on span "home" at bounding box center [25, 82] width 23 height 38
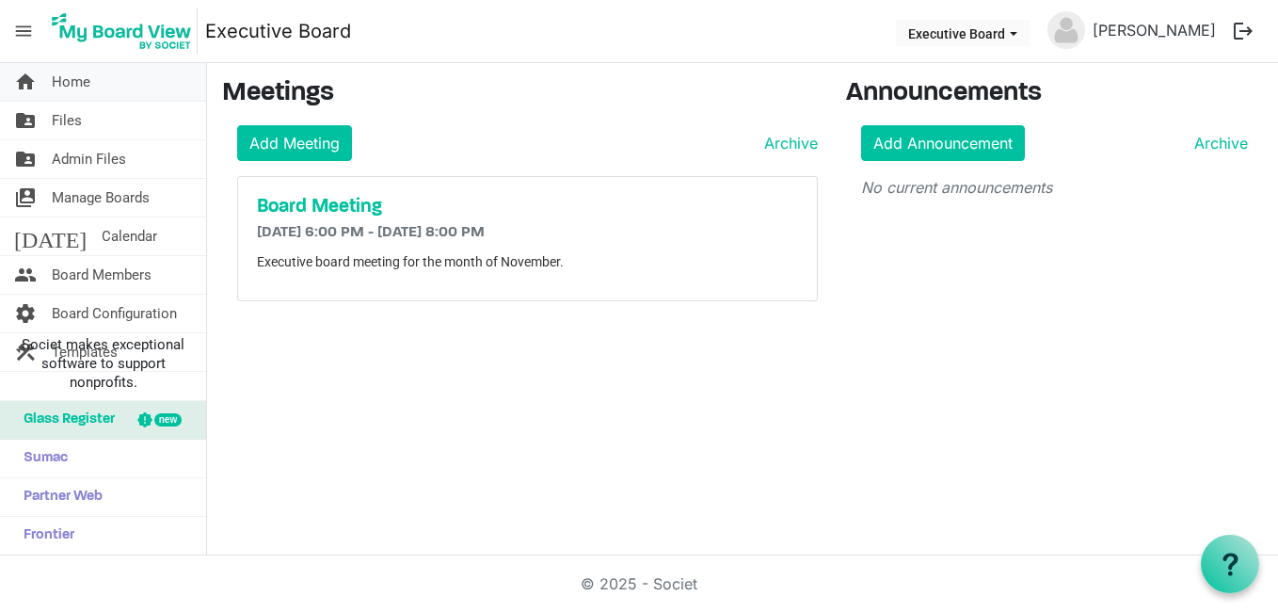
click at [76, 79] on span "Home" at bounding box center [71, 82] width 39 height 38
click at [65, 81] on span "Home" at bounding box center [71, 82] width 39 height 38
click at [65, 77] on span "Home" at bounding box center [71, 82] width 39 height 38
click at [1013, 27] on button "Executive Board" at bounding box center [963, 33] width 134 height 26
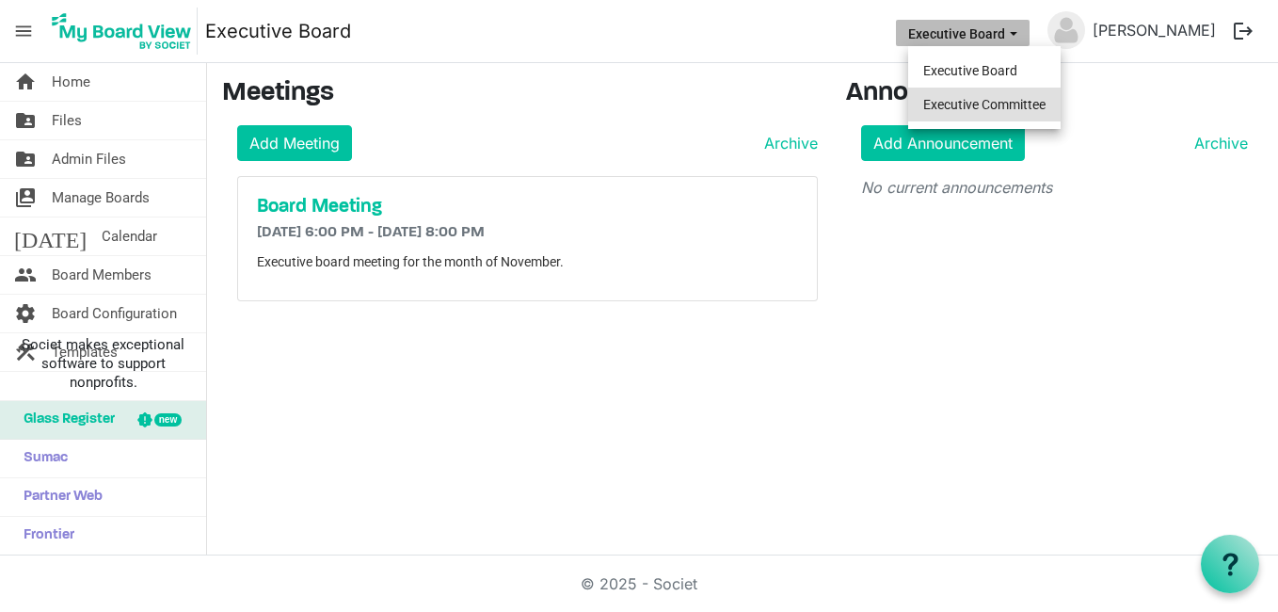
click at [1007, 101] on li "Executive Committee" at bounding box center [984, 105] width 152 height 34
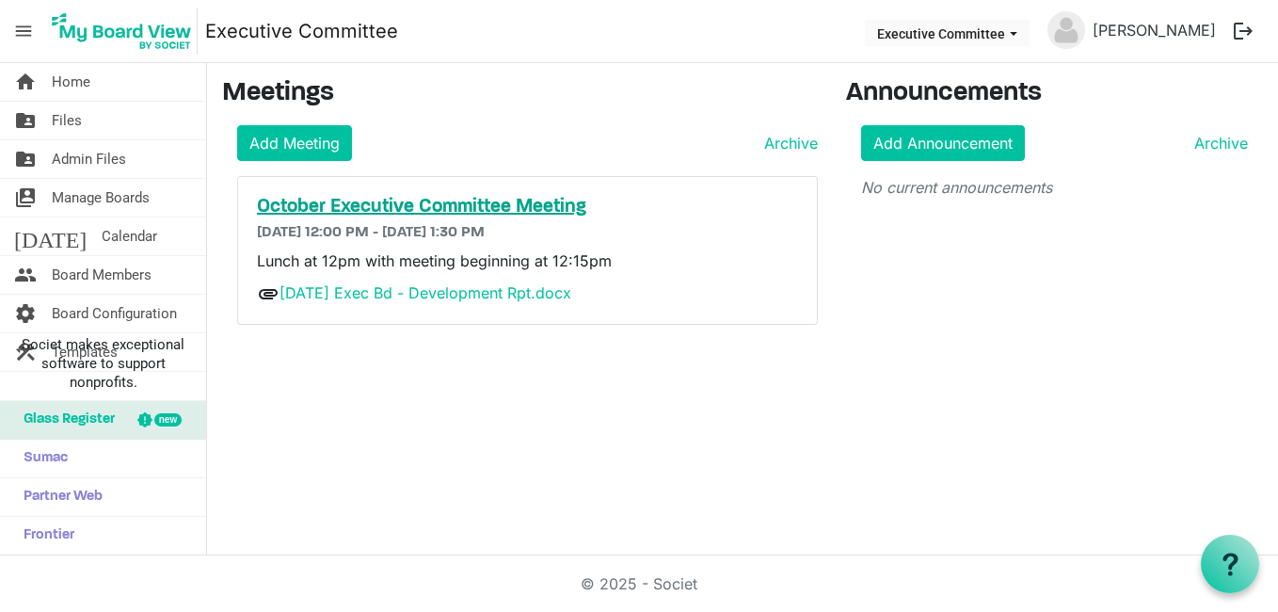
click at [515, 198] on h5 "October Executive Committee Meeting" at bounding box center [527, 207] width 541 height 23
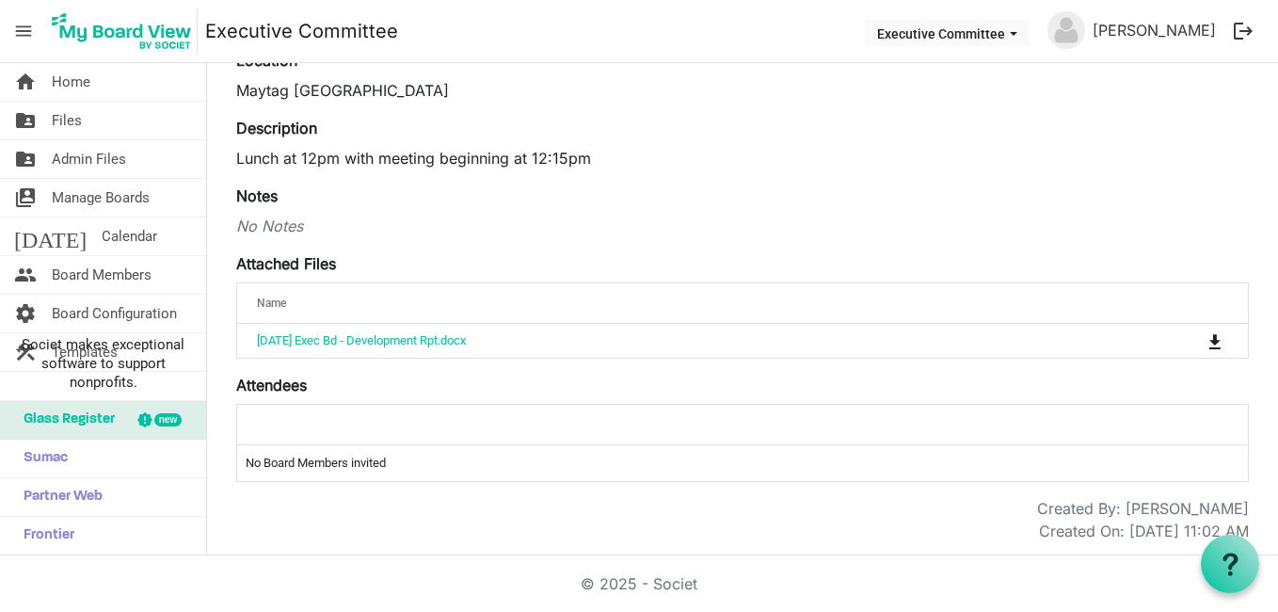
scroll to position [197, 0]
click at [69, 118] on span "Files" at bounding box center [67, 121] width 30 height 38
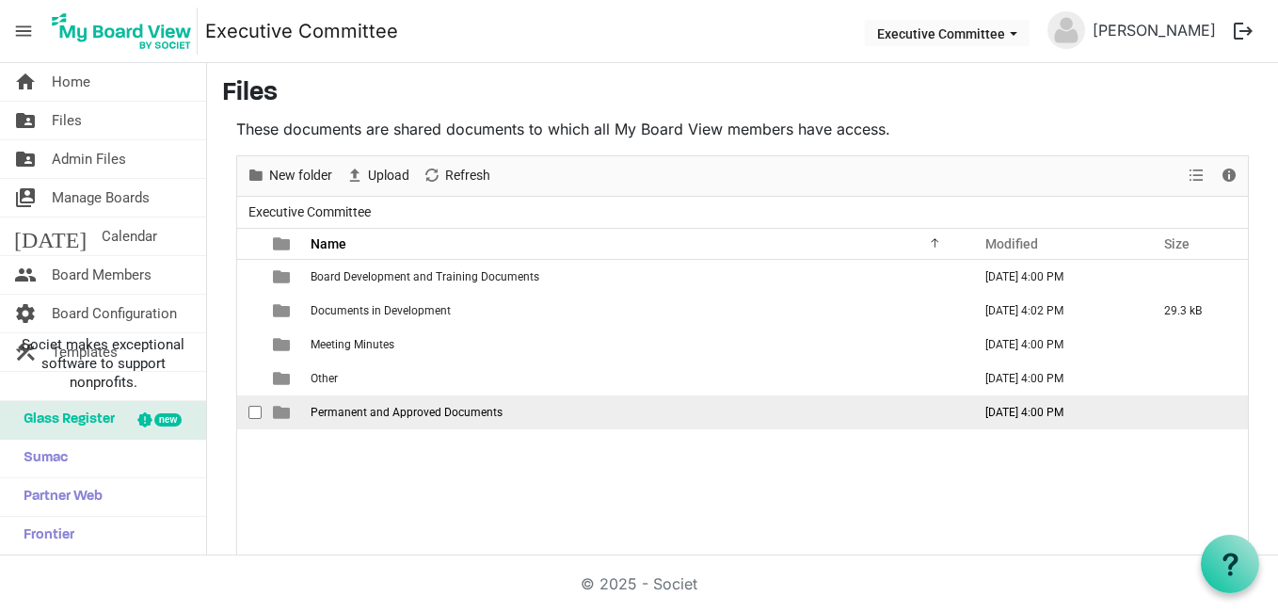
click at [386, 415] on span "Permanent and Approved Documents" at bounding box center [406, 412] width 192 height 13
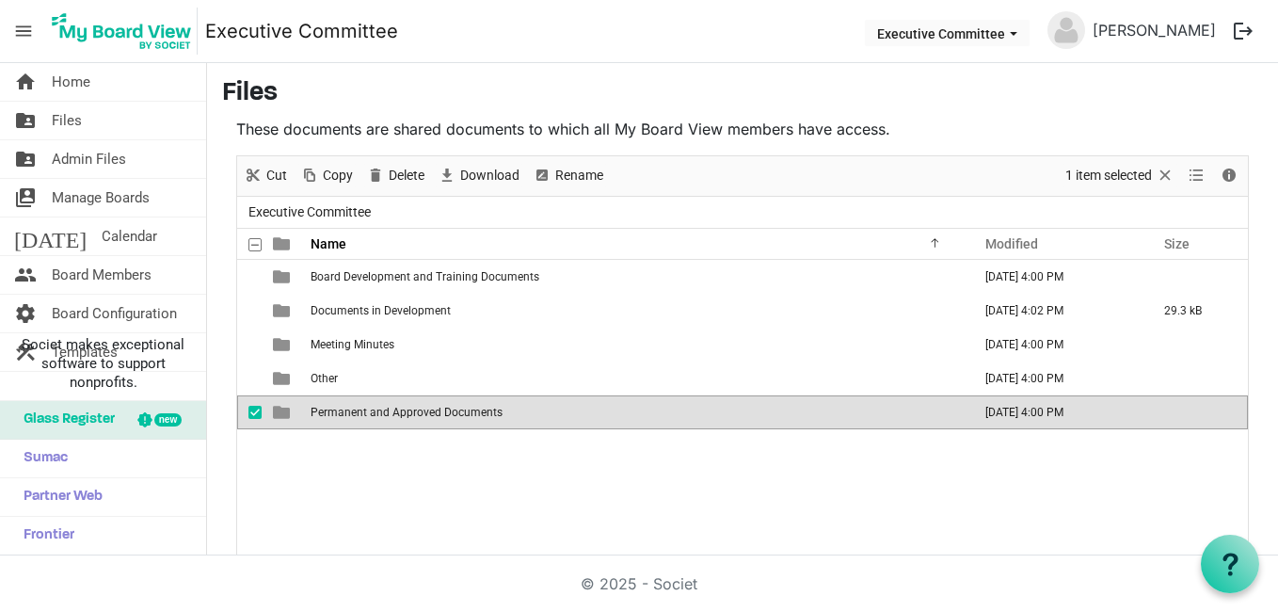
click at [386, 415] on span "Permanent and Approved Documents" at bounding box center [406, 412] width 192 height 13
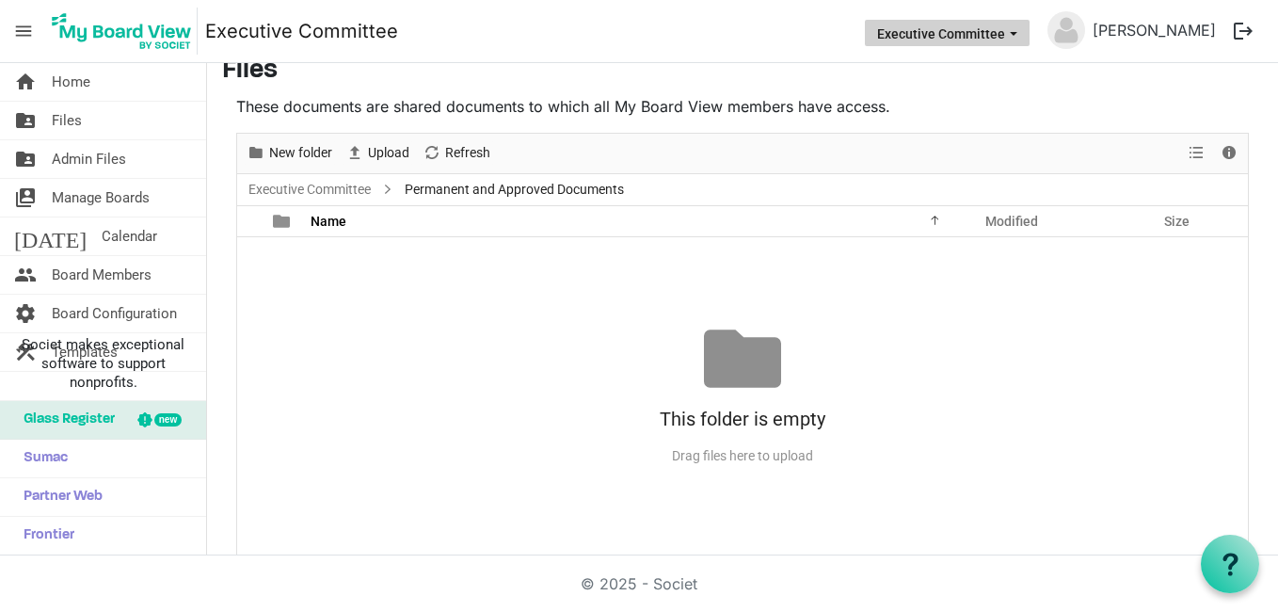
click at [1022, 32] on span "Executive Committee dropdownbutton" at bounding box center [1013, 34] width 17 height 8
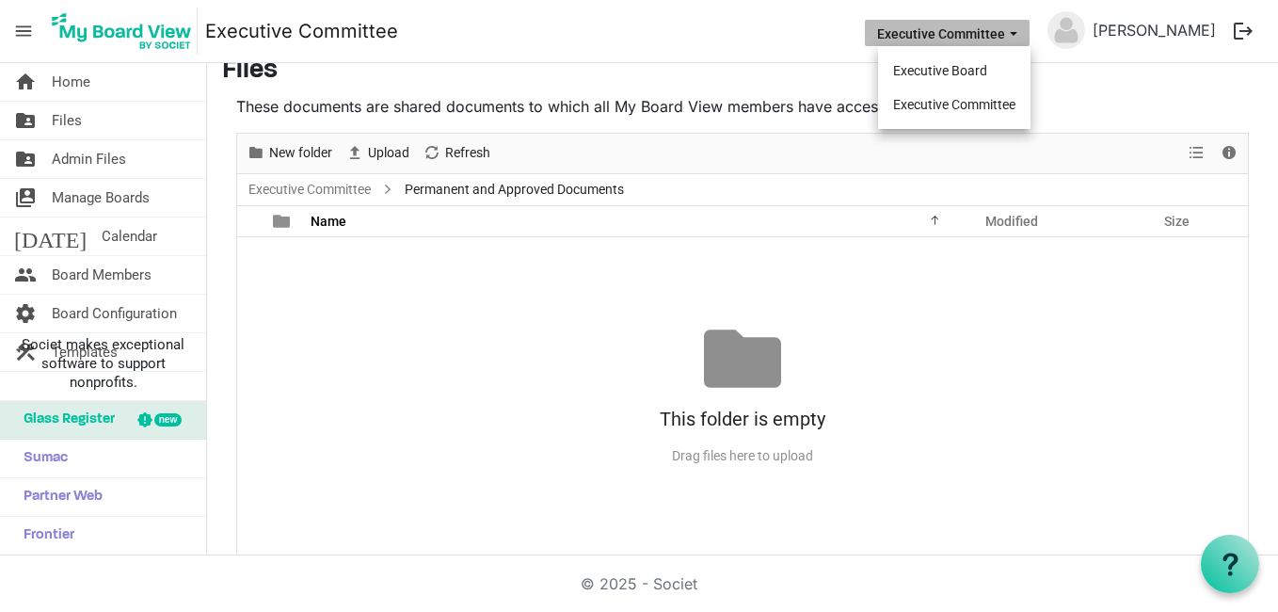
click at [498, 289] on div "No records to display This folder is empty Drag files here to upload" at bounding box center [742, 396] width 1011 height 318
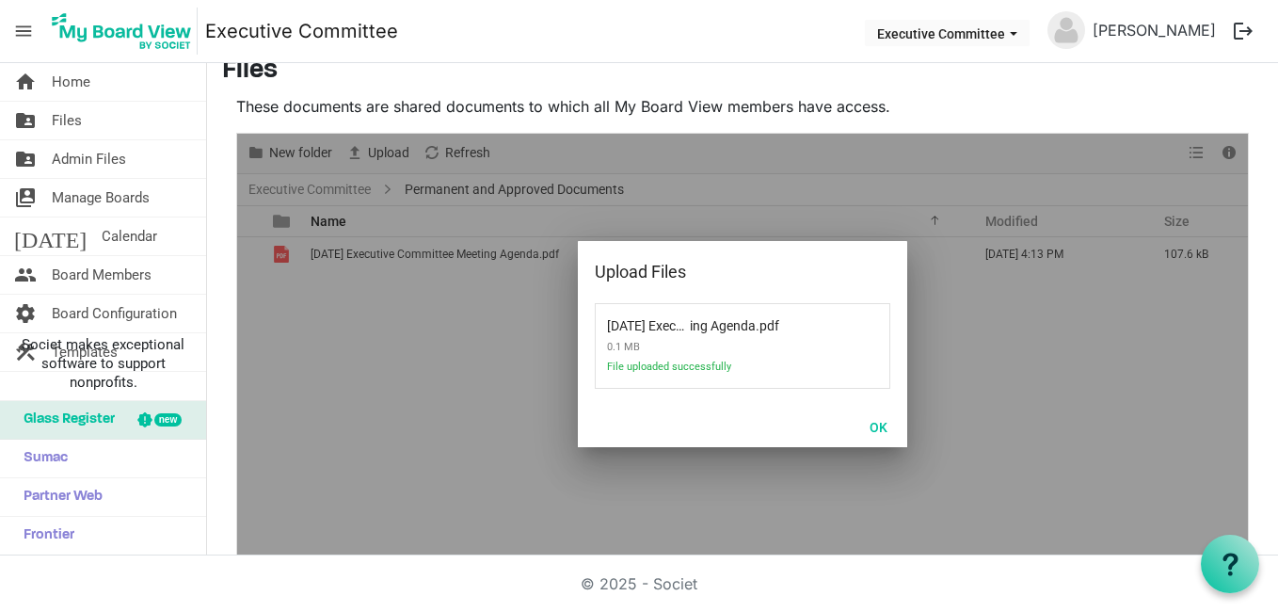
click at [566, 67] on h3 "Files" at bounding box center [742, 72] width 1041 height 32
click at [876, 428] on button "OK" at bounding box center [878, 426] width 42 height 26
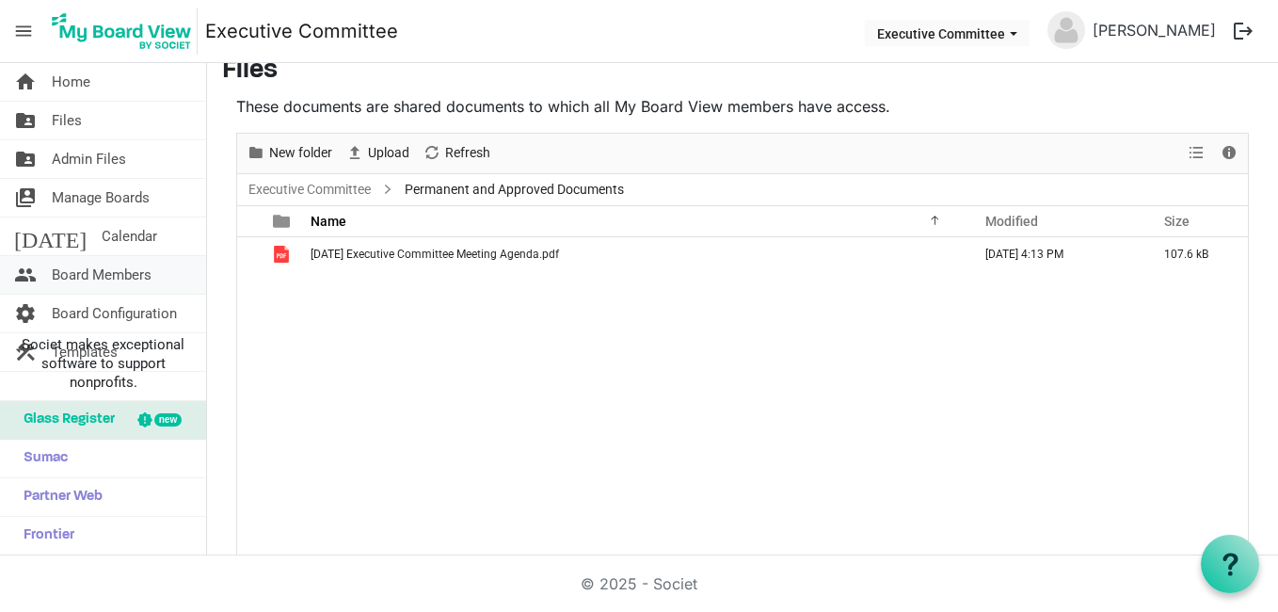
click at [119, 270] on span "Board Members" at bounding box center [102, 275] width 100 height 38
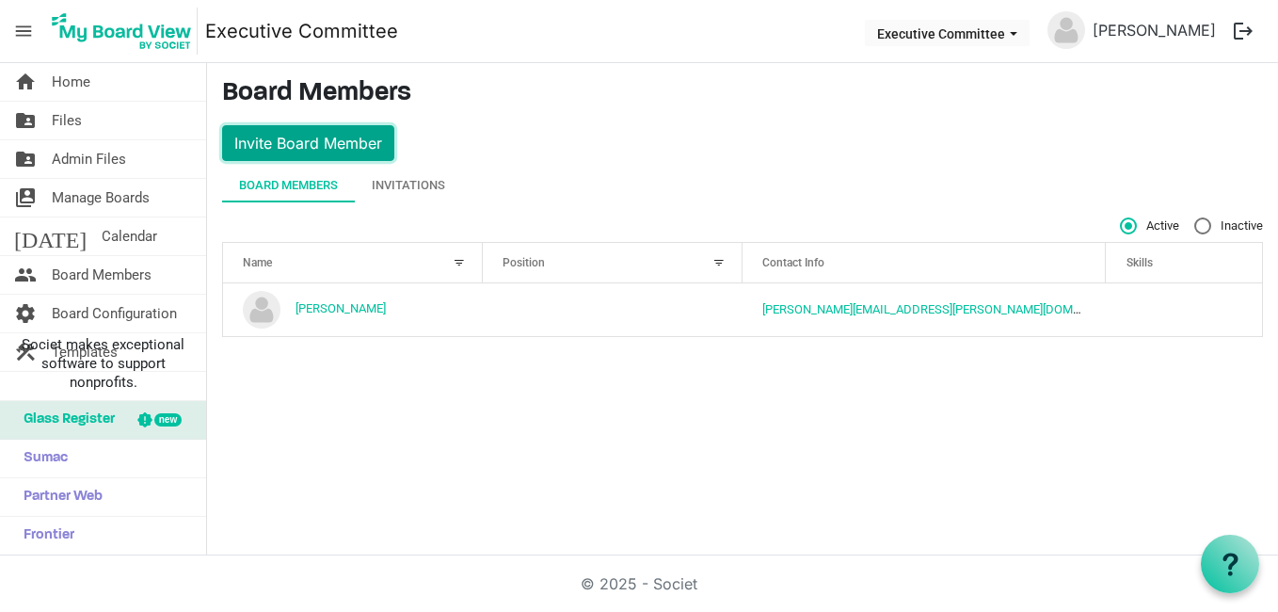
click at [370, 134] on button "Invite Board Member" at bounding box center [308, 143] width 172 height 36
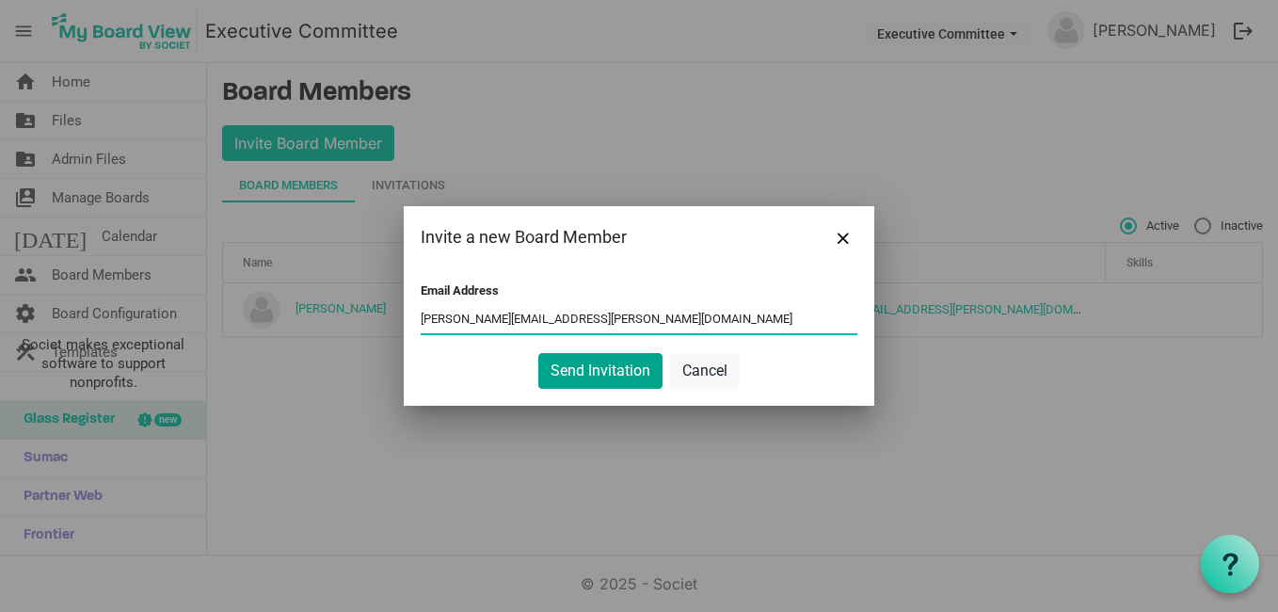
type input "josh.williams@scouting.org"
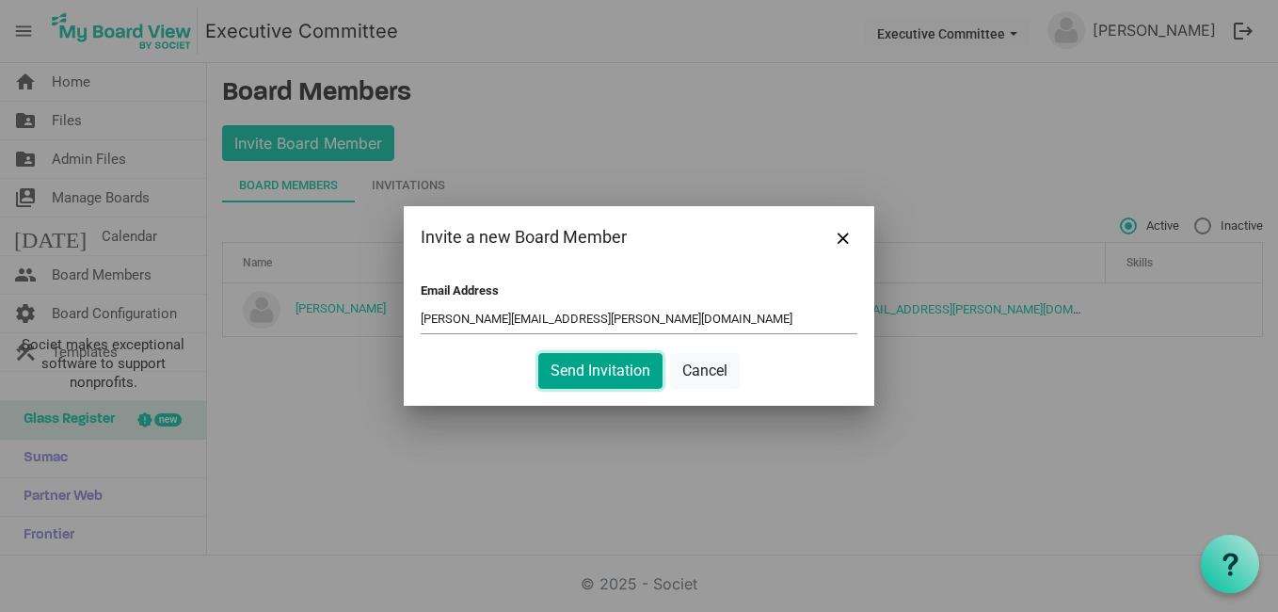
click at [602, 363] on button "Send Invitation" at bounding box center [600, 371] width 124 height 36
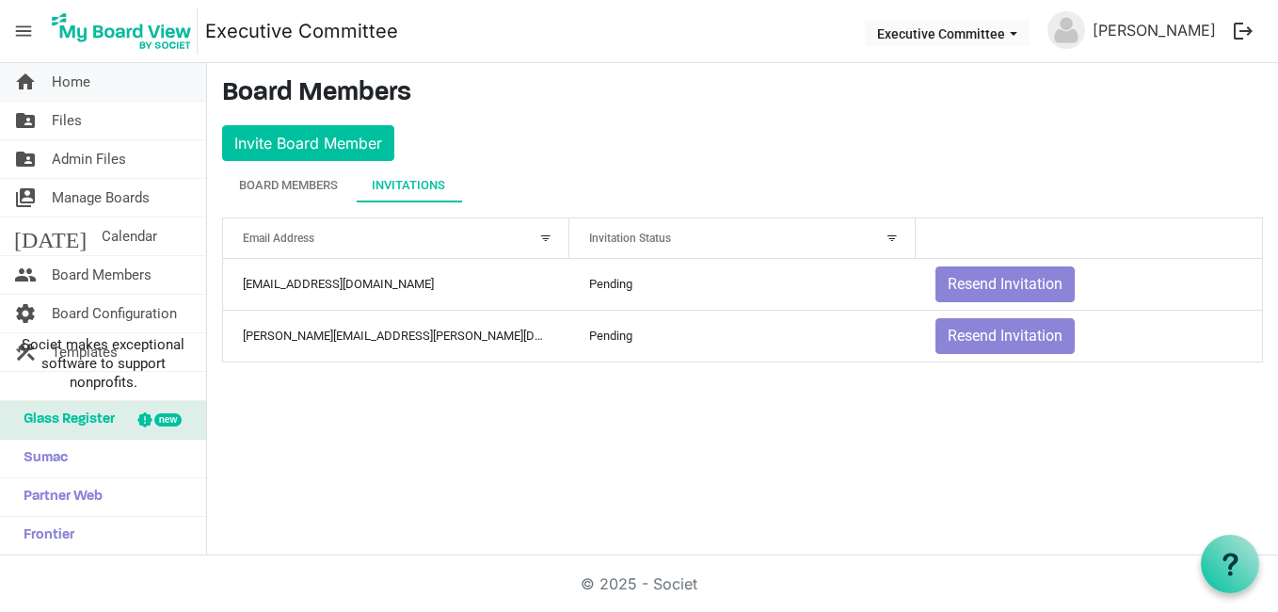
click at [70, 81] on span "Home" at bounding box center [71, 82] width 39 height 38
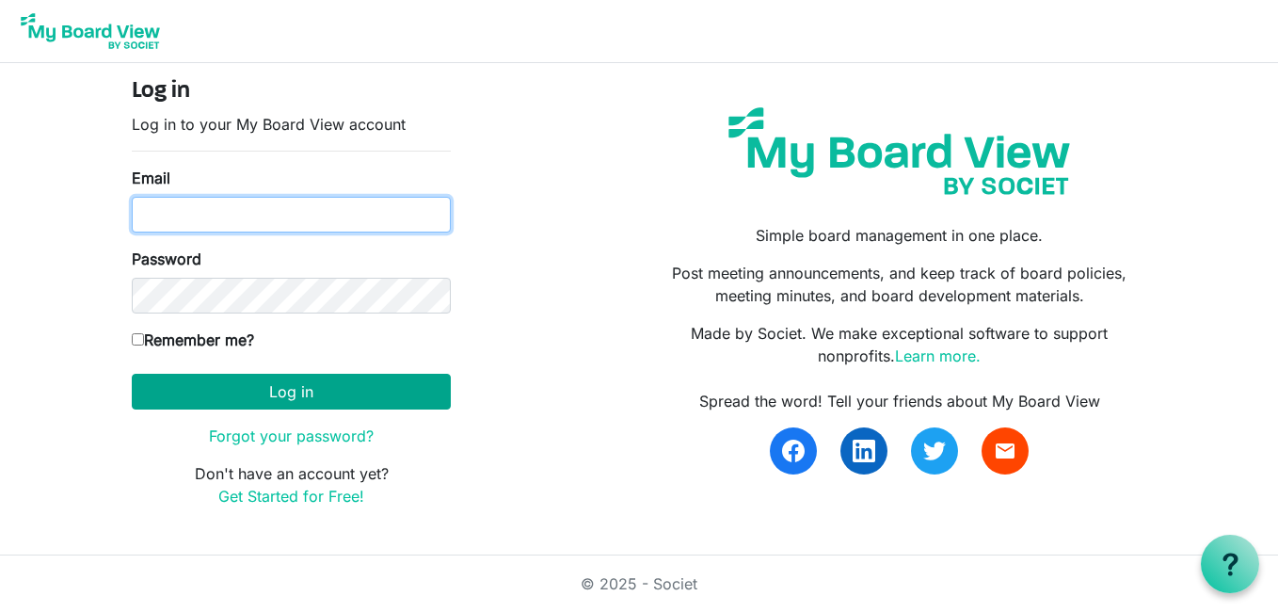
type input "[PERSON_NAME][EMAIL_ADDRESS][PERSON_NAME][DOMAIN_NAME]"
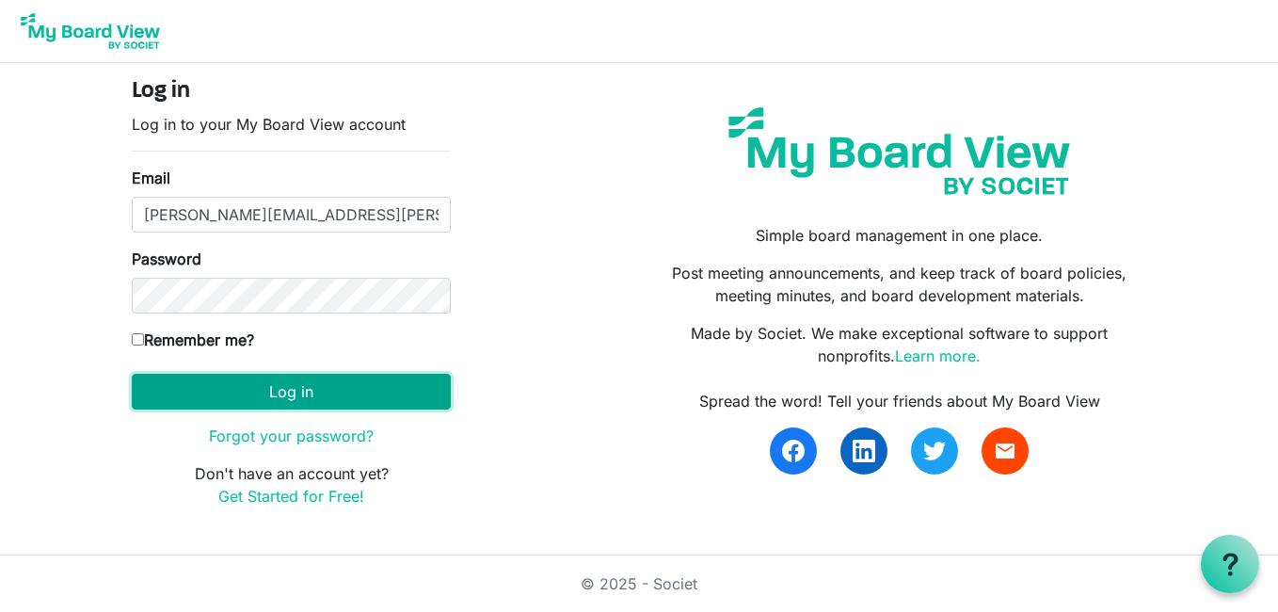
click at [282, 386] on button "Log in" at bounding box center [291, 392] width 319 height 36
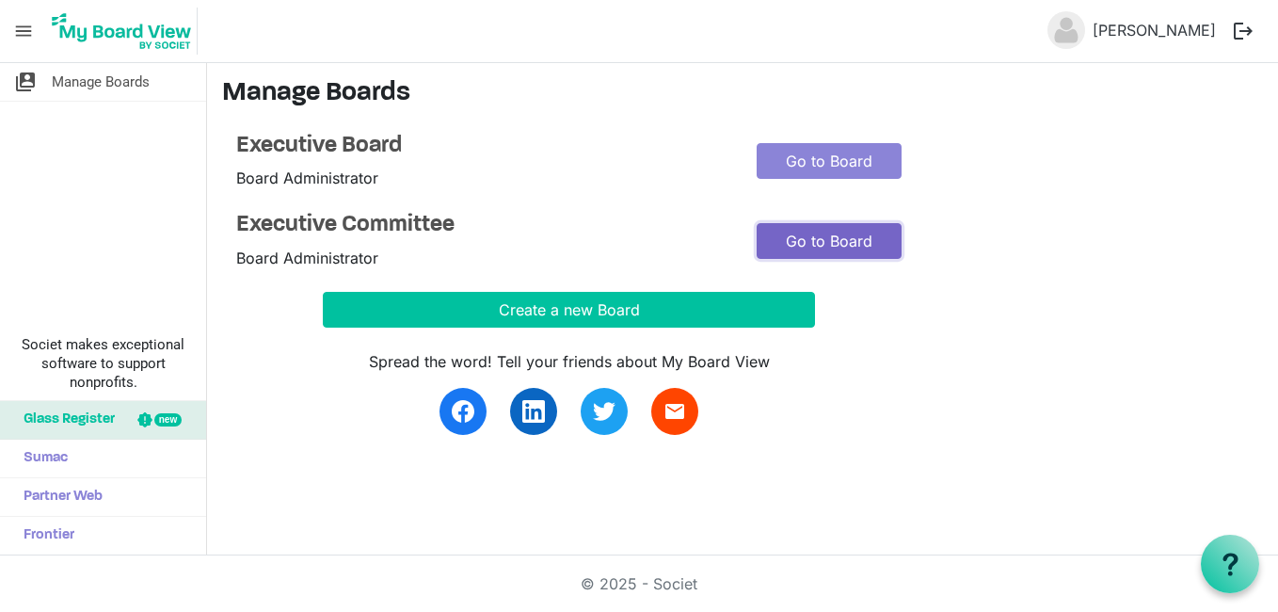
click at [838, 242] on link "Go to Board" at bounding box center [828, 241] width 145 height 36
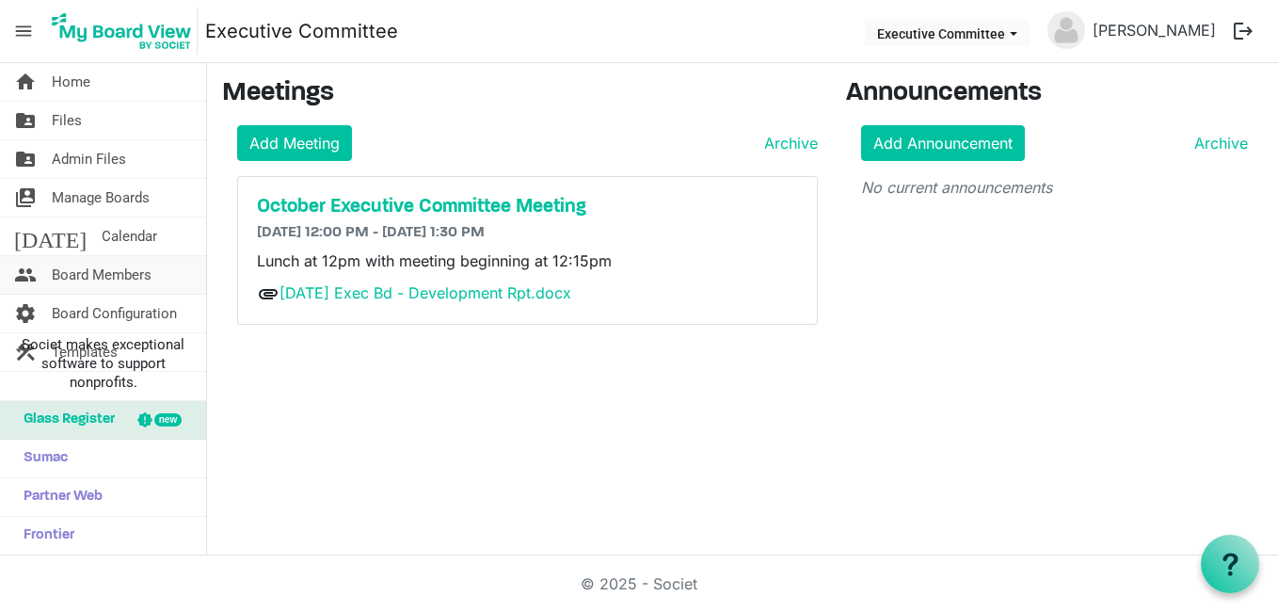
click at [131, 270] on span "Board Members" at bounding box center [102, 275] width 100 height 38
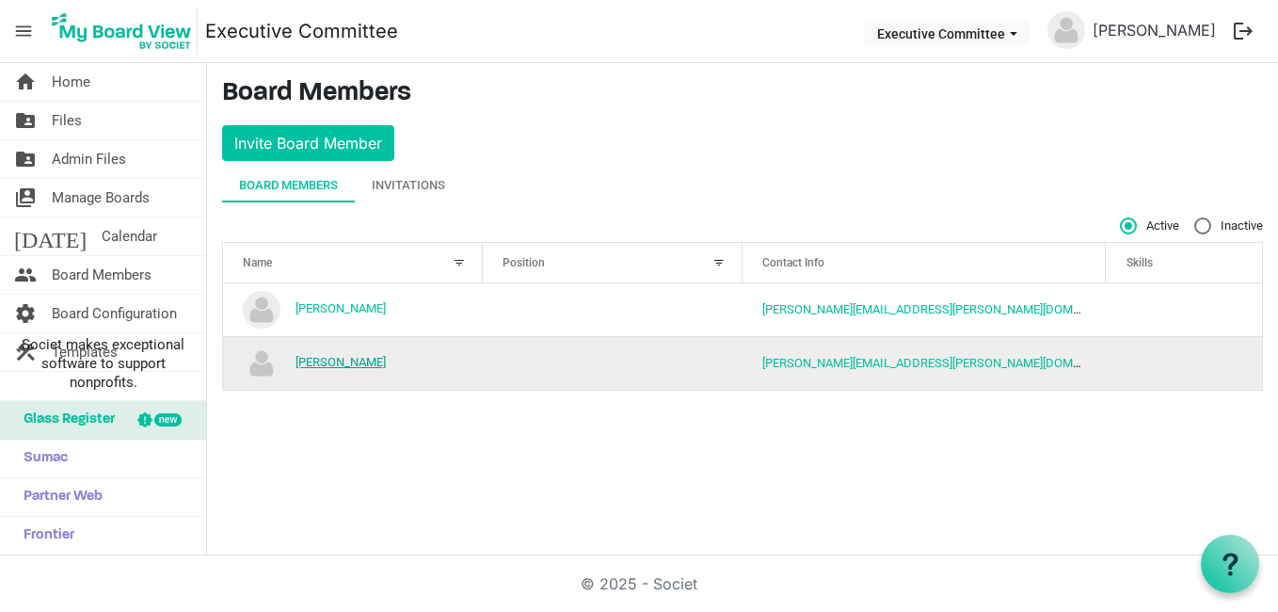
click at [336, 360] on link "[PERSON_NAME]" at bounding box center [340, 362] width 90 height 14
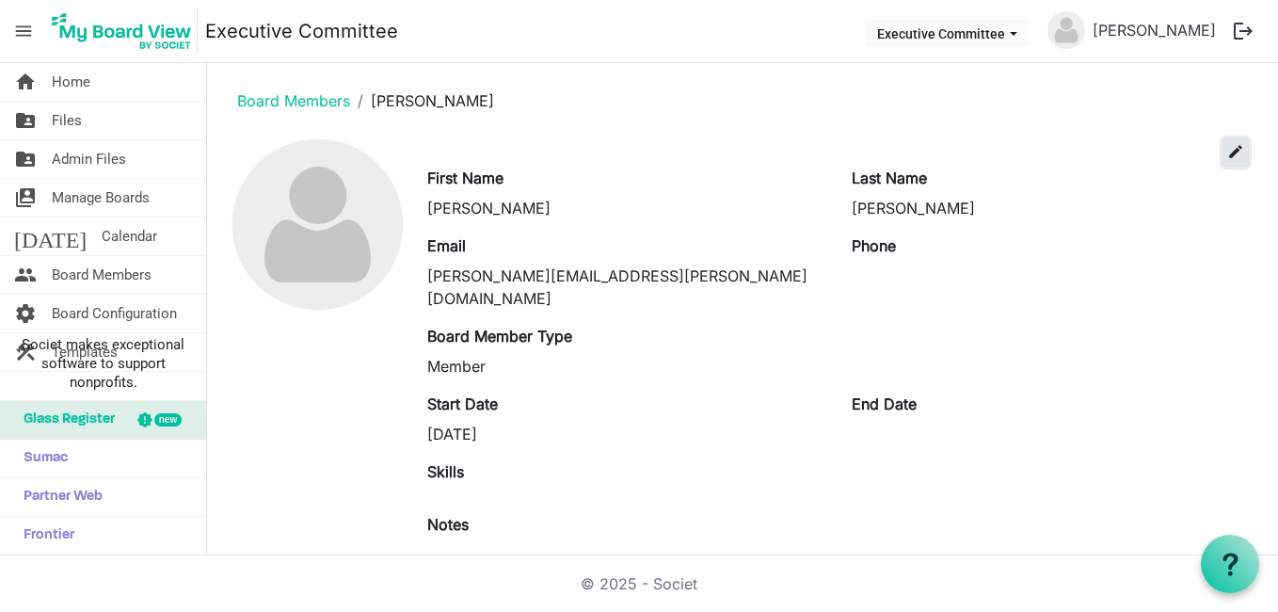
click at [1227, 151] on span "edit" at bounding box center [1235, 151] width 17 height 17
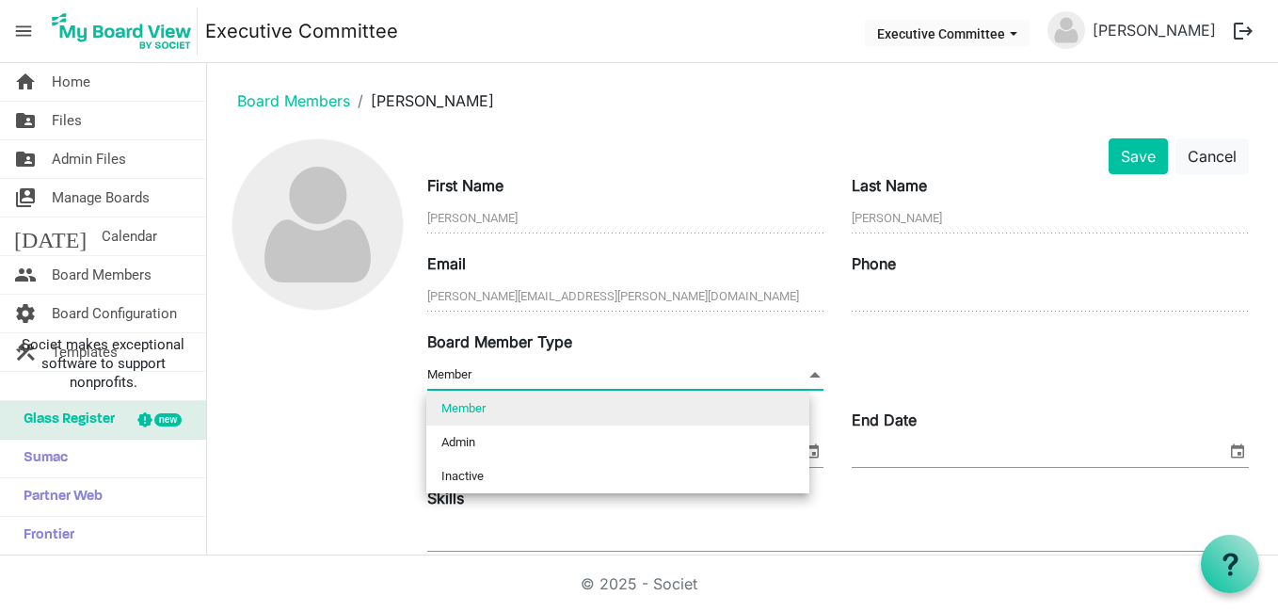
click at [810, 371] on span at bounding box center [814, 374] width 17 height 21
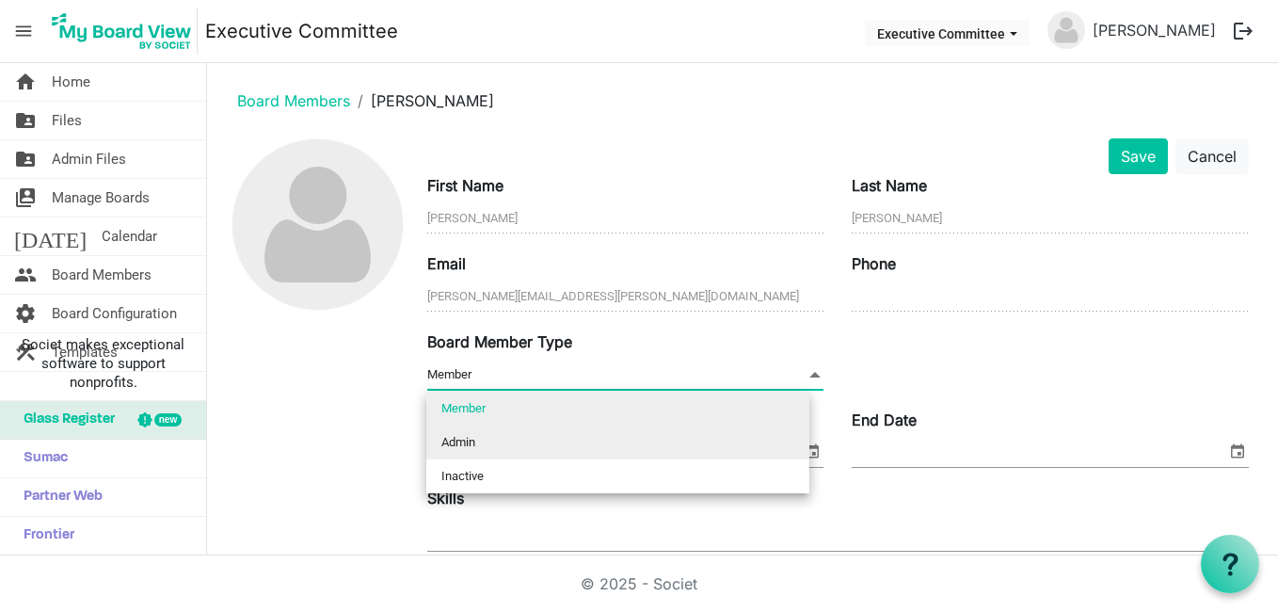
click at [483, 438] on li "Admin" at bounding box center [617, 442] width 383 height 34
type input "Admin"
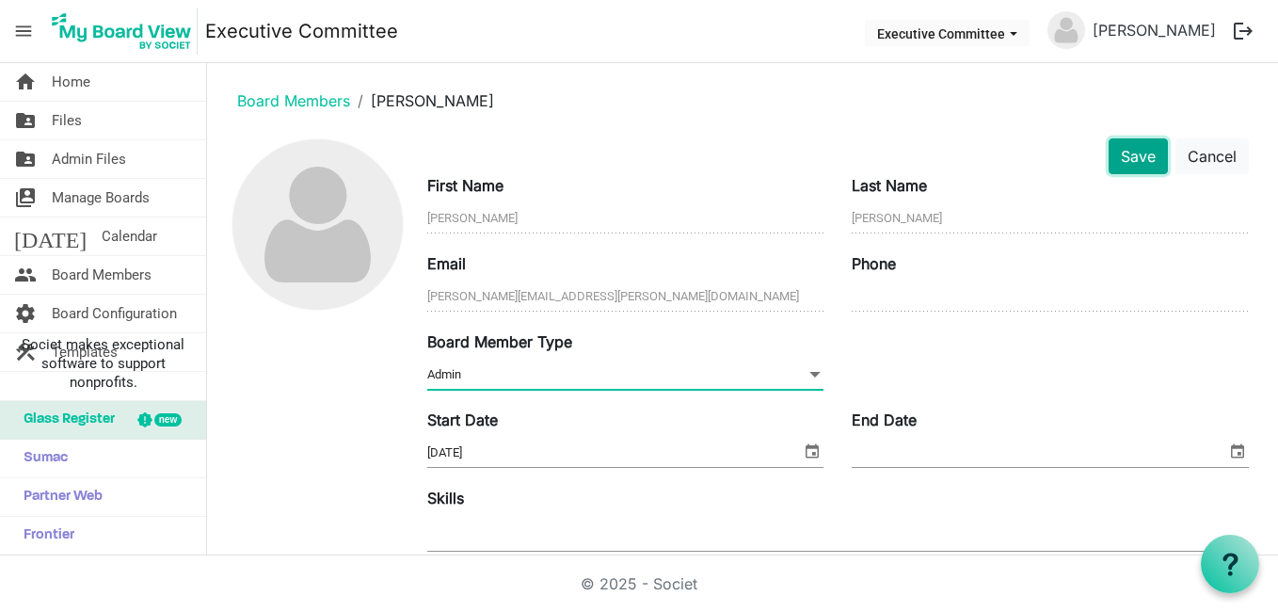
click at [1132, 152] on button "Save" at bounding box center [1137, 156] width 59 height 36
